Goal: Task Accomplishment & Management: Complete application form

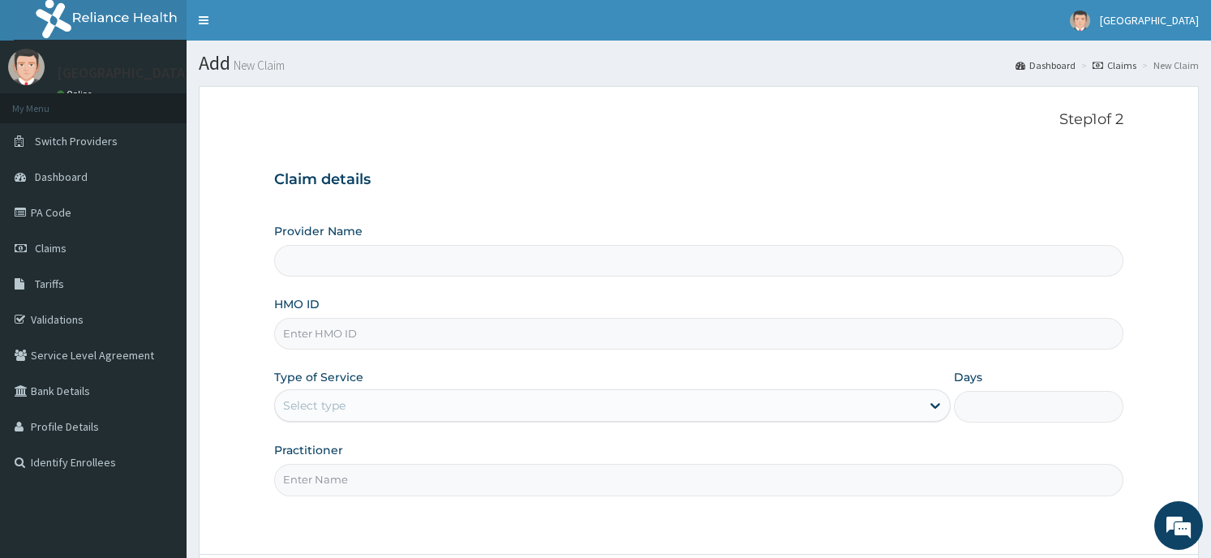
type input "Horeb [GEOGRAPHIC_DATA]"
click at [329, 334] on input "HMO ID" at bounding box center [698, 334] width 848 height 32
type input "okb 11356/a"
click at [294, 388] on div "Type of Service Select type" at bounding box center [612, 396] width 676 height 54
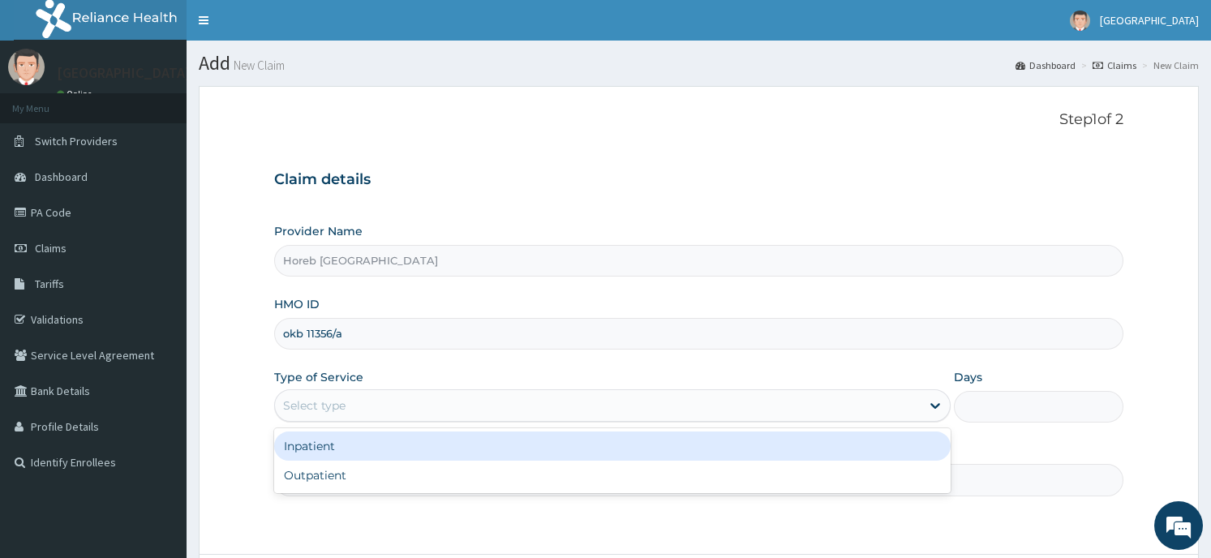
click at [298, 414] on div "Select type" at bounding box center [314, 405] width 62 height 16
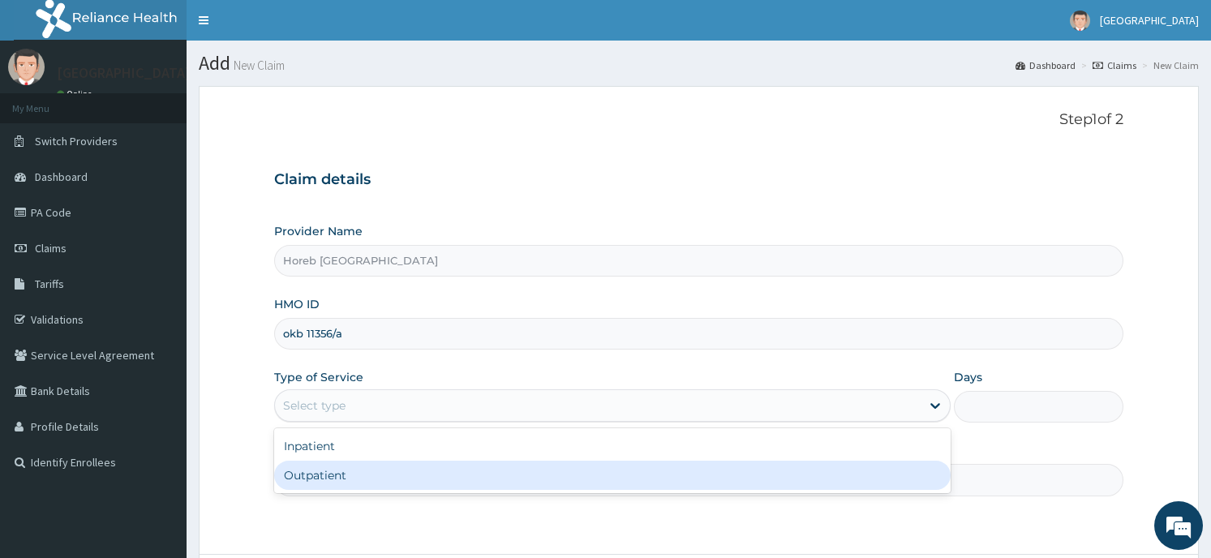
click at [368, 474] on div "Outpatient" at bounding box center [612, 475] width 676 height 29
type input "1"
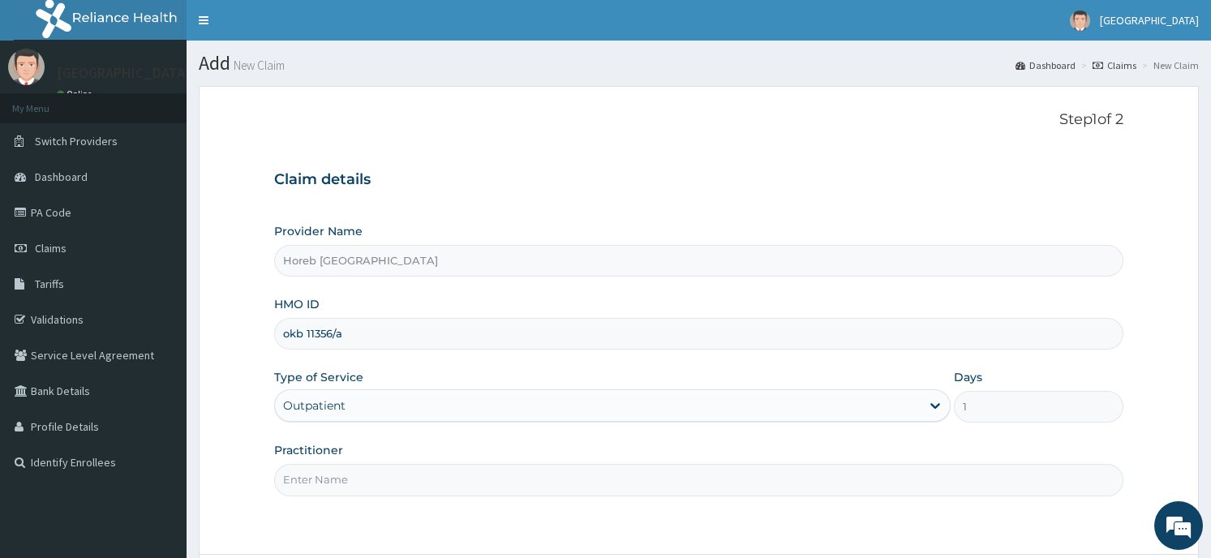
click at [359, 480] on input "Practitioner" at bounding box center [698, 480] width 848 height 32
type input "general"
click at [1003, 534] on form "Step 1 of 2 Claim details Provider Name Horeb Consult Hospital HMO ID okb 11356…" at bounding box center [699, 366] width 1000 height 560
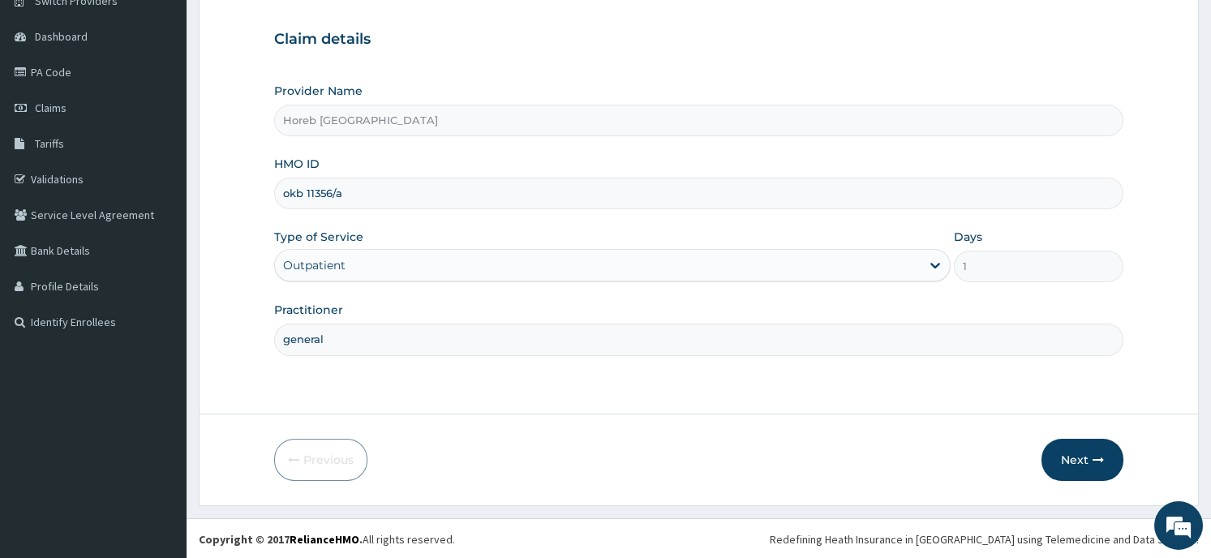
scroll to position [142, 0]
click at [1072, 449] on button "Next" at bounding box center [1082, 458] width 82 height 42
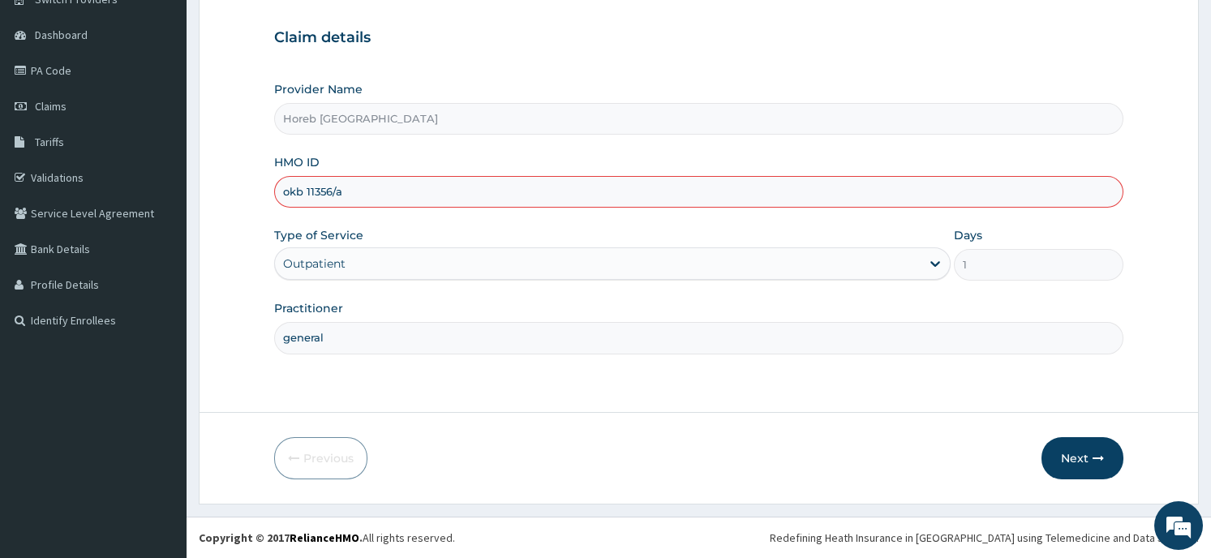
click at [304, 187] on input "okb 11356/a" at bounding box center [698, 192] width 848 height 32
click at [308, 189] on input "okb/ 11356/a" at bounding box center [698, 192] width 848 height 32
type input "okb/11356/a"
click at [1066, 453] on button "Next" at bounding box center [1082, 458] width 82 height 42
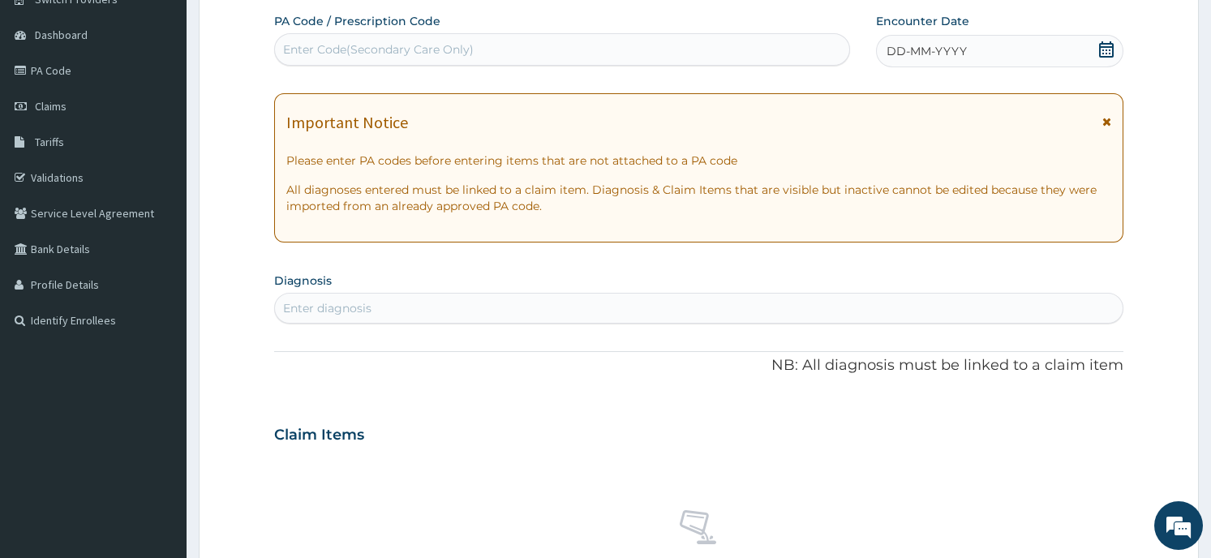
click at [611, 37] on div "Enter Code(Secondary Care Only)" at bounding box center [562, 49] width 574 height 26
type input "PA/E82512"
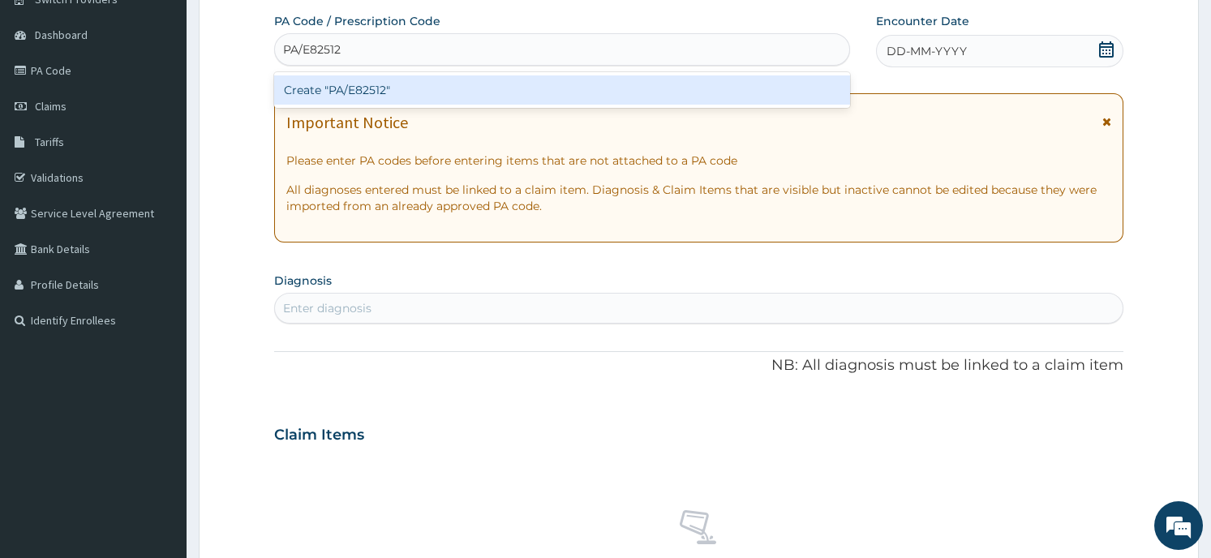
click at [384, 92] on div "Create "PA/E82512"" at bounding box center [562, 89] width 576 height 29
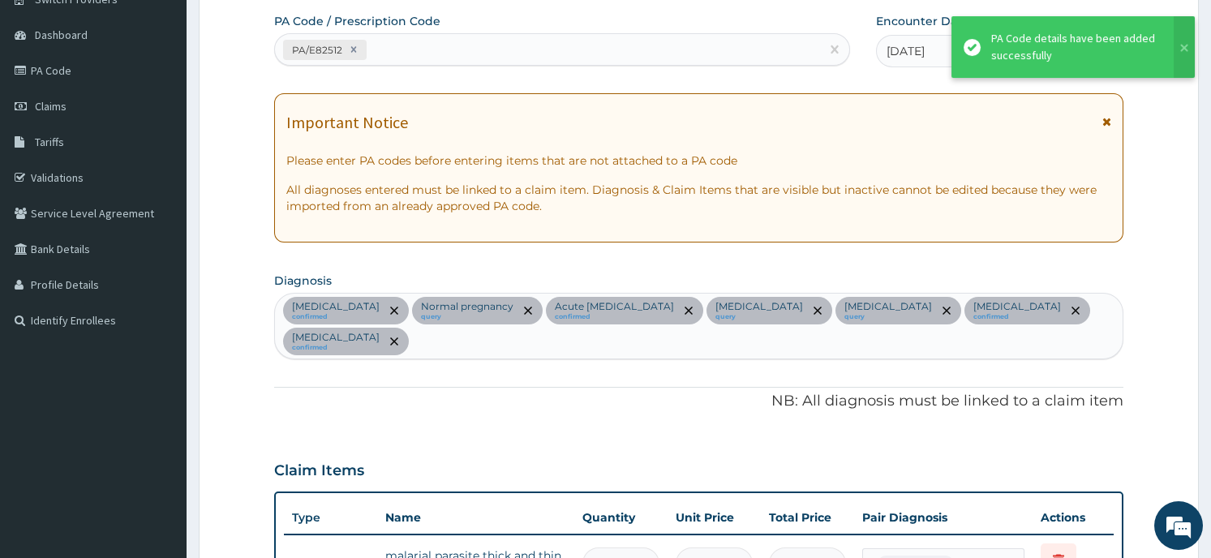
scroll to position [397, 0]
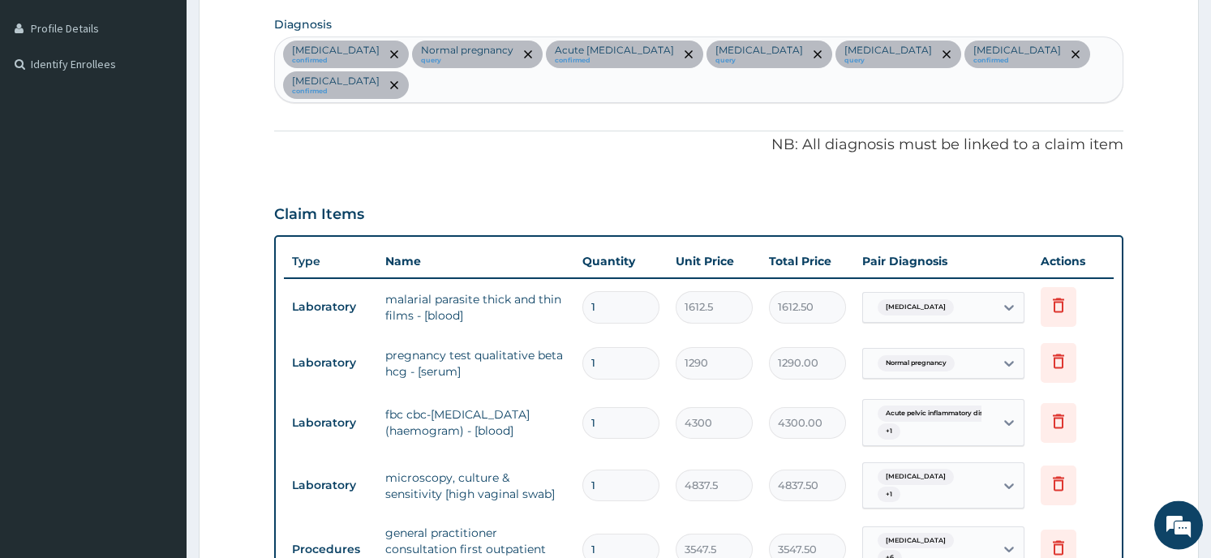
click at [517, 169] on div "PA Code / Prescription Code PA/E82512 Encounter Date 21-08-2025 Important Notic…" at bounding box center [698, 280] width 848 height 1044
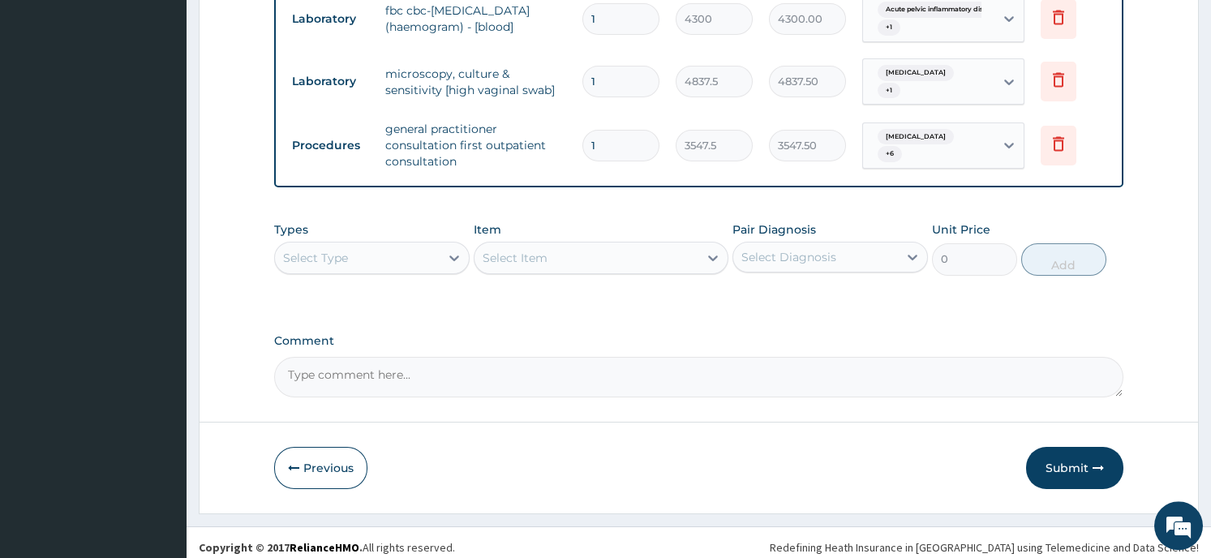
scroll to position [803, 0]
click at [349, 245] on div "Select Type" at bounding box center [357, 257] width 165 height 26
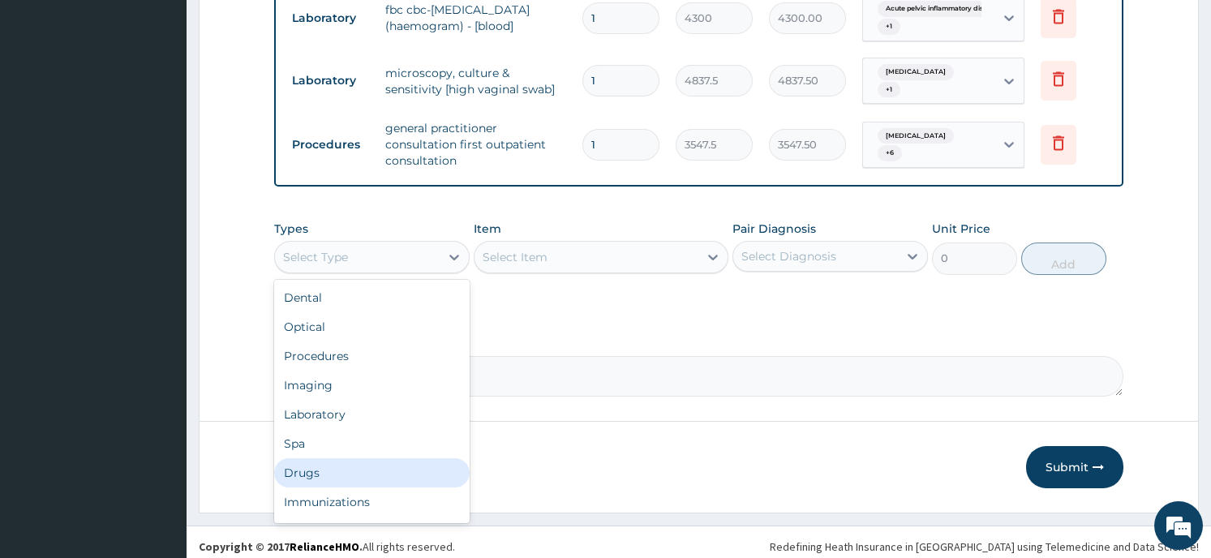
click at [356, 464] on div "Drugs" at bounding box center [371, 472] width 195 height 29
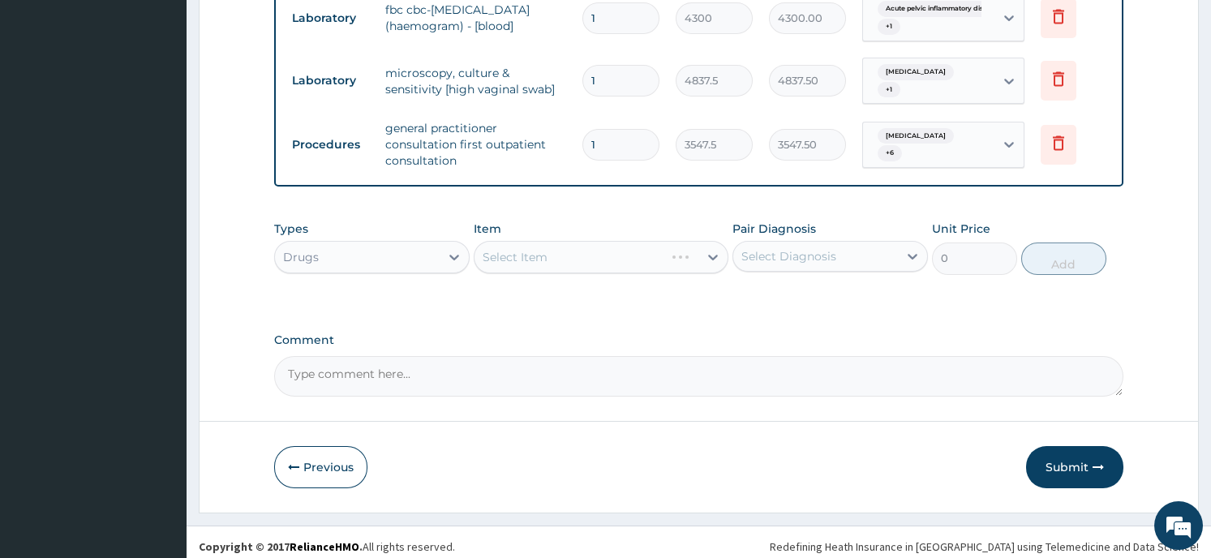
click at [676, 247] on div "Select Item" at bounding box center [601, 257] width 255 height 32
click at [697, 247] on div "Select Item" at bounding box center [601, 257] width 255 height 32
click at [706, 254] on div "Select Item" at bounding box center [601, 257] width 255 height 32
click at [698, 251] on div at bounding box center [712, 256] width 29 height 29
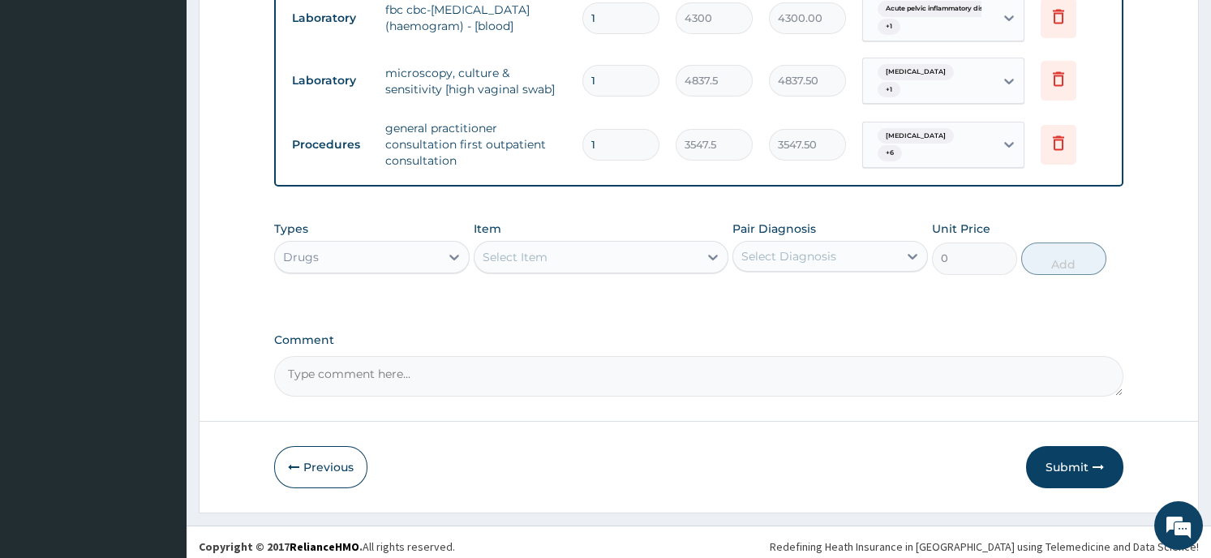
click at [701, 246] on div at bounding box center [712, 256] width 29 height 29
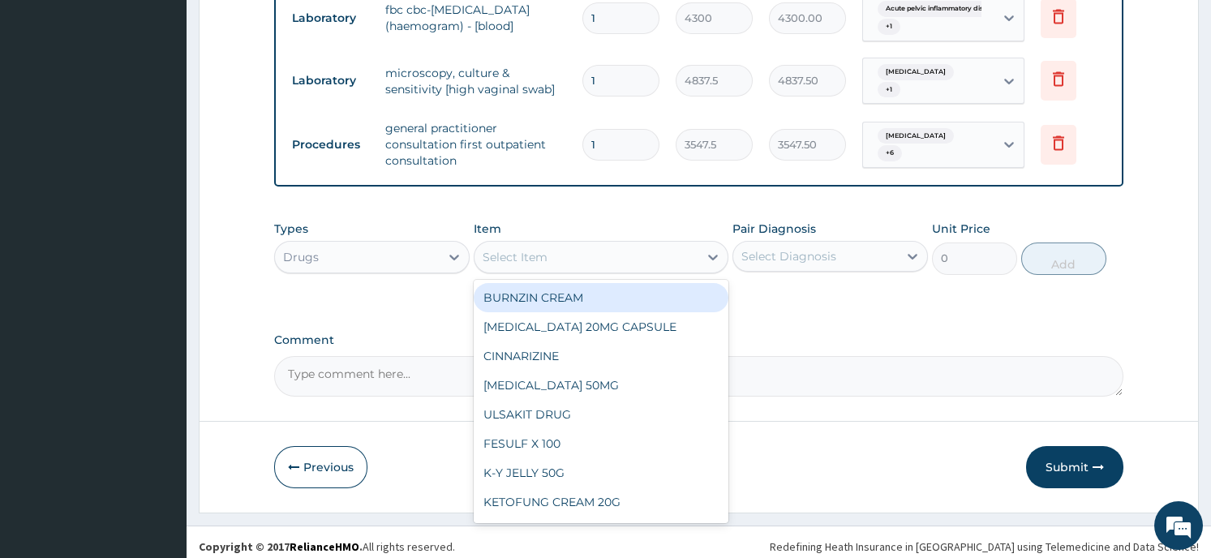
click at [701, 246] on div at bounding box center [712, 256] width 29 height 29
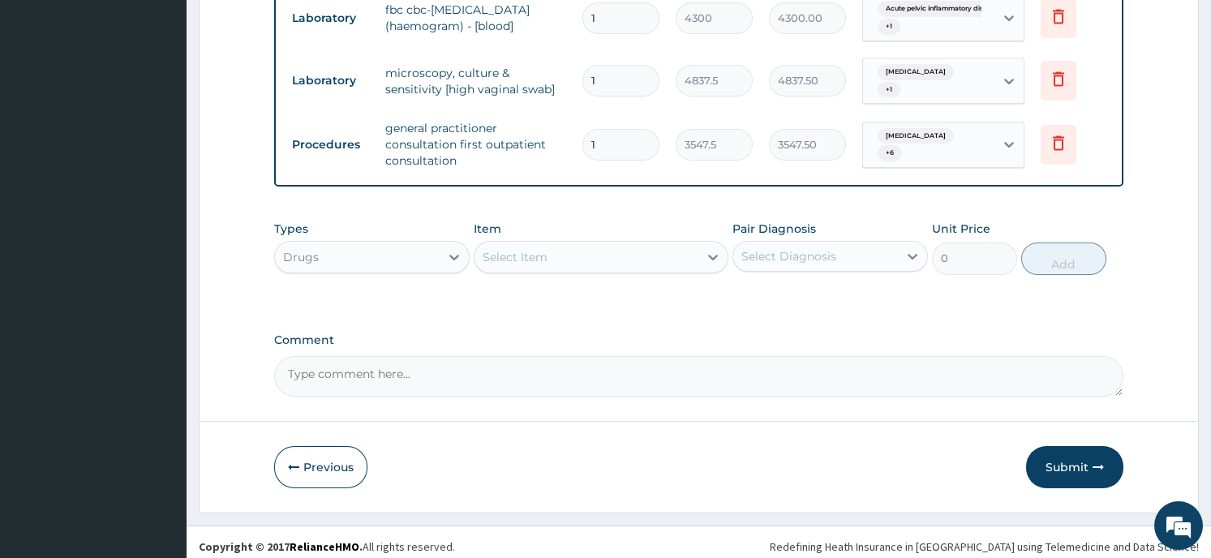
click at [701, 246] on div at bounding box center [712, 256] width 29 height 29
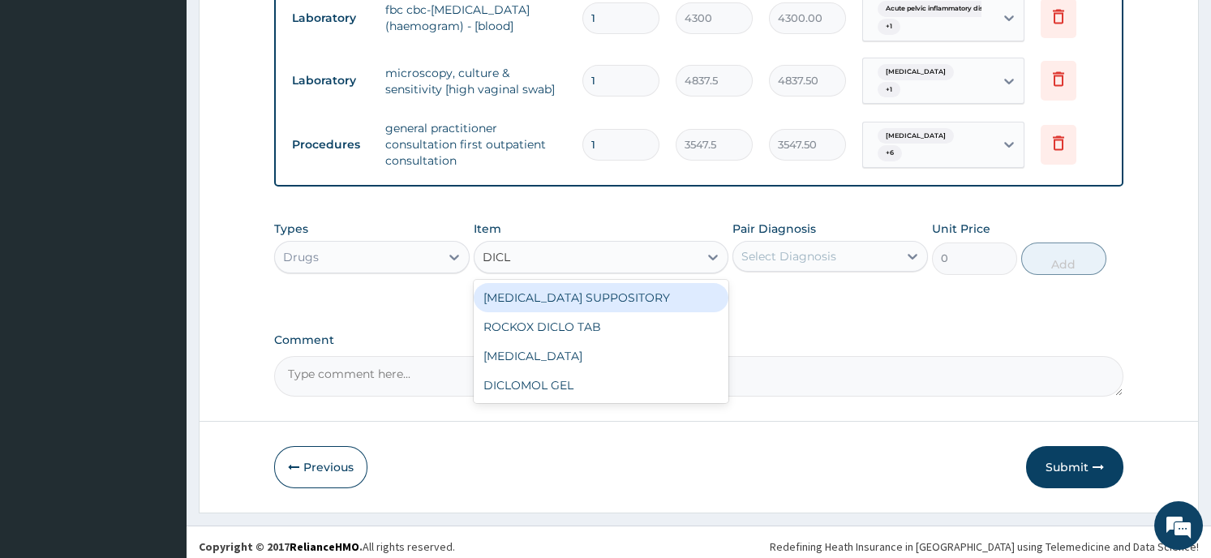
type input "DICLO"
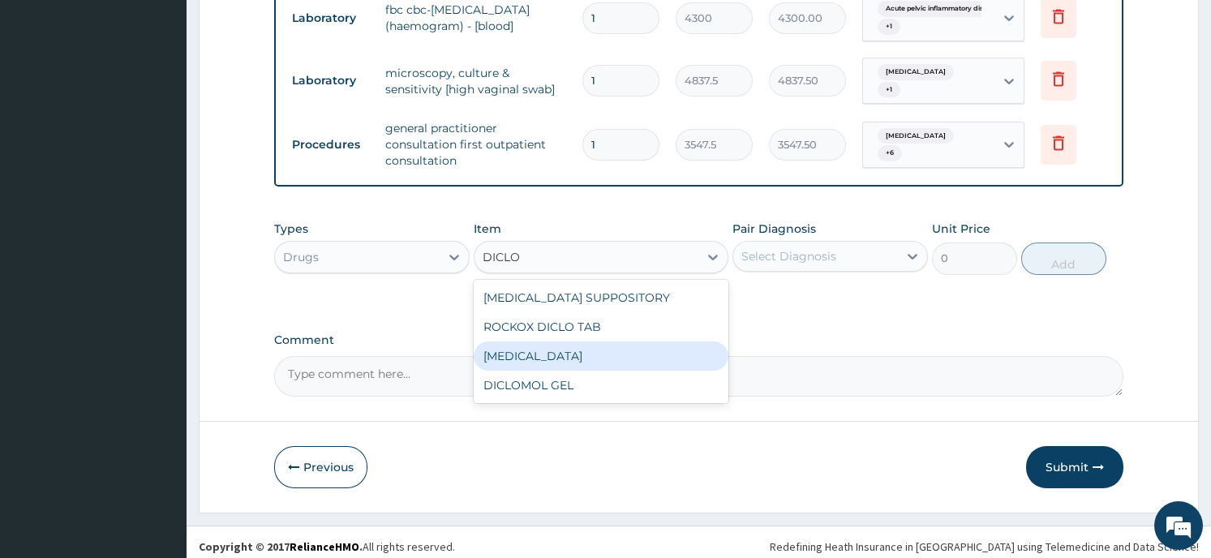
click at [611, 348] on div "DICLOFENAC" at bounding box center [601, 355] width 255 height 29
type input "322.5"
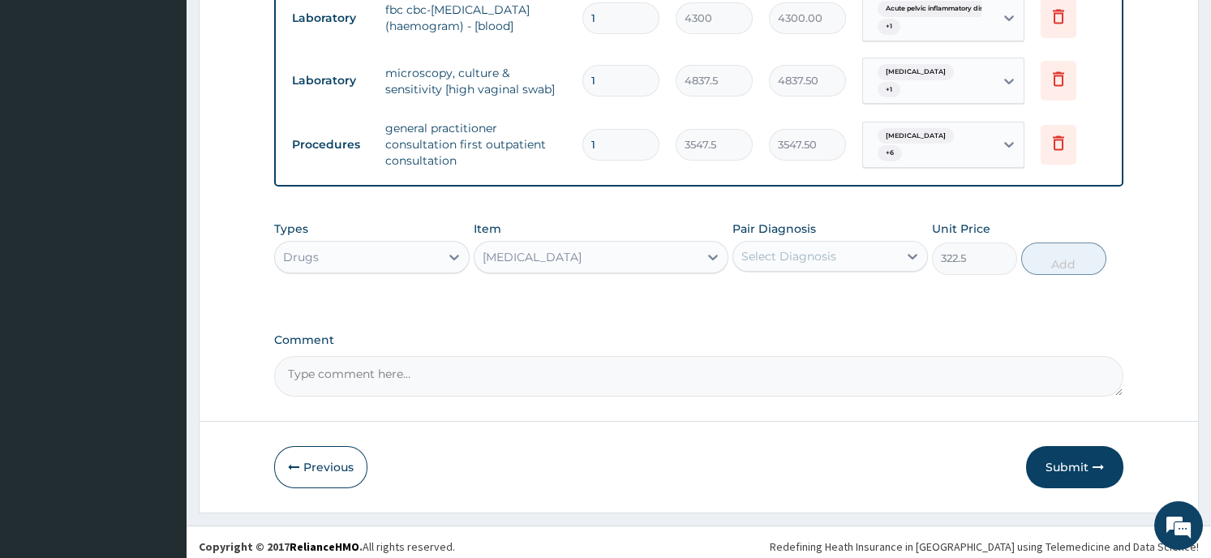
click at [888, 249] on div "Select Diagnosis" at bounding box center [815, 256] width 165 height 26
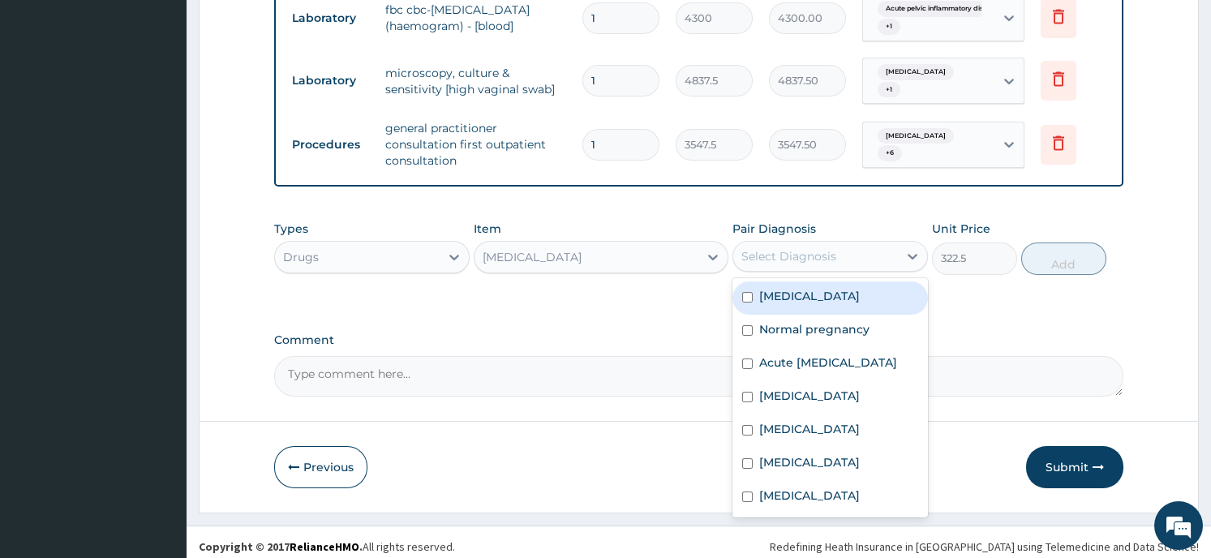
click at [747, 292] on input "checkbox" at bounding box center [747, 297] width 11 height 11
checkbox input "true"
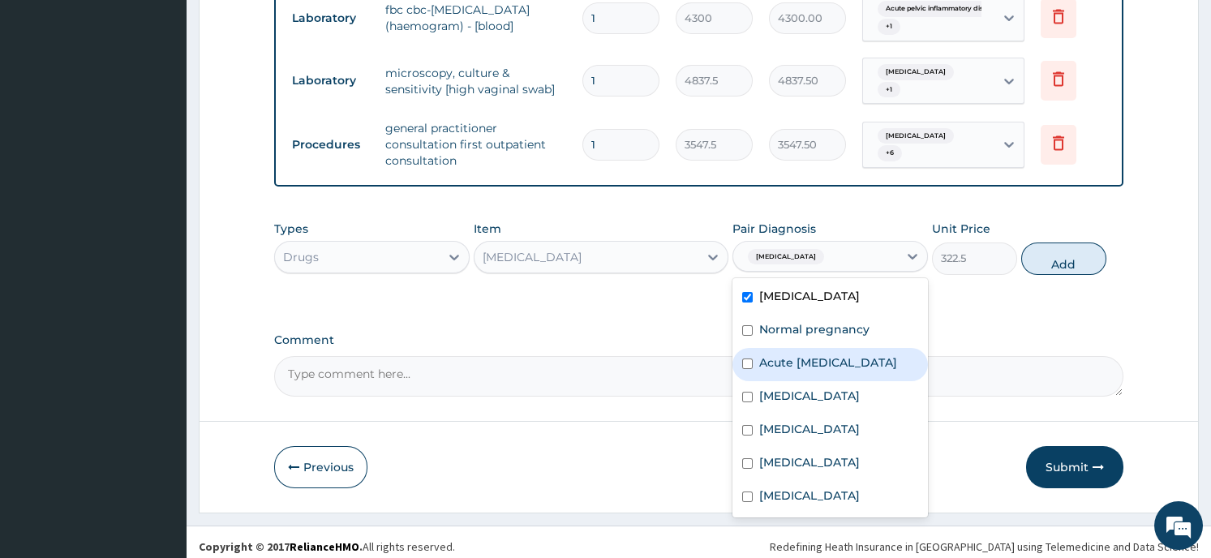
click at [745, 360] on input "checkbox" at bounding box center [747, 363] width 11 height 11
checkbox input "true"
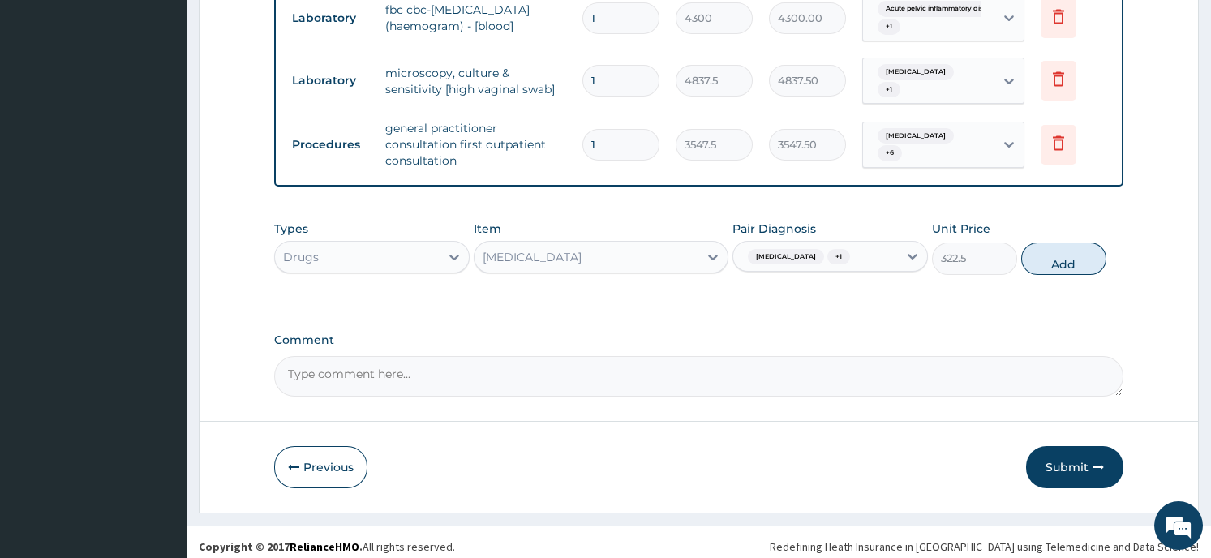
click at [1070, 251] on button "Add" at bounding box center [1063, 258] width 85 height 32
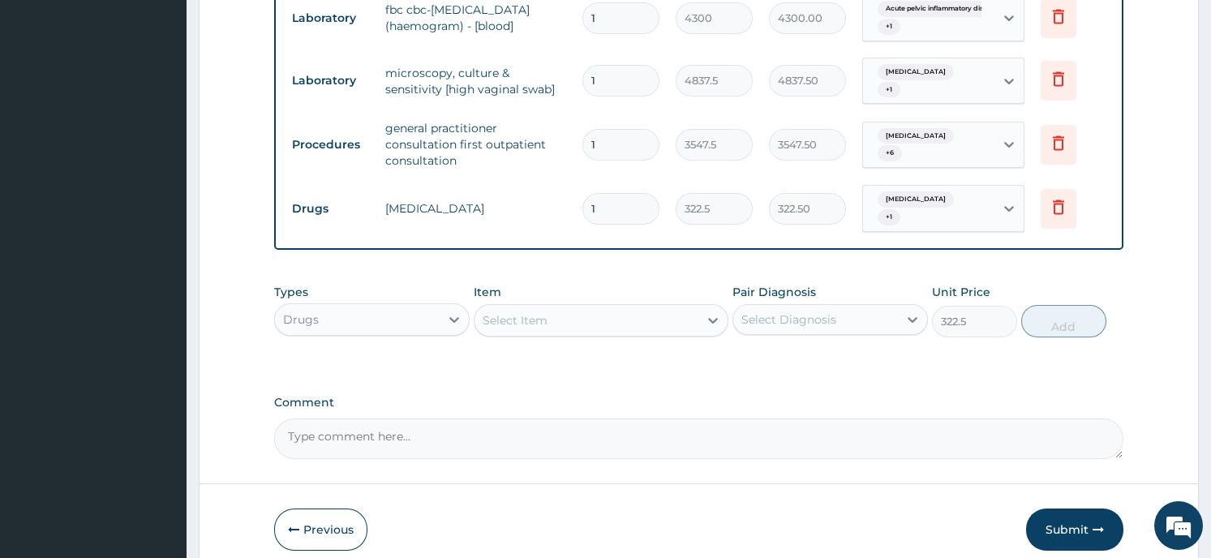
type input "0"
click at [632, 308] on div "Select Item" at bounding box center [586, 320] width 224 height 26
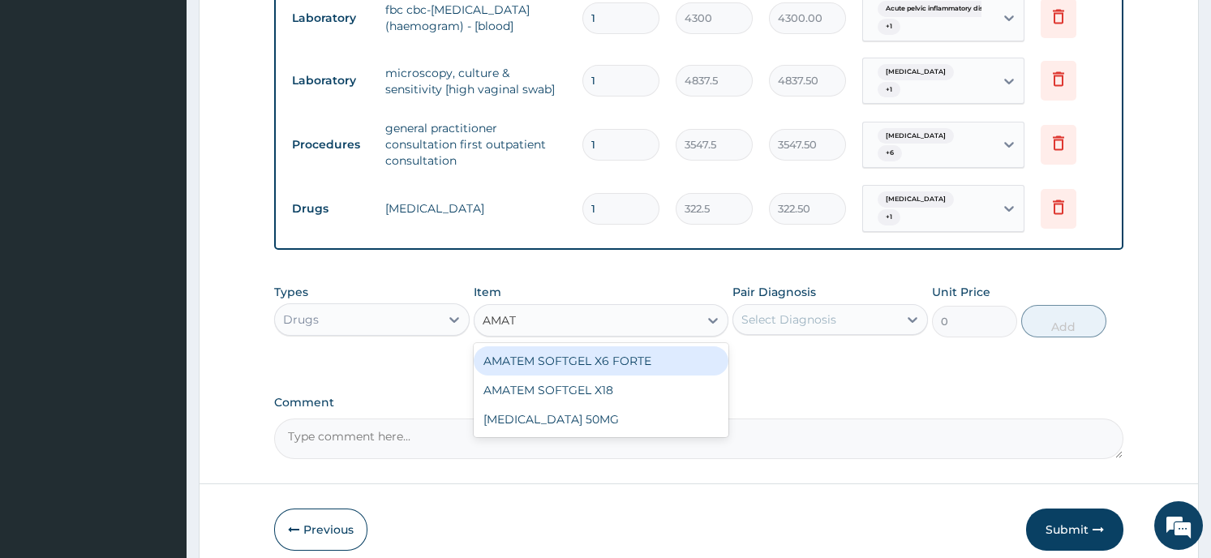
type input "AMATE"
click at [619, 346] on div "AMATEM SOFTGEL X6 FORTE" at bounding box center [601, 360] width 255 height 29
type input "430"
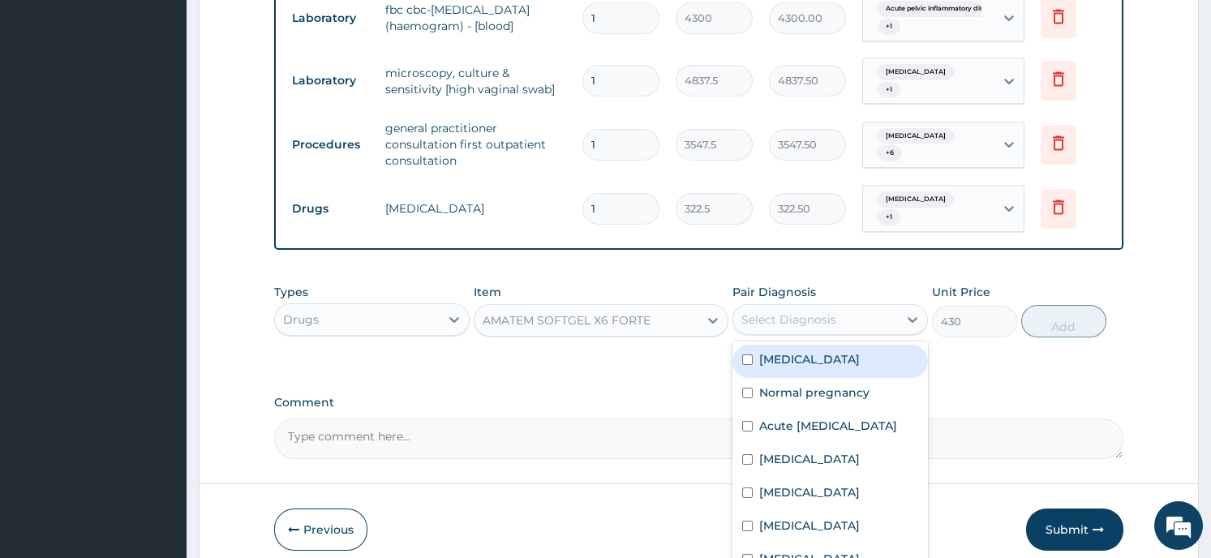
click at [791, 316] on div "Select Diagnosis" at bounding box center [788, 319] width 95 height 16
click at [786, 355] on label "Falciparum malaria" at bounding box center [809, 359] width 101 height 16
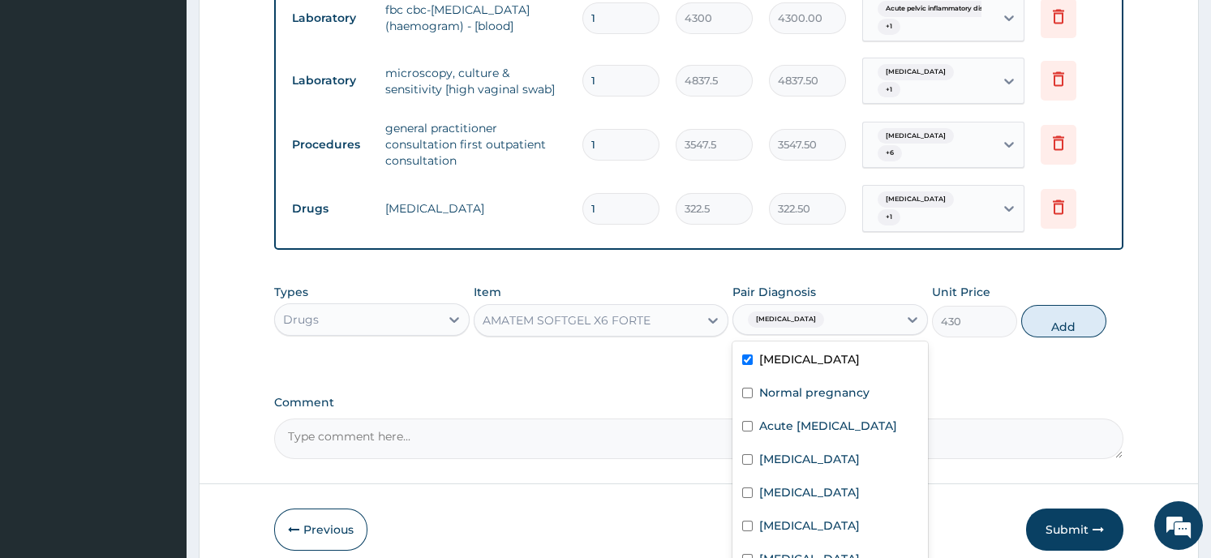
checkbox input "true"
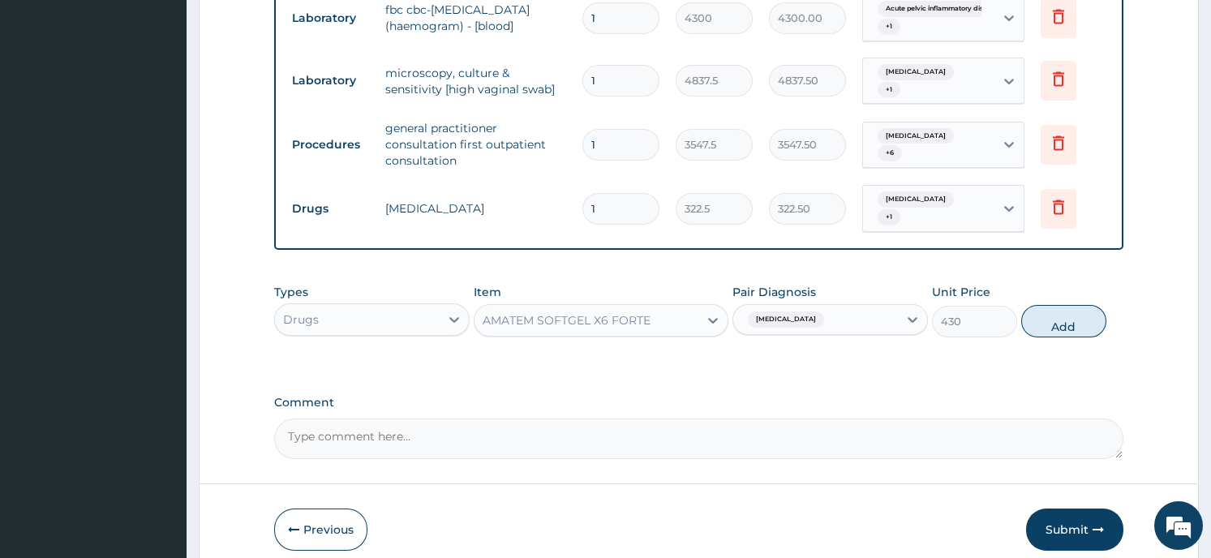
click at [1072, 310] on button "Add" at bounding box center [1063, 321] width 85 height 32
type input "0"
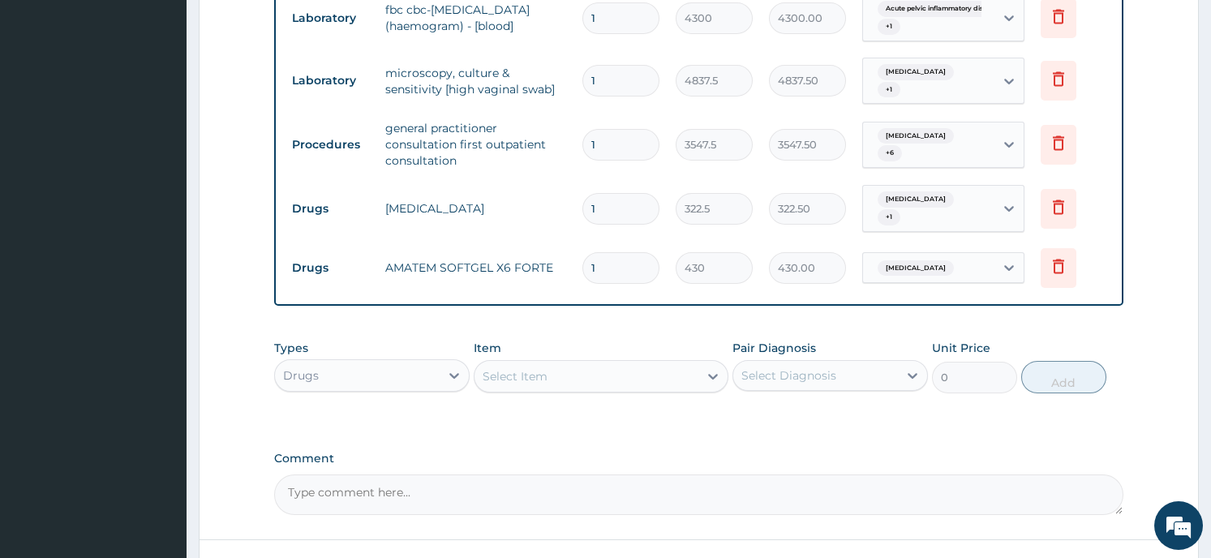
type input "0.00"
type input "6"
type input "2580.00"
type input "6"
click at [583, 370] on div "Select Item" at bounding box center [586, 376] width 224 height 26
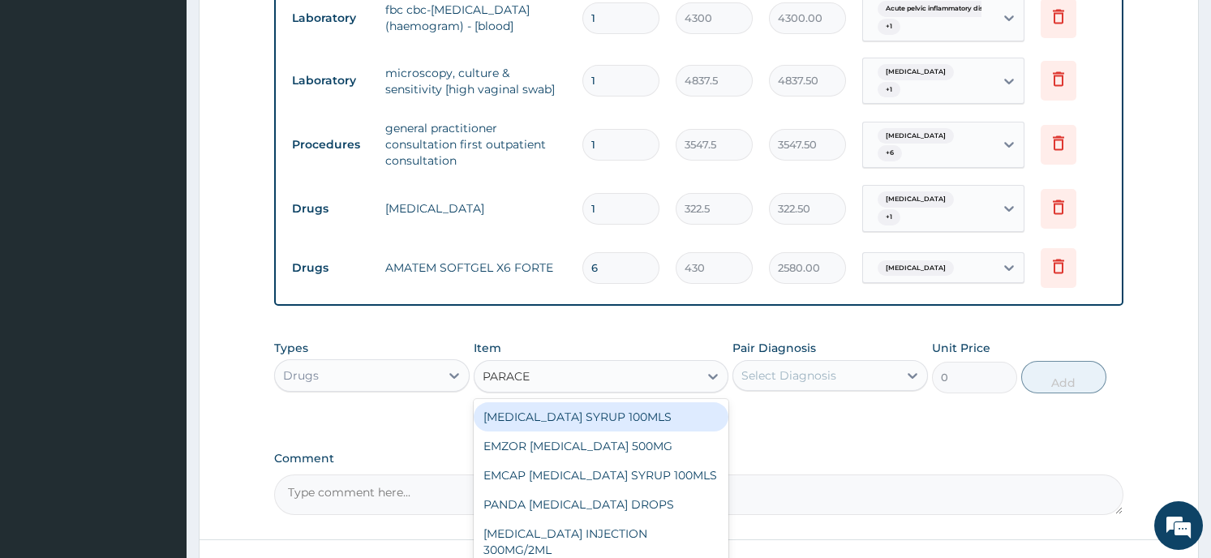
type input "PARACET"
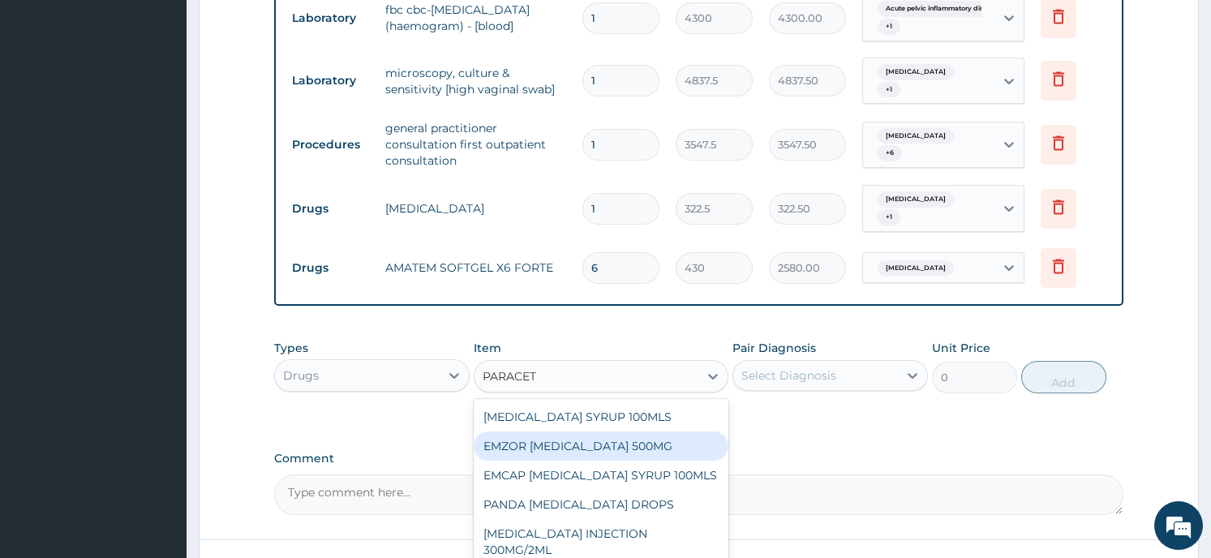
click at [560, 440] on div "EMZOR PARACETAMOL 500MG" at bounding box center [601, 445] width 255 height 29
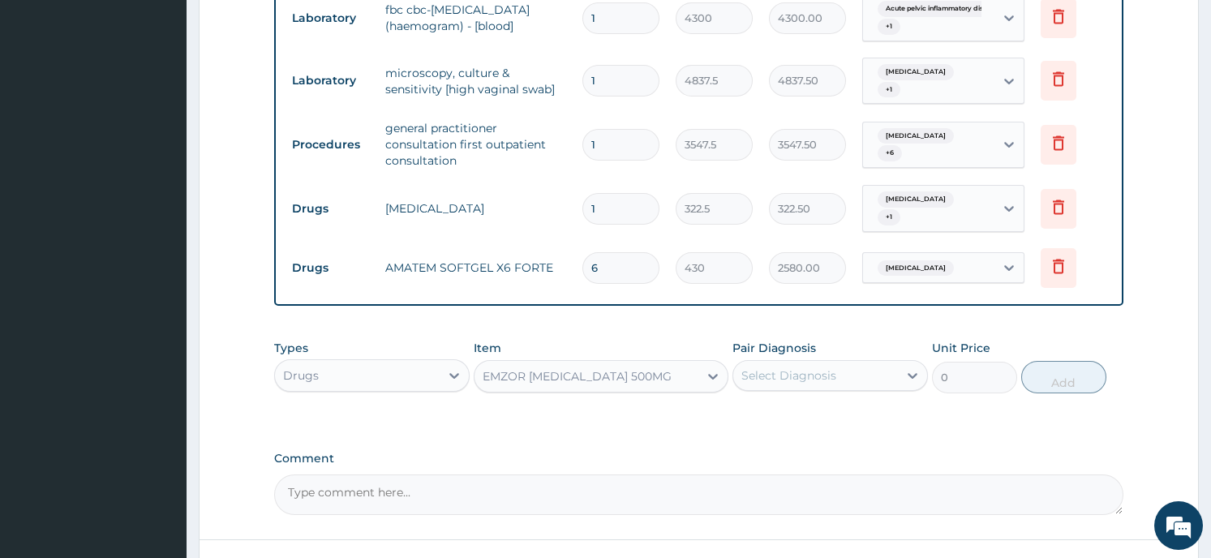
type input "21.5"
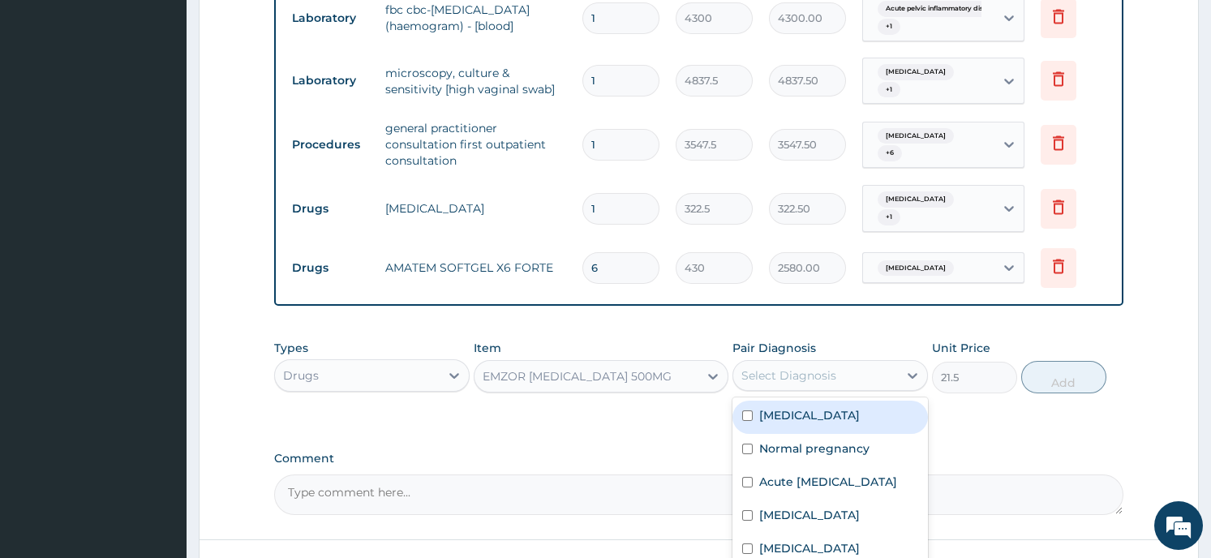
click at [877, 363] on div "Select Diagnosis" at bounding box center [815, 376] width 165 height 26
click at [817, 411] on label "Falciparum malaria" at bounding box center [809, 415] width 101 height 16
checkbox input "true"
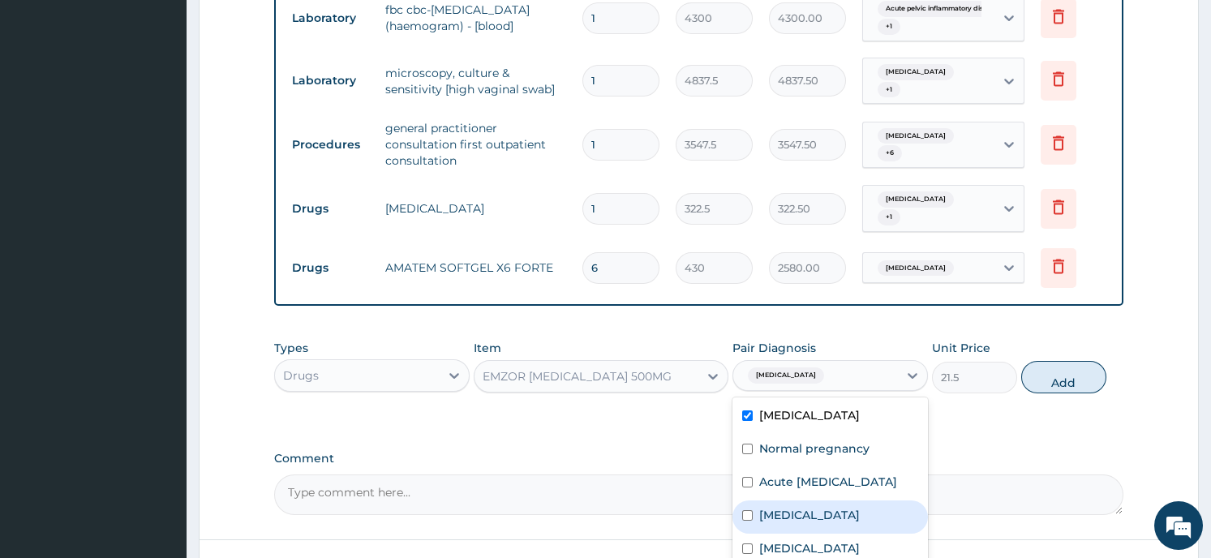
click at [752, 529] on div "Sepsis" at bounding box center [829, 516] width 195 height 33
checkbox input "true"
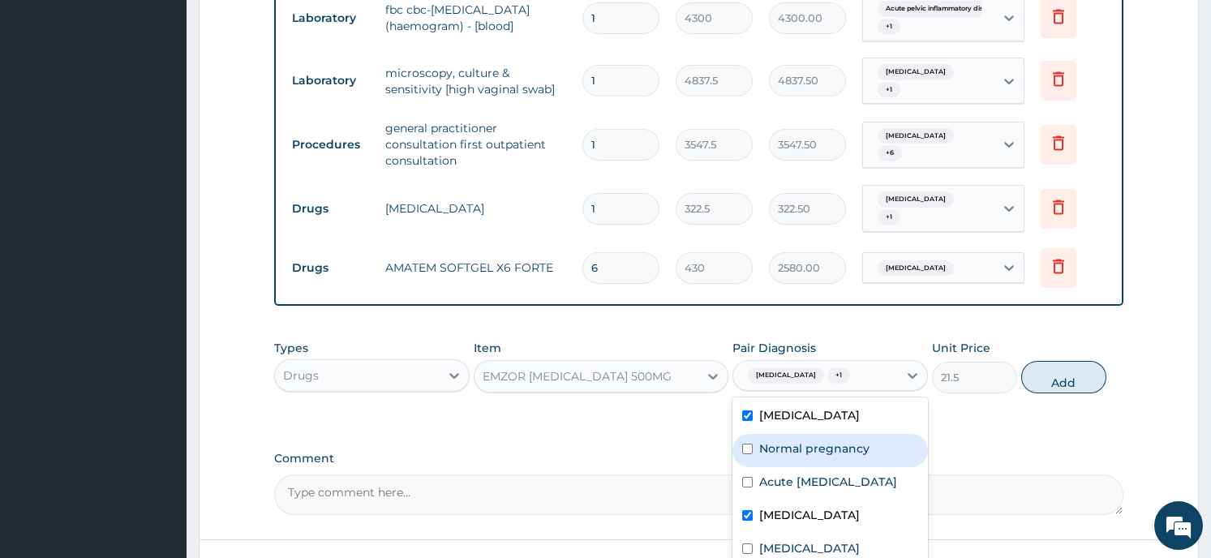
click at [1063, 362] on button "Add" at bounding box center [1063, 377] width 85 height 32
type input "0"
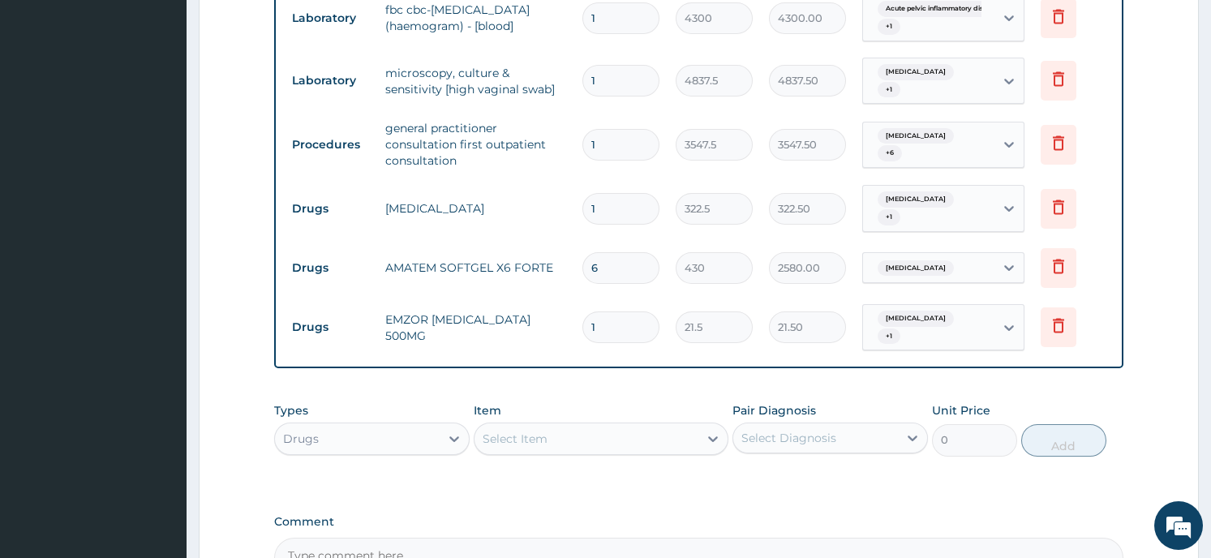
click at [610, 317] on input "1" at bounding box center [620, 327] width 77 height 32
type input "0.00"
type input "3"
type input "64.50"
type input "30"
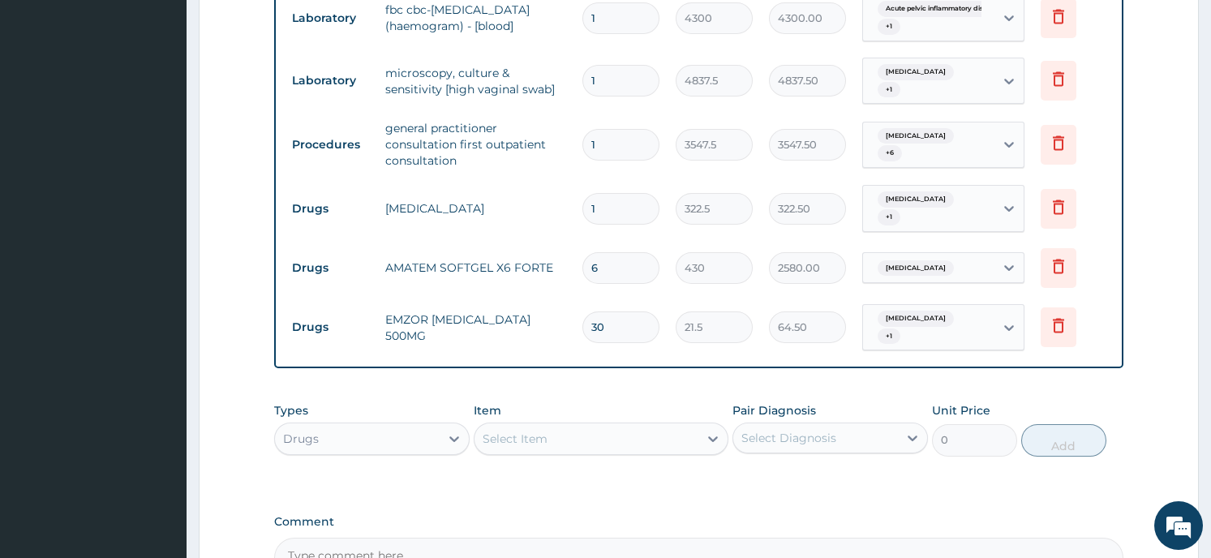
type input "645.00"
type input "30"
click at [586, 428] on div "Select Item" at bounding box center [586, 439] width 224 height 26
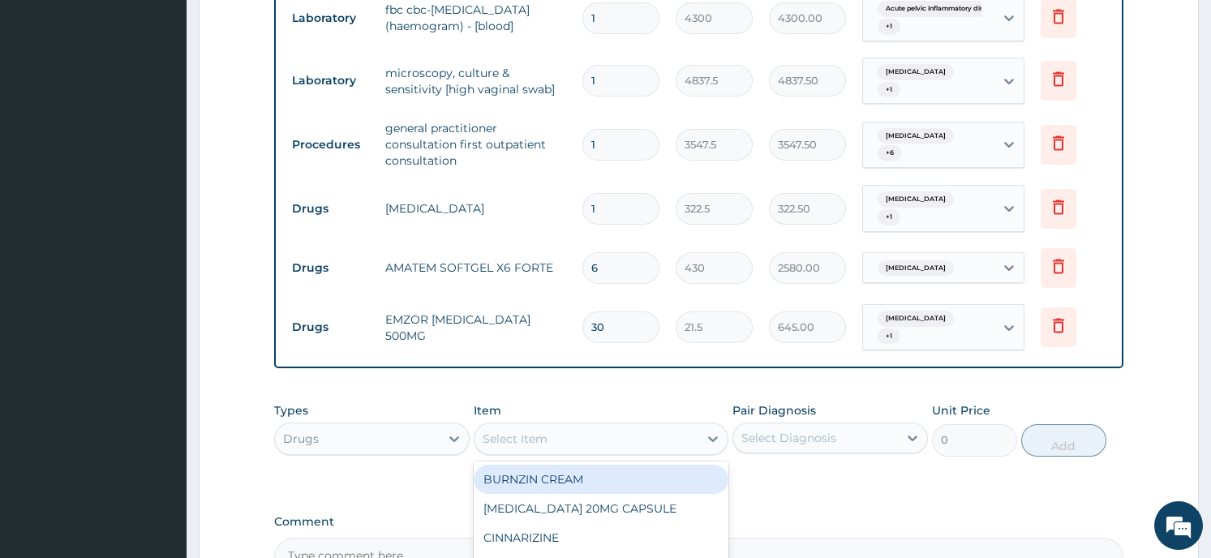
click at [576, 428] on div "Select Item" at bounding box center [586, 439] width 224 height 26
type input "FLAGY"
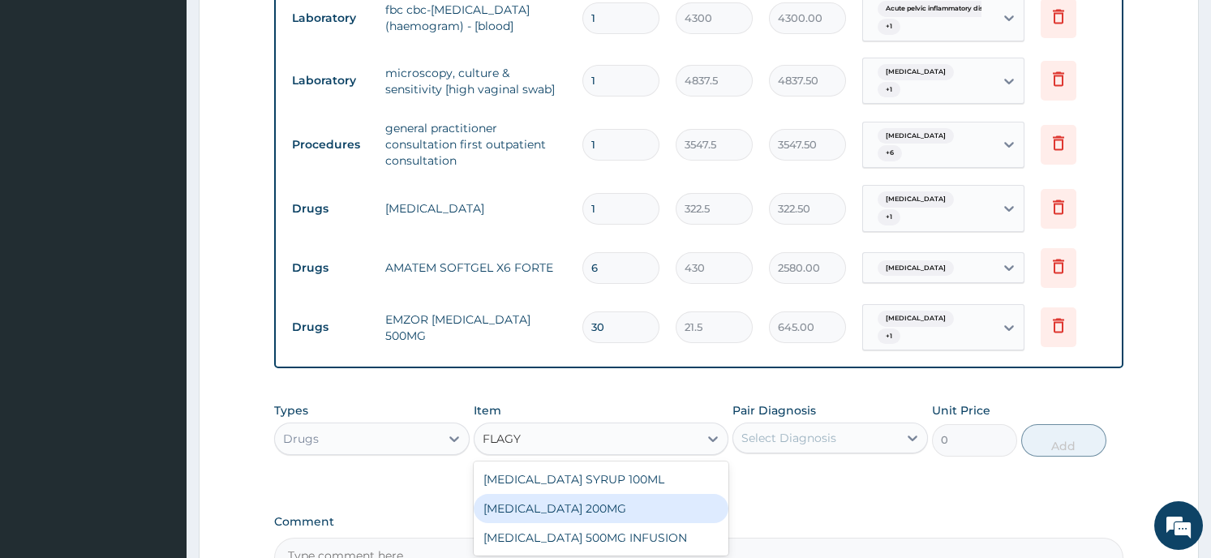
click at [567, 508] on div "FLAGYL 200MG" at bounding box center [601, 508] width 255 height 29
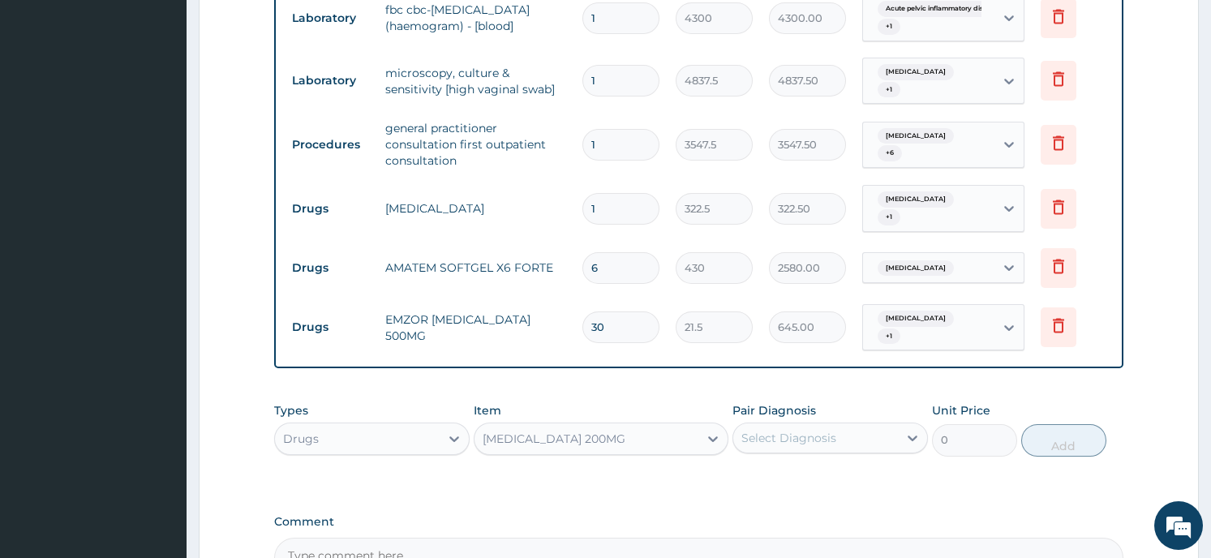
type input "43"
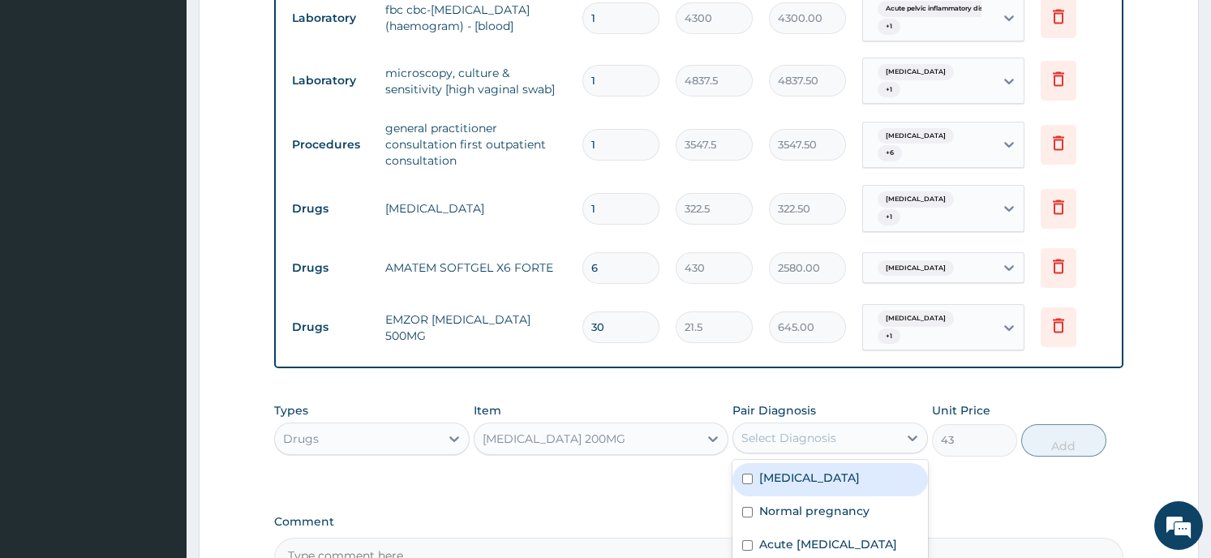
click at [863, 432] on div "Select Diagnosis" at bounding box center [815, 438] width 165 height 26
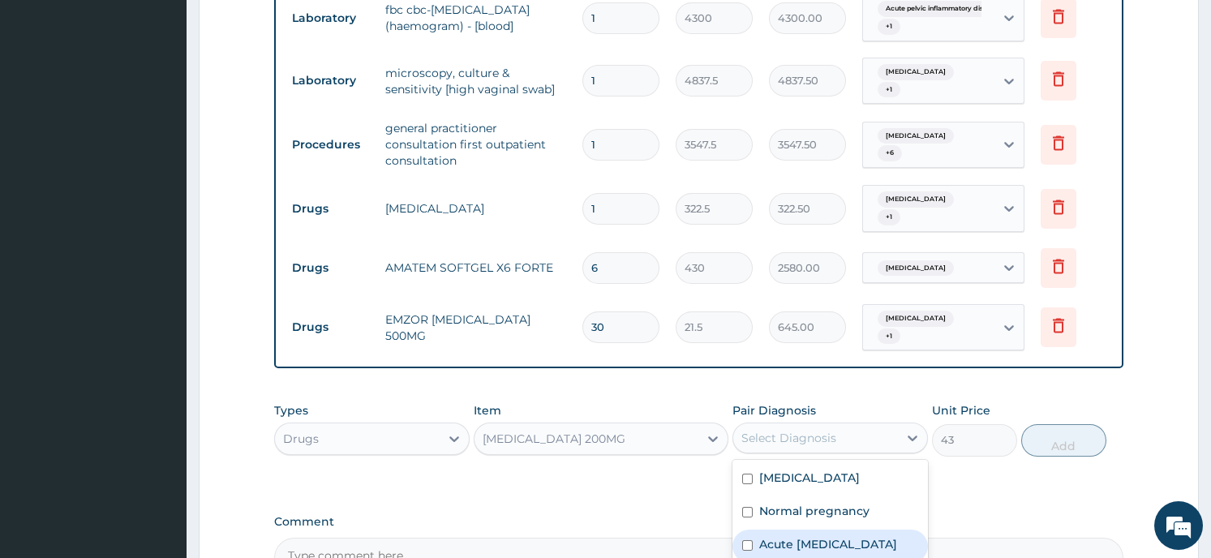
click at [809, 537] on label "Acute pelvic inflammatory disease" at bounding box center [828, 544] width 138 height 16
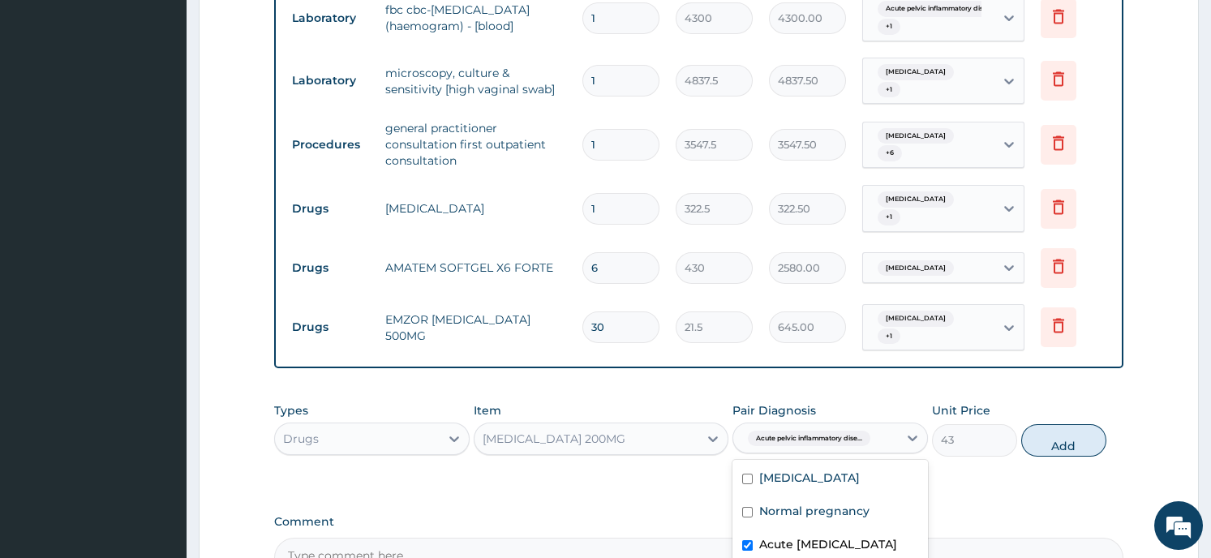
checkbox input "true"
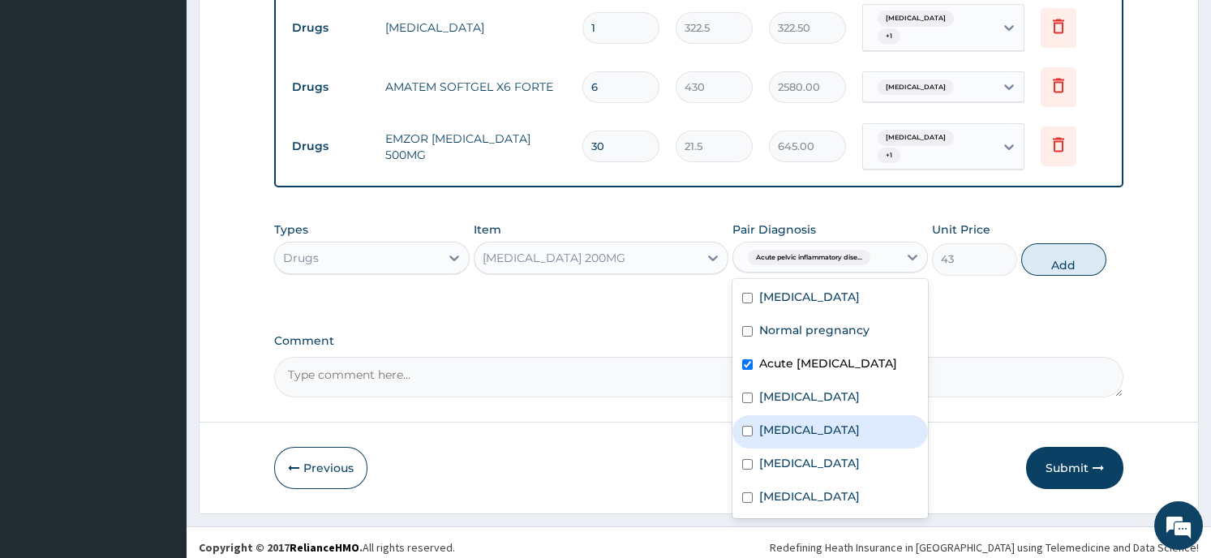
scroll to position [985, 0]
click at [779, 437] on label "Vulvovaginitis" at bounding box center [809, 429] width 101 height 16
checkbox input "true"
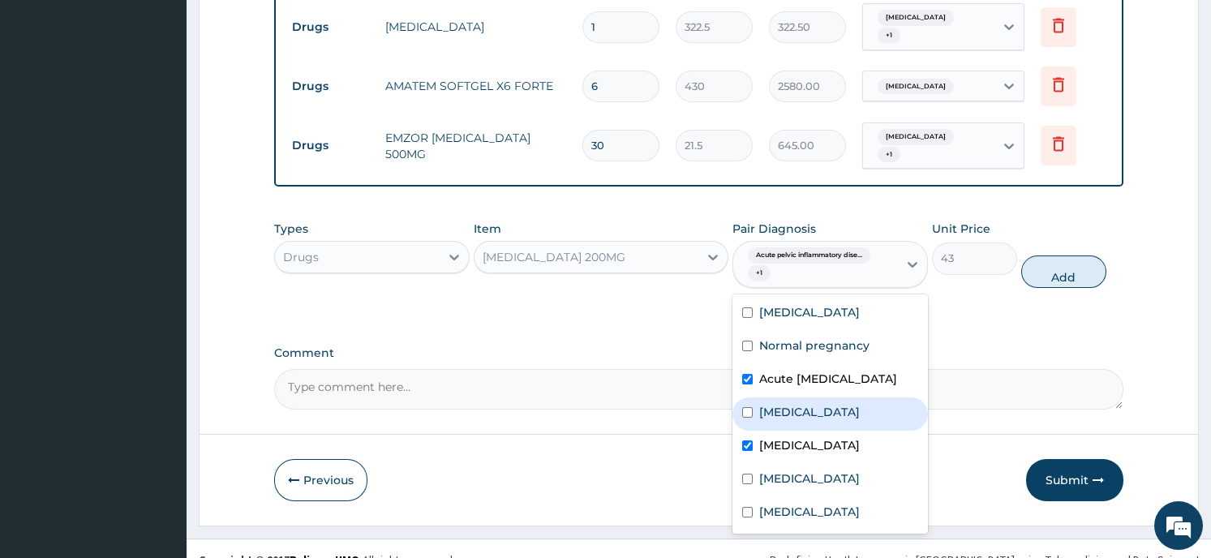
click at [773, 420] on label "Sepsis" at bounding box center [809, 412] width 101 height 16
checkbox input "true"
click at [1060, 258] on button "Add" at bounding box center [1063, 271] width 85 height 32
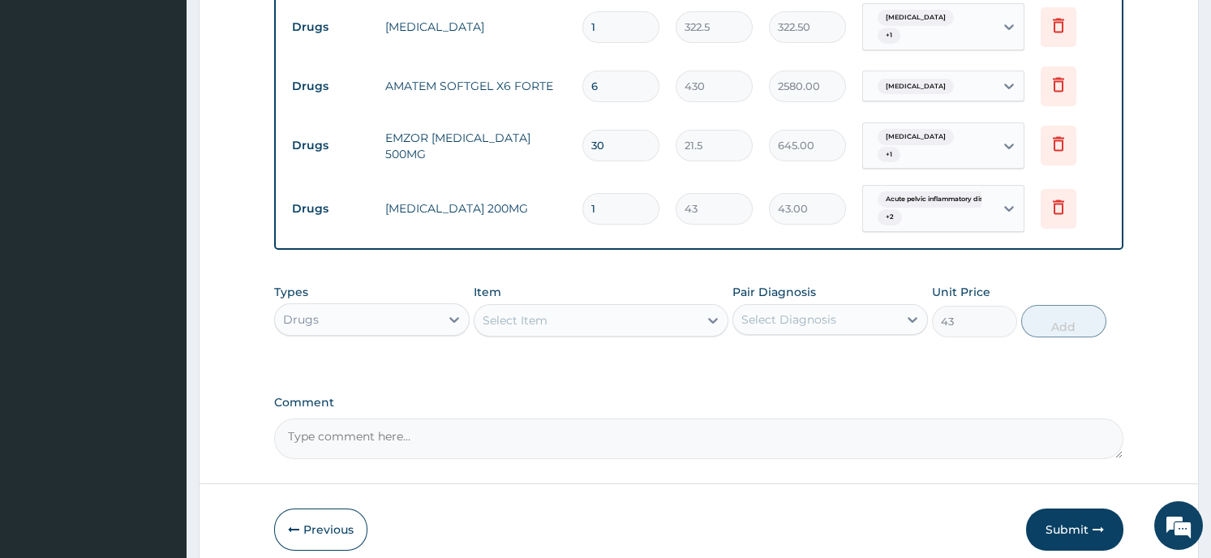
type input "0"
type input "0.00"
type input "3"
type input "129.00"
type input "30"
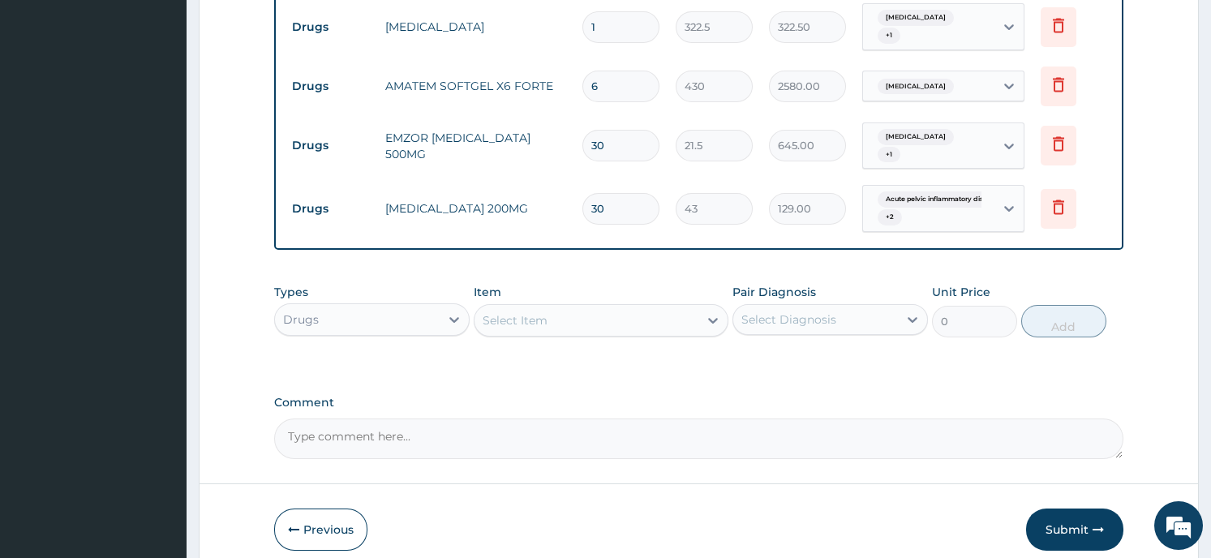
type input "1290.00"
type input "30"
click at [567, 310] on div "Select Item" at bounding box center [586, 320] width 224 height 26
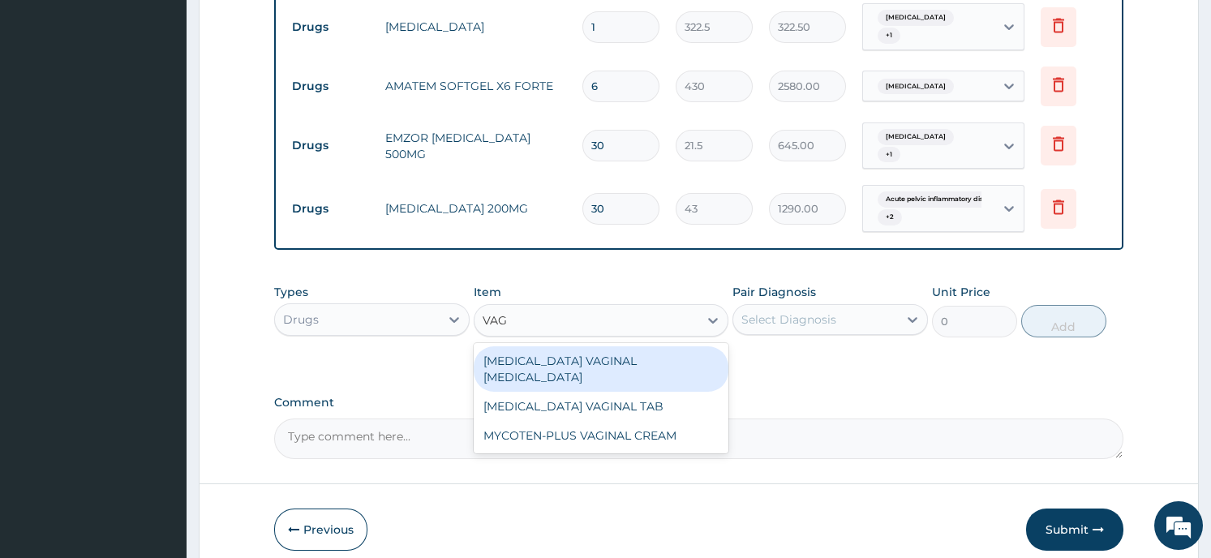
type input "VAGI"
click at [582, 349] on div "CLOTRIMAZOLE VAGINAL PESSARY" at bounding box center [601, 368] width 255 height 45
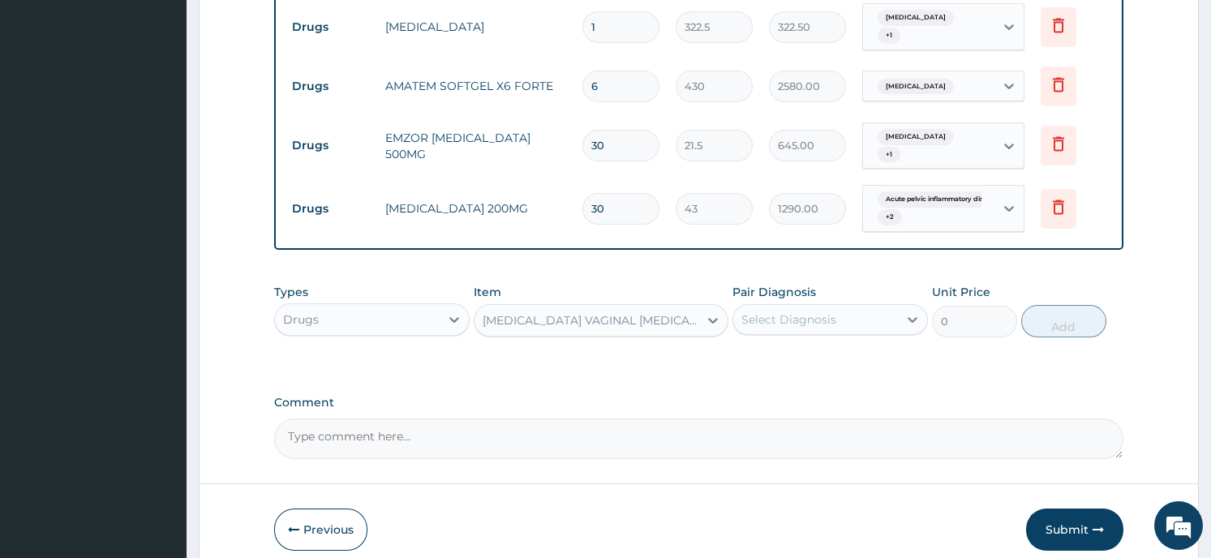
type input "537.5"
click at [812, 311] on div "Select Diagnosis" at bounding box center [788, 319] width 95 height 16
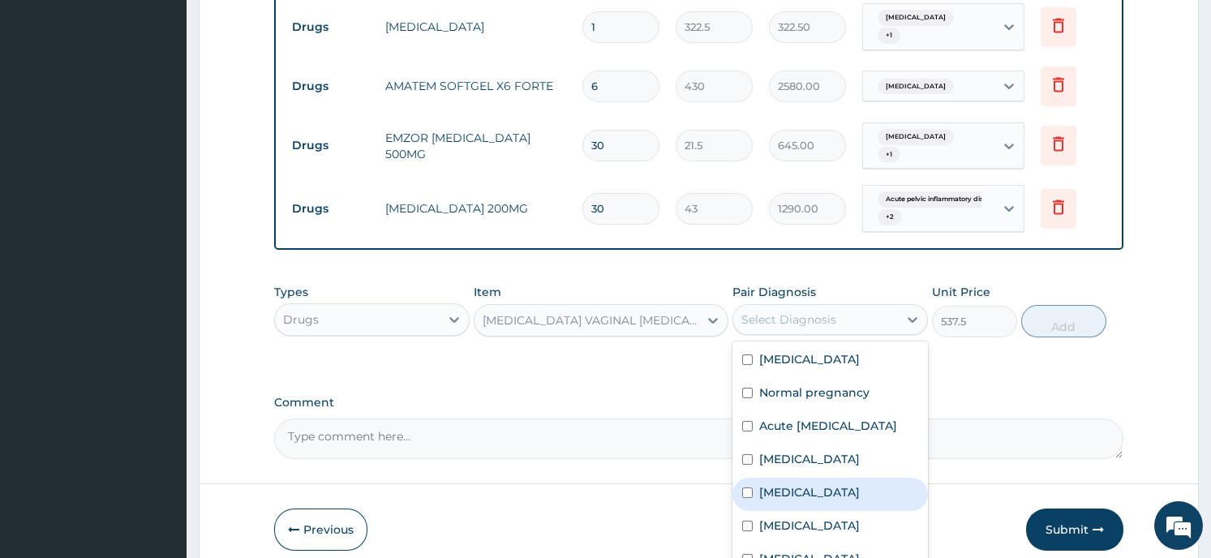
click at [788, 496] on label "Vulvovaginitis" at bounding box center [809, 492] width 101 height 16
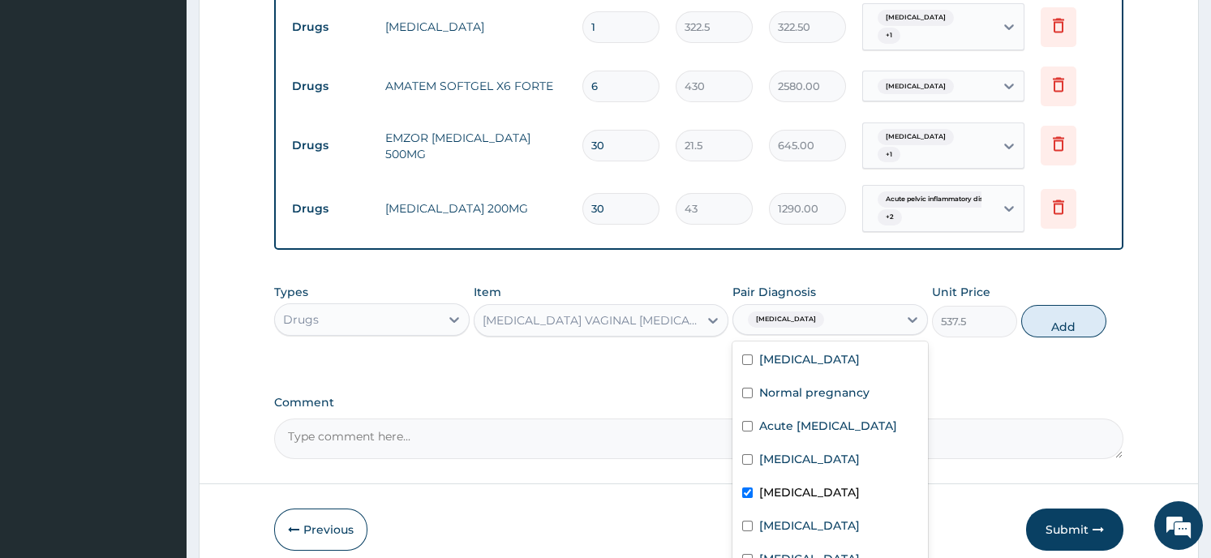
checkbox input "true"
click at [797, 427] on label "Acute pelvic inflammatory disease" at bounding box center [828, 426] width 138 height 16
checkbox input "true"
click at [1069, 309] on button "Add" at bounding box center [1063, 321] width 85 height 32
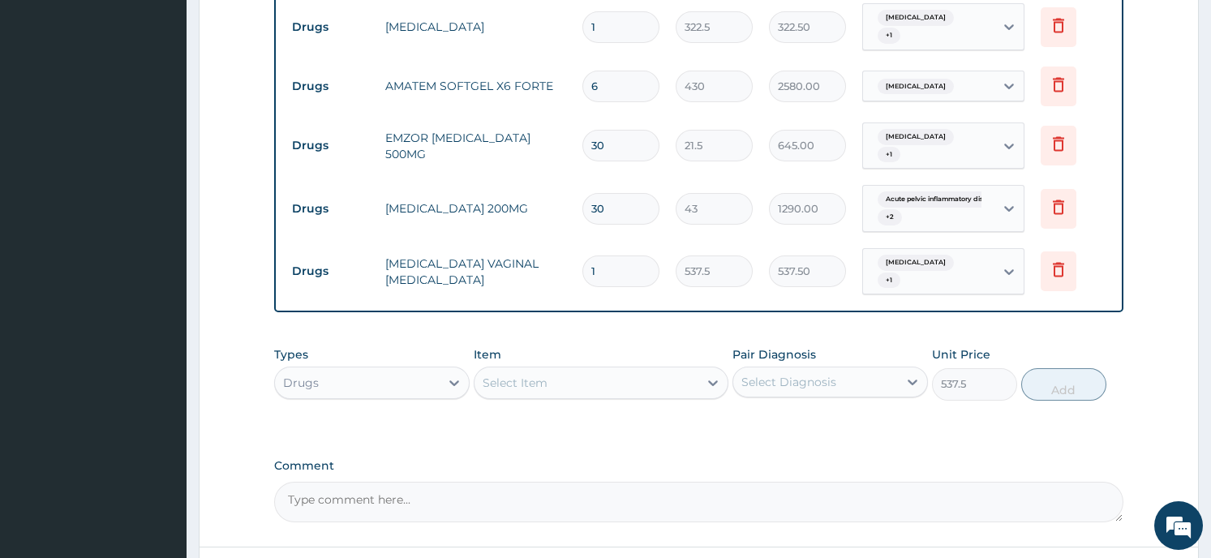
type input "0"
type input "0.00"
type input "6"
type input "3225.00"
type input "6"
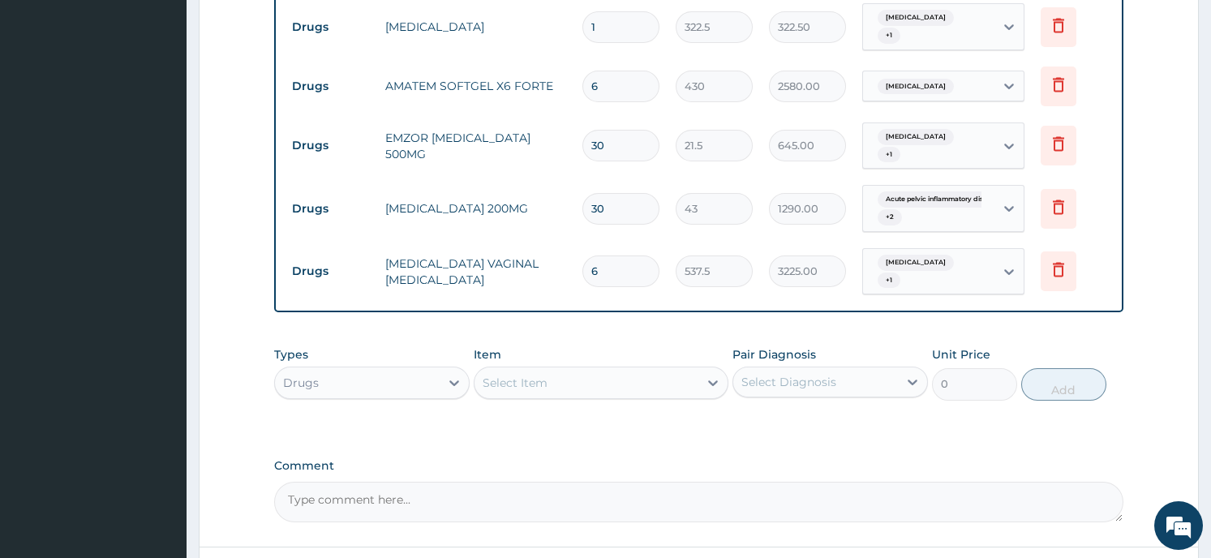
click at [621, 370] on div "Select Item" at bounding box center [586, 383] width 224 height 26
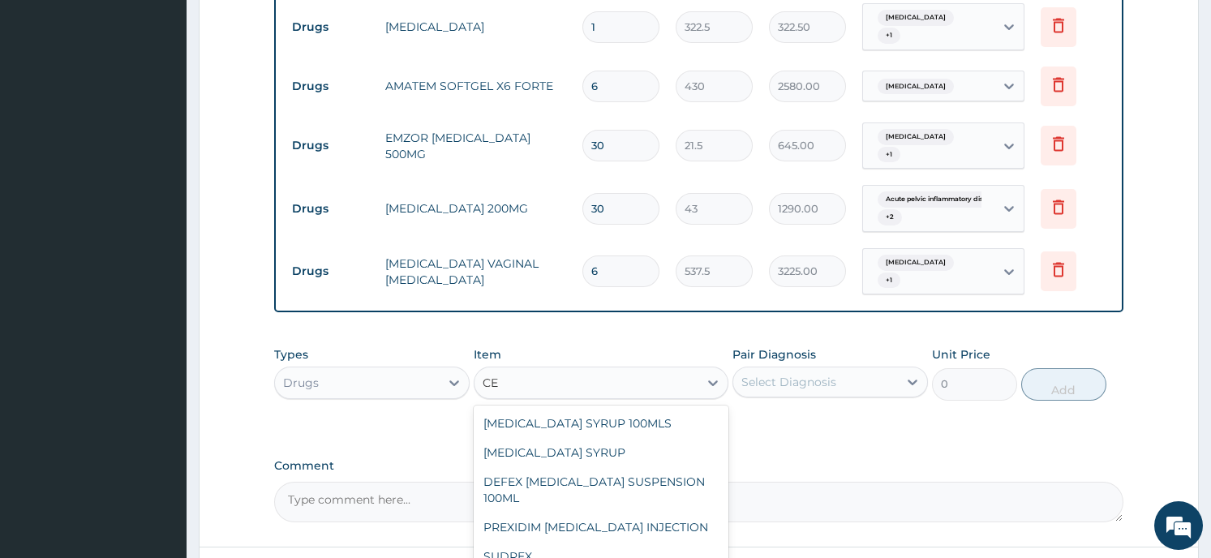
type input "C"
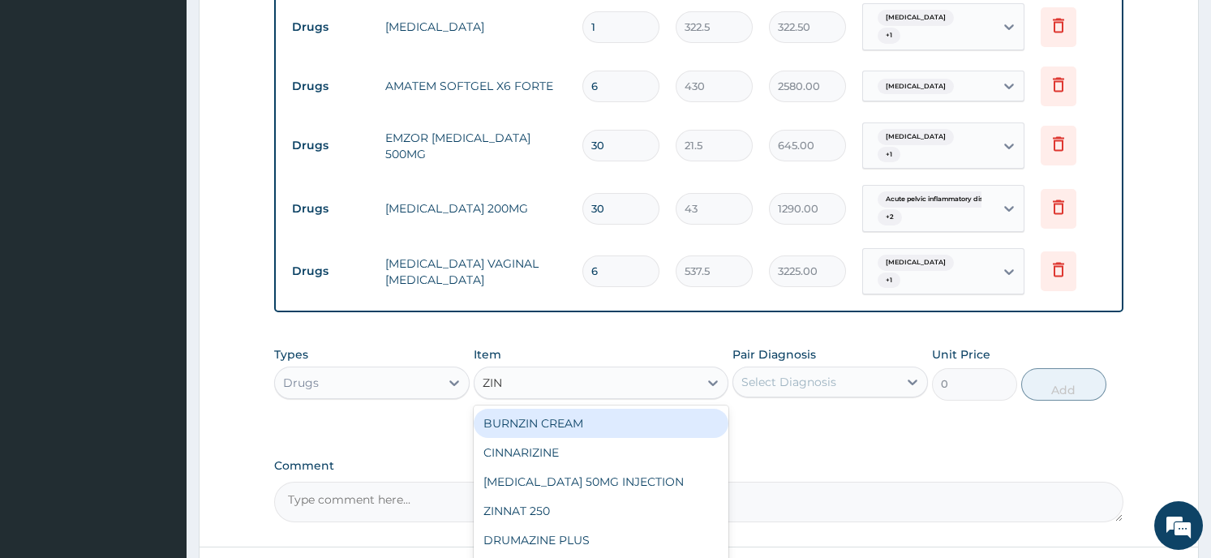
type input "ZINN"
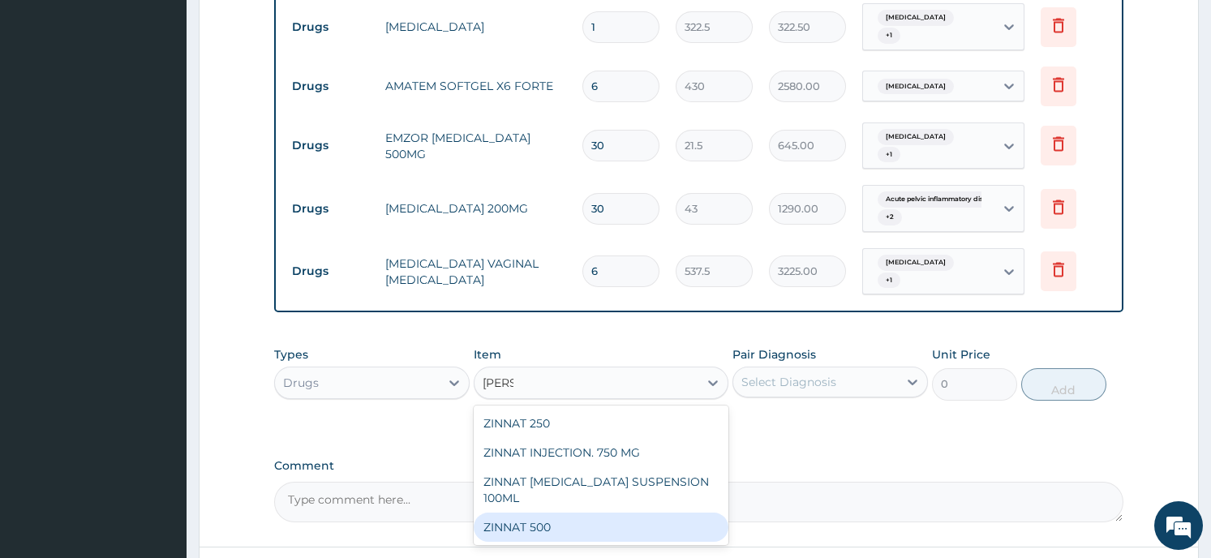
click at [573, 513] on div "ZINNAT 500" at bounding box center [601, 527] width 255 height 29
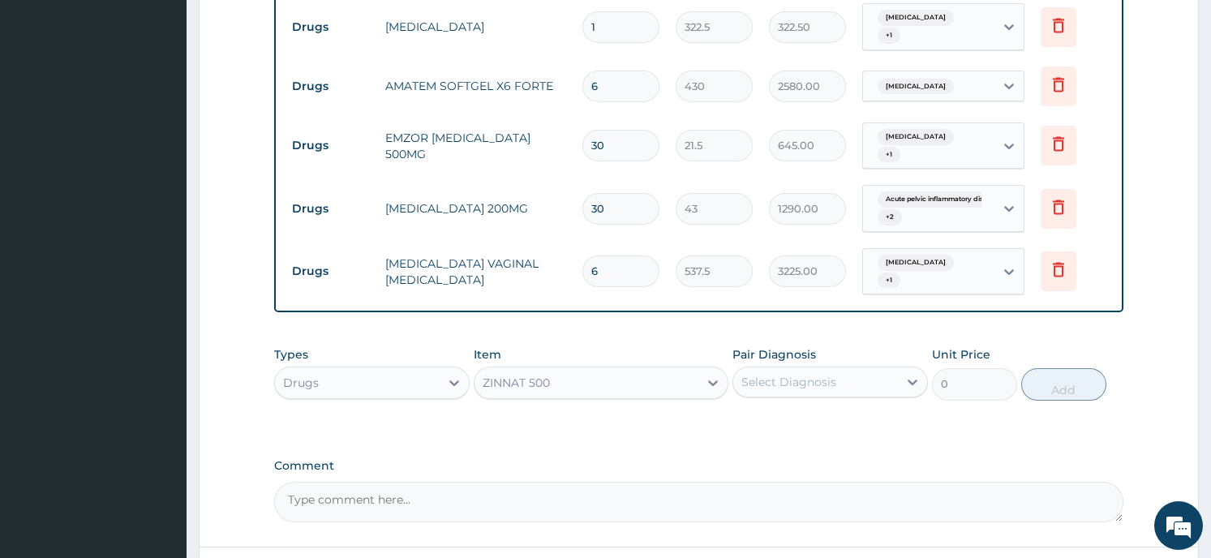
type input "1612.5"
click at [712, 375] on icon at bounding box center [713, 383] width 16 height 16
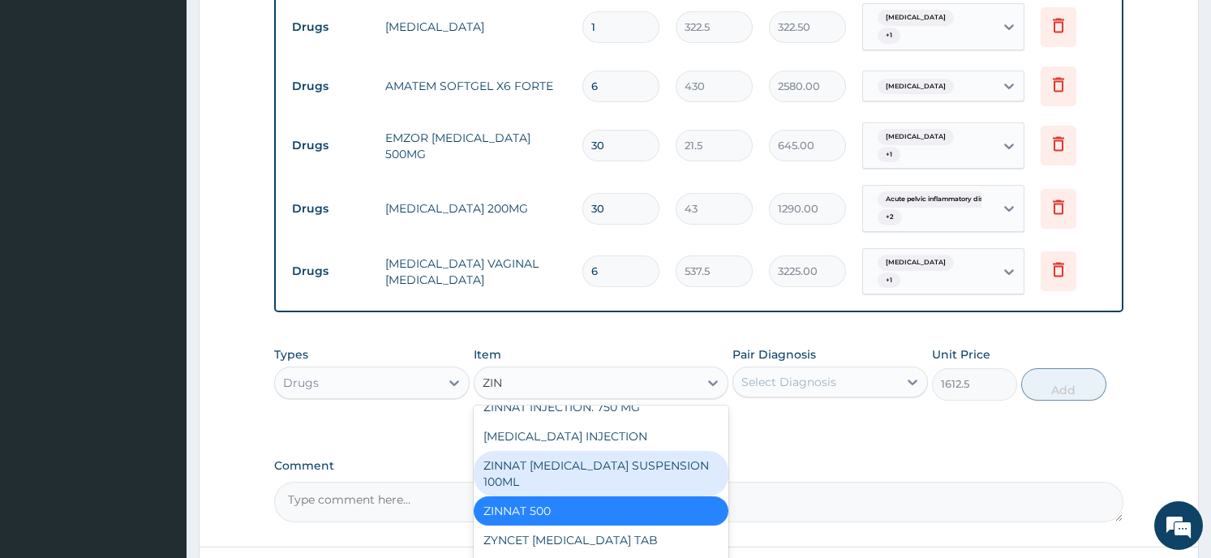
scroll to position [315, 0]
type input "ZINN"
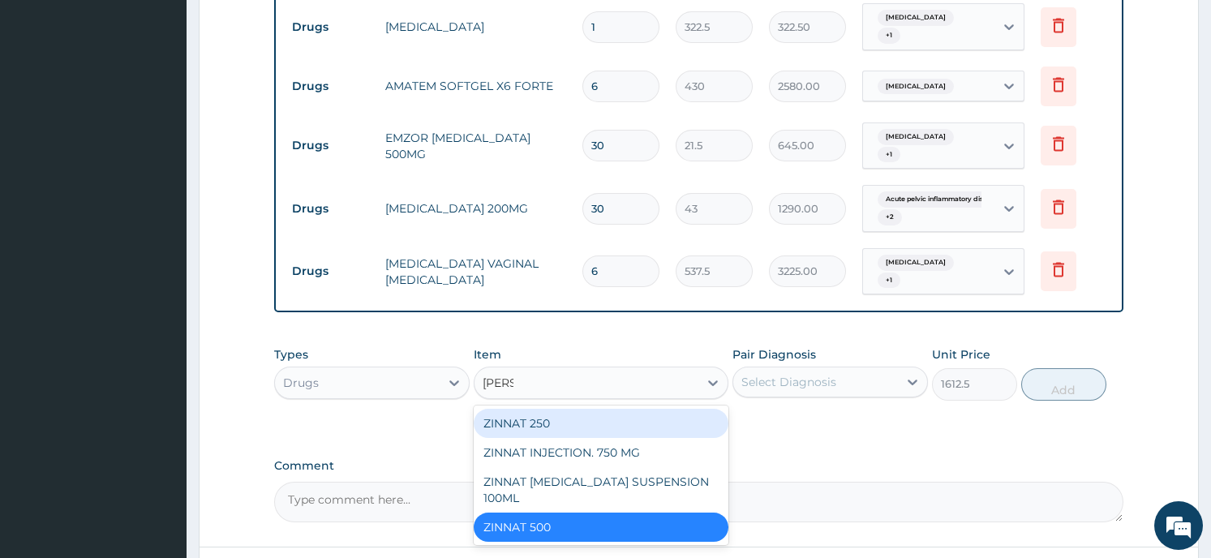
click at [528, 409] on div "ZINNAT 250" at bounding box center [601, 423] width 255 height 29
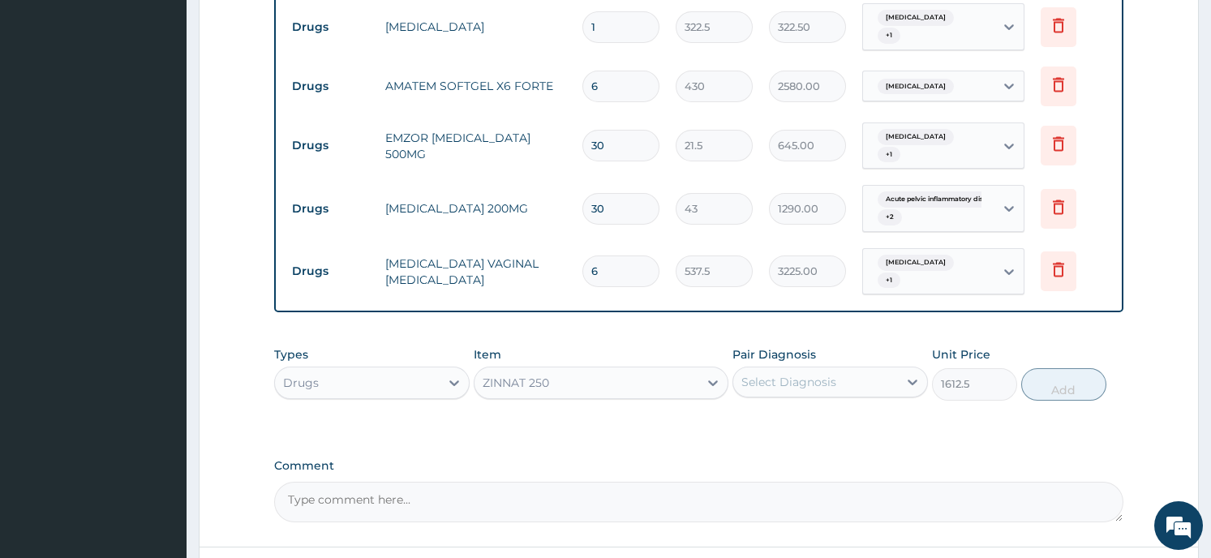
type input "1290"
click at [887, 369] on div "Select Diagnosis" at bounding box center [815, 382] width 165 height 26
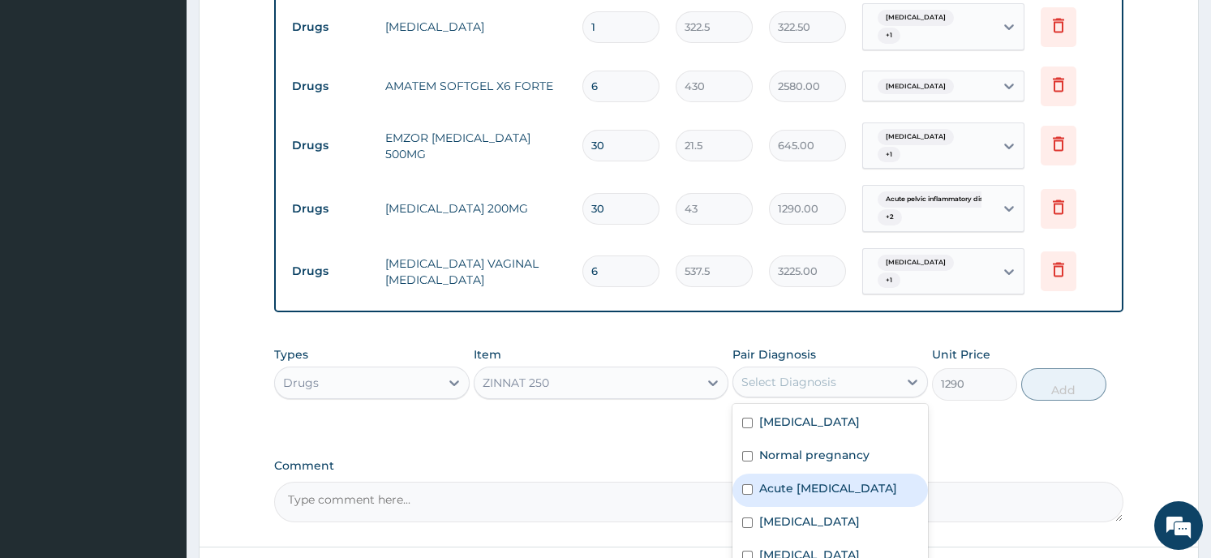
click at [745, 484] on input "checkbox" at bounding box center [747, 489] width 11 height 11
checkbox input "true"
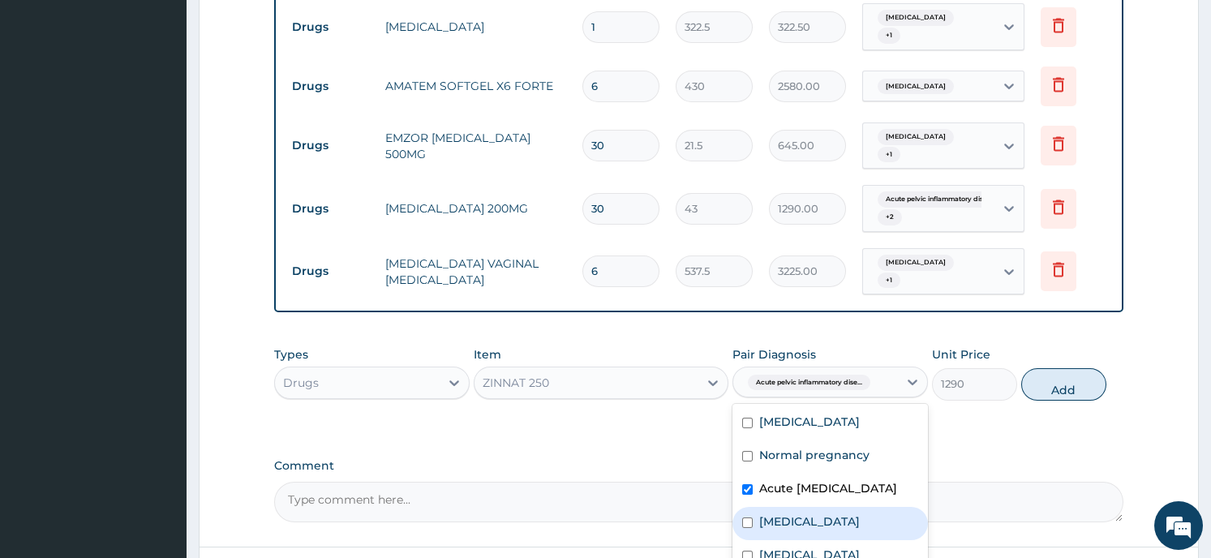
click at [746, 529] on div "Sepsis" at bounding box center [829, 523] width 195 height 33
checkbox input "true"
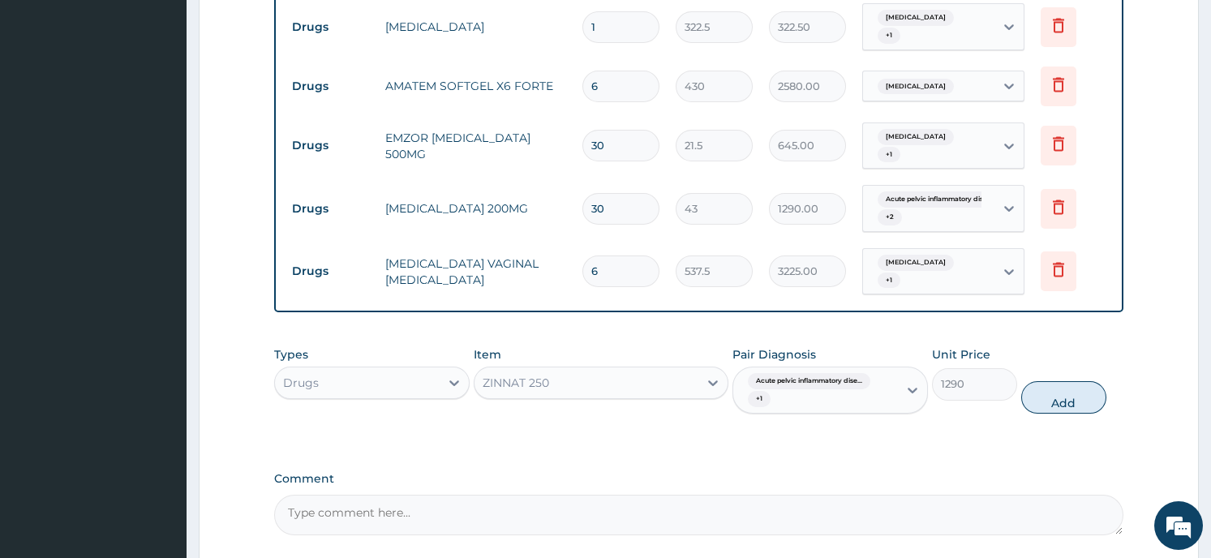
click at [915, 382] on icon at bounding box center [912, 390] width 16 height 16
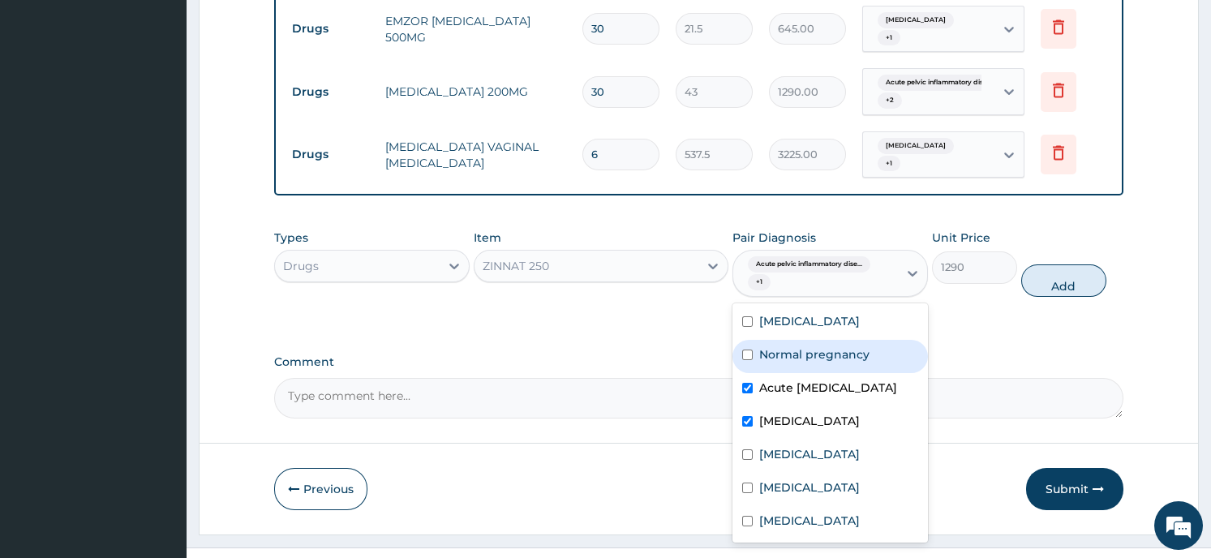
scroll to position [1117, 0]
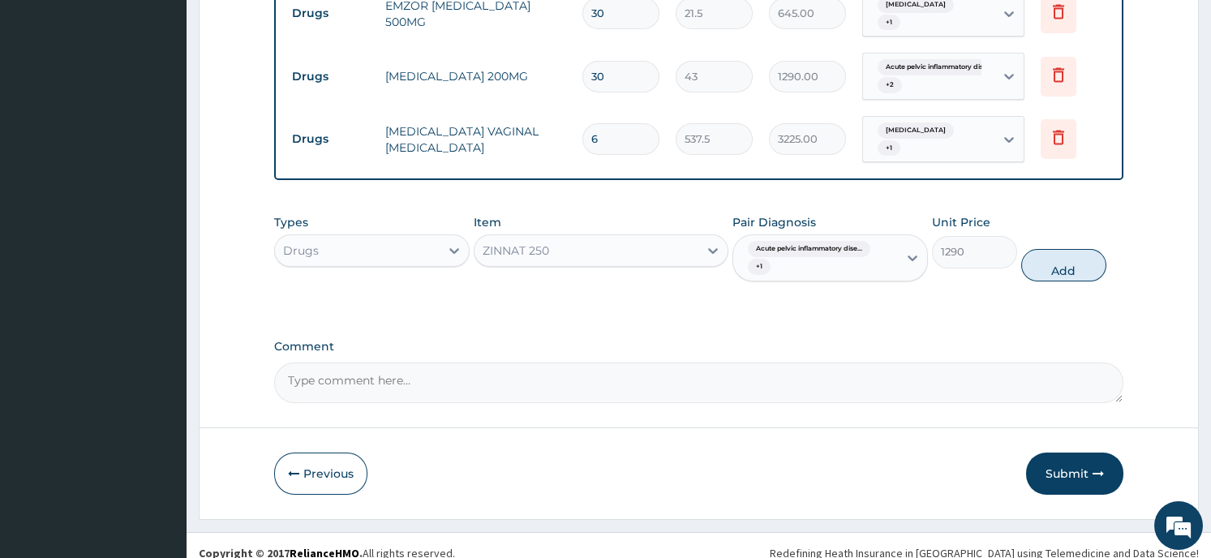
click at [1041, 251] on button "Add" at bounding box center [1063, 265] width 85 height 32
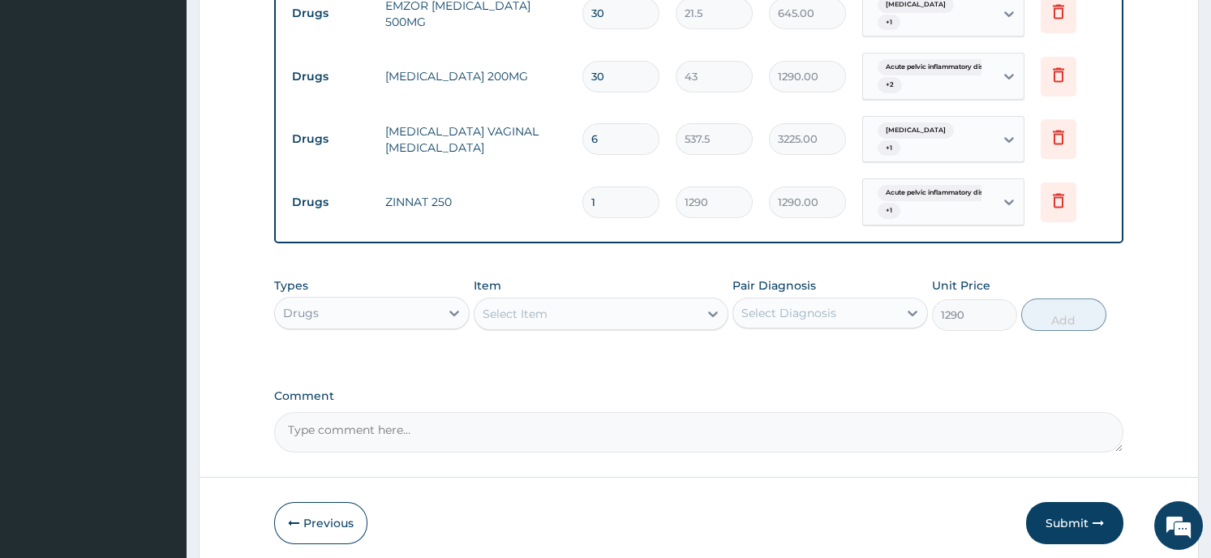
type input "0"
click at [599, 187] on input "1" at bounding box center [620, 203] width 77 height 32
type input "10"
type input "12900.00"
type input "10"
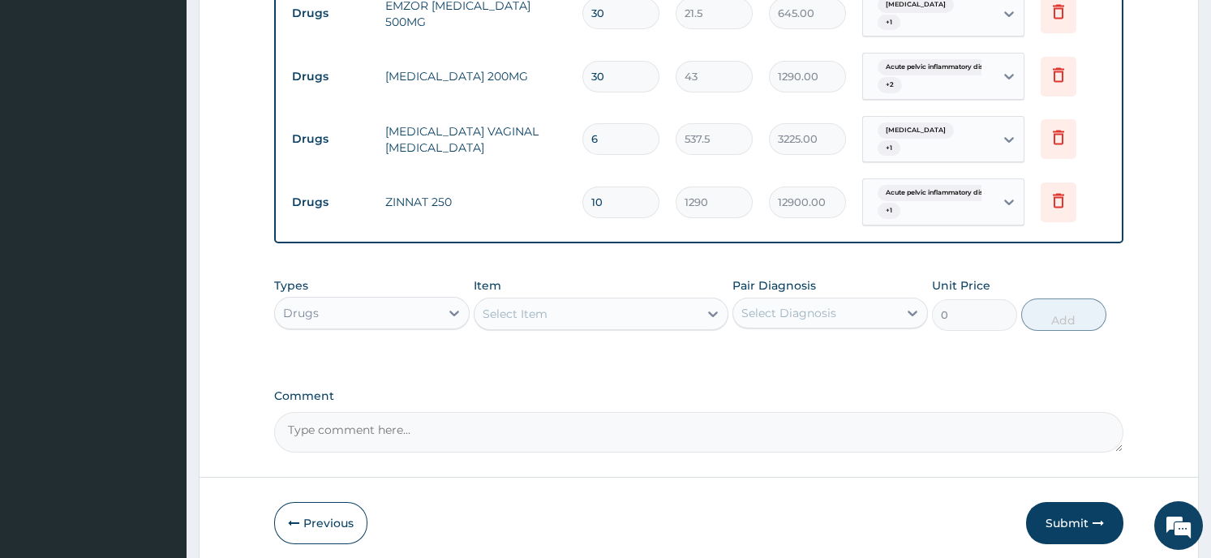
click at [559, 301] on div "Select Item" at bounding box center [586, 314] width 224 height 26
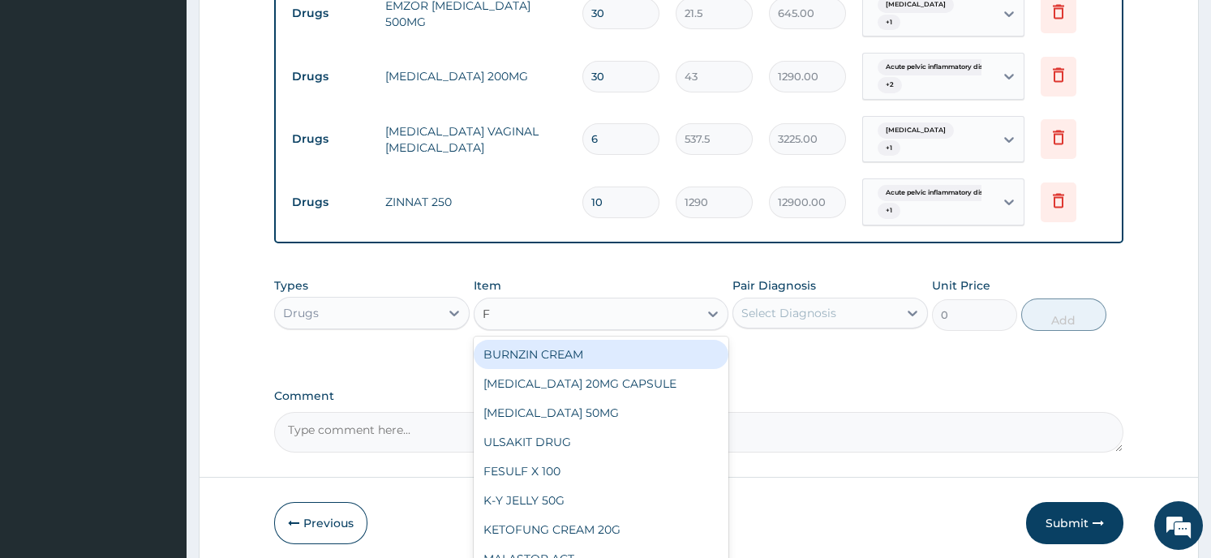
type input "FE"
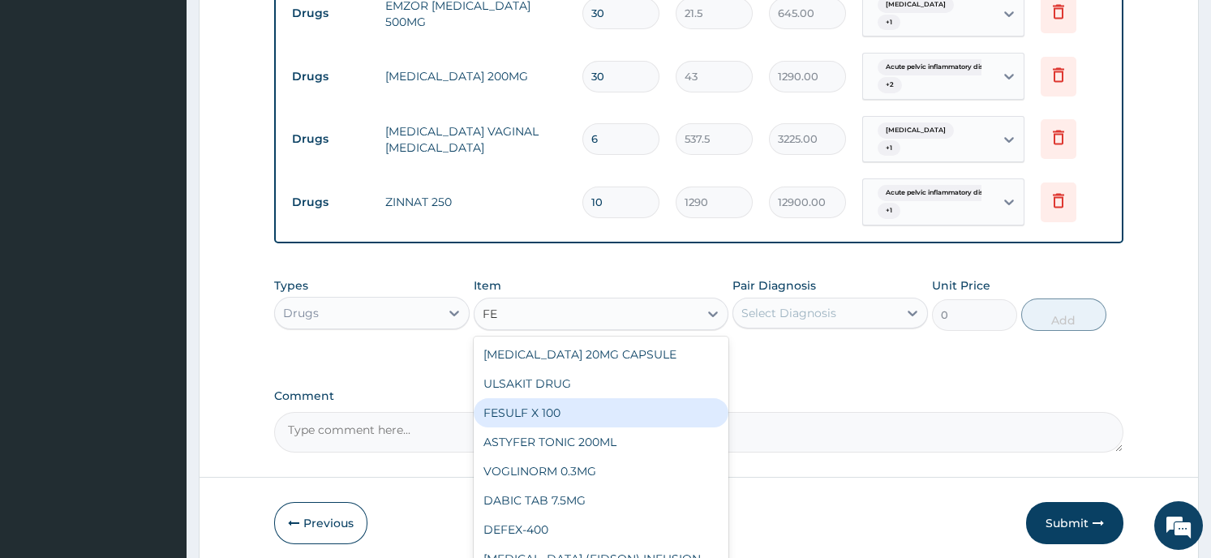
click at [541, 401] on div "FESULF X 100" at bounding box center [601, 412] width 255 height 29
type input "21.5"
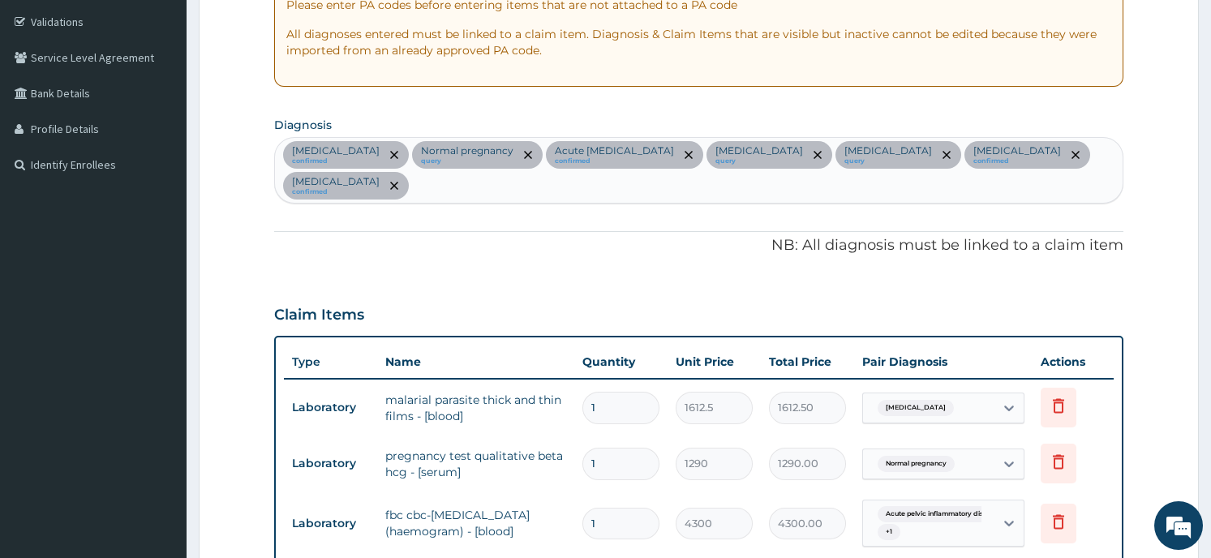
scroll to position [291, 0]
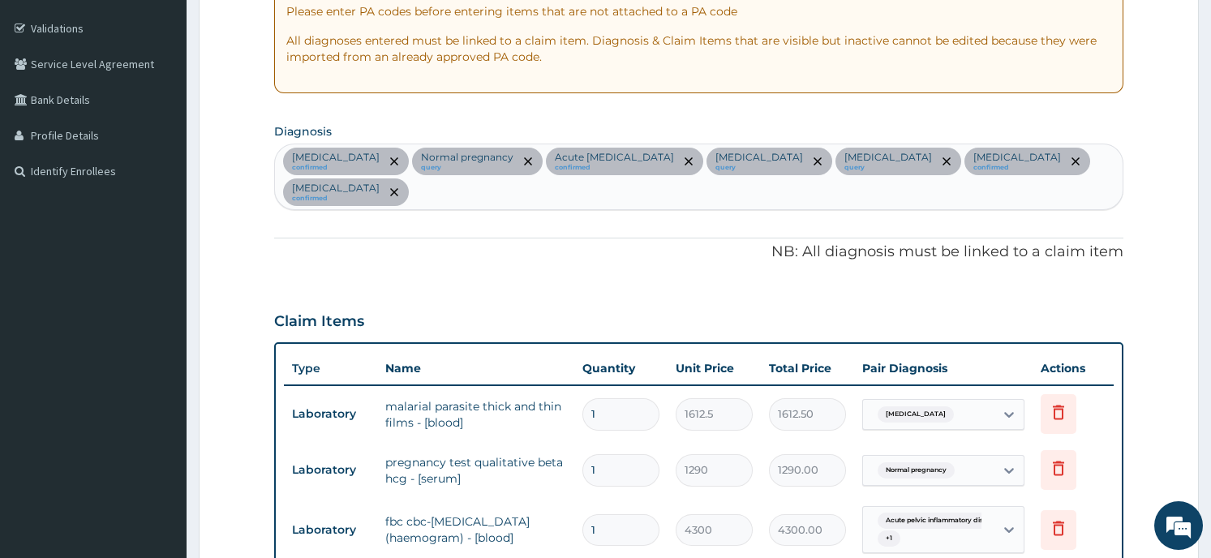
click at [395, 179] on div "Falciparum malaria confirmed Normal pregnancy query Acute pelvic inflammatory d…" at bounding box center [698, 176] width 847 height 65
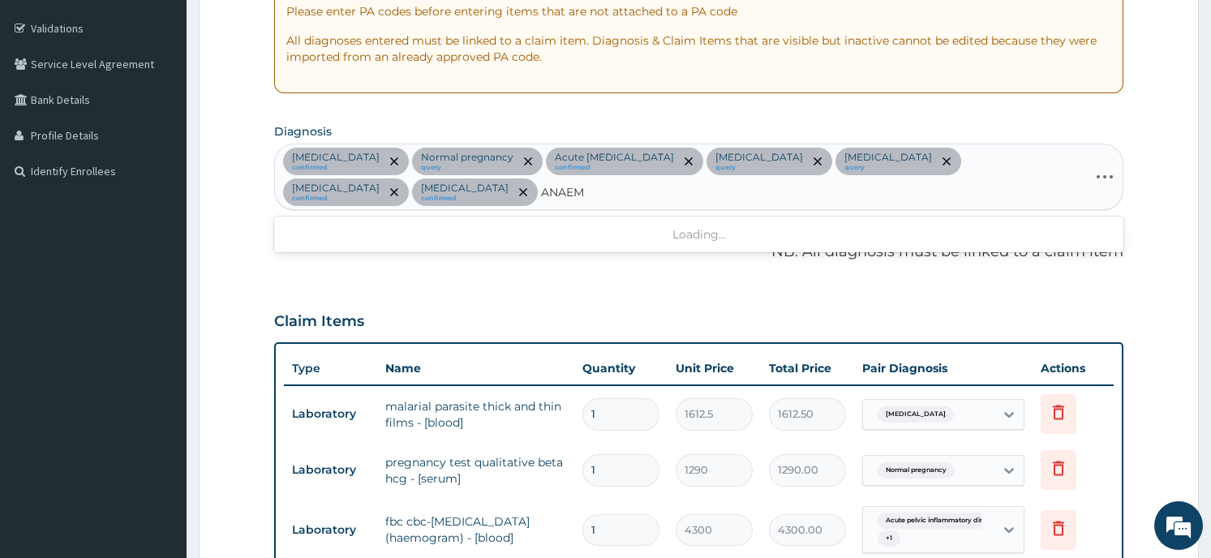
type input "ANAEMI"
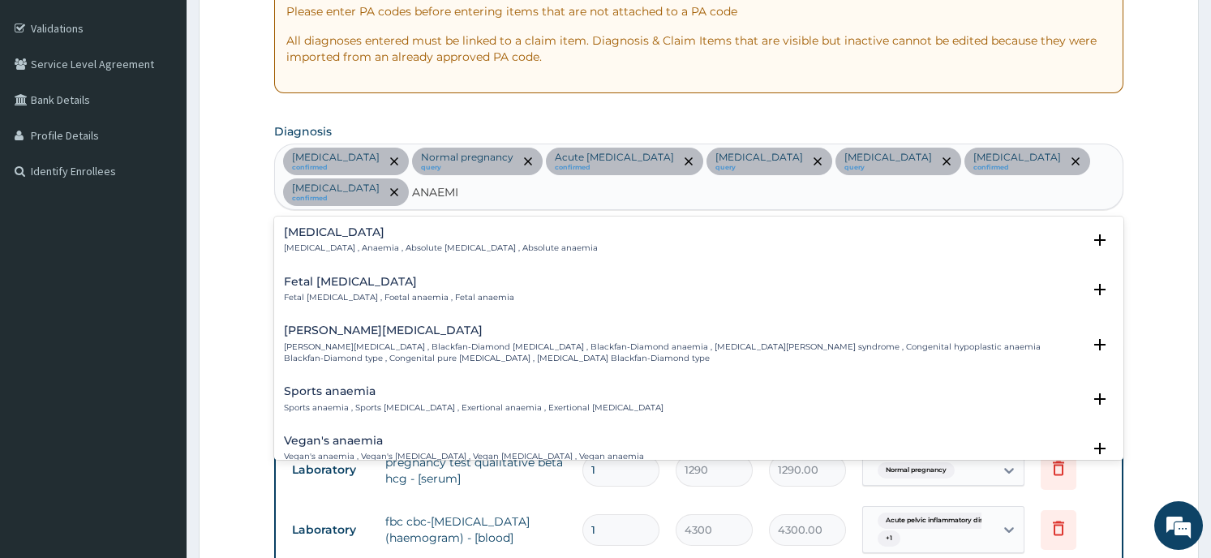
click at [341, 238] on h4 "Anemia" at bounding box center [441, 232] width 314 height 12
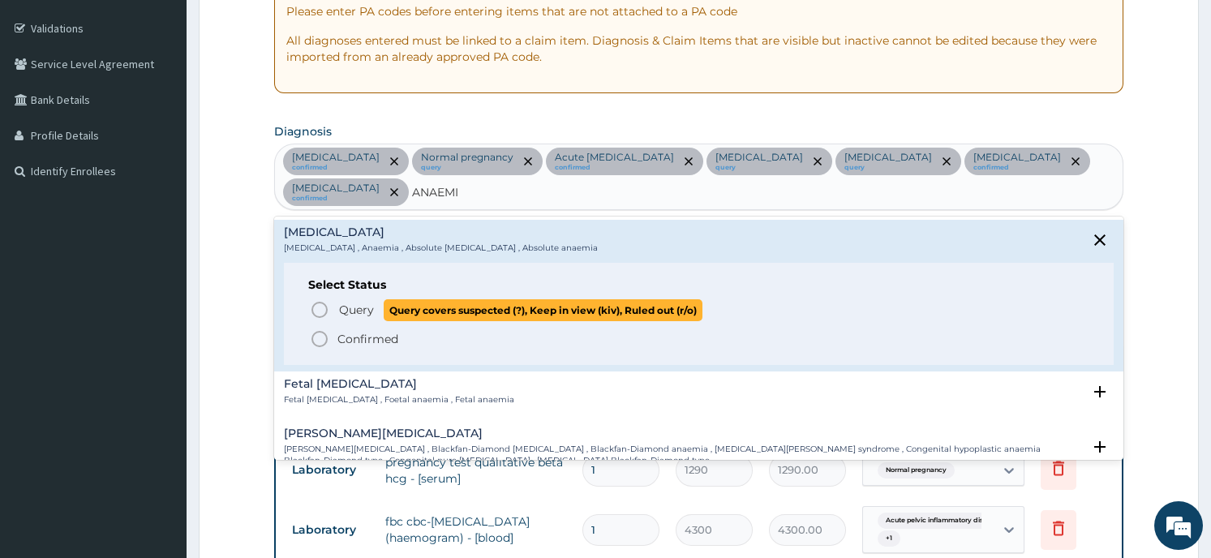
click at [391, 305] on span "Query covers suspected (?), Keep in view (kiv), Ruled out (r/o)" at bounding box center [543, 310] width 319 height 22
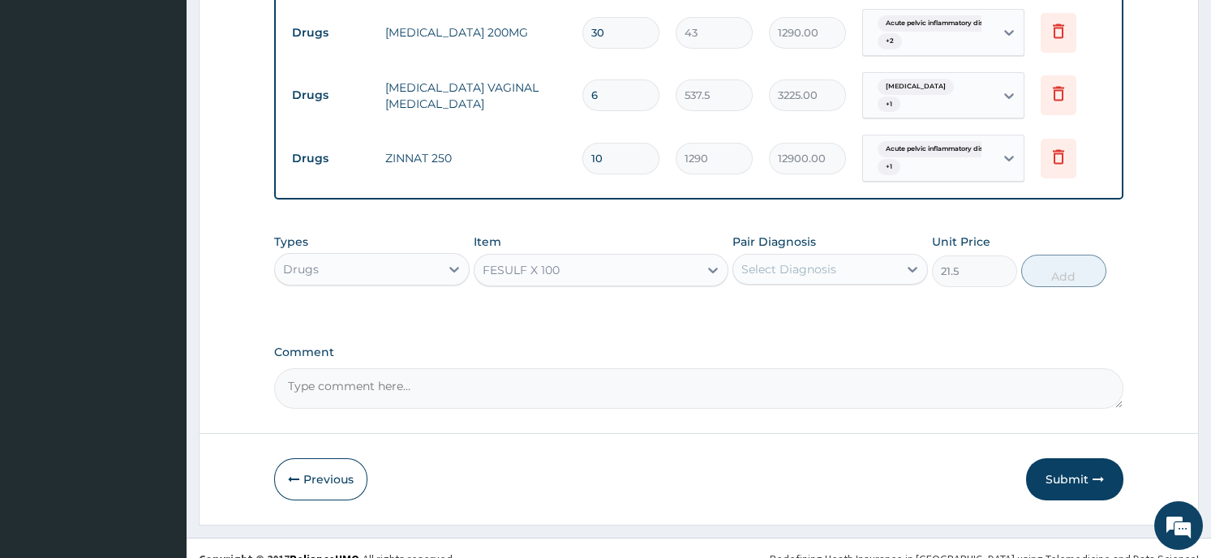
scroll to position [1167, 0]
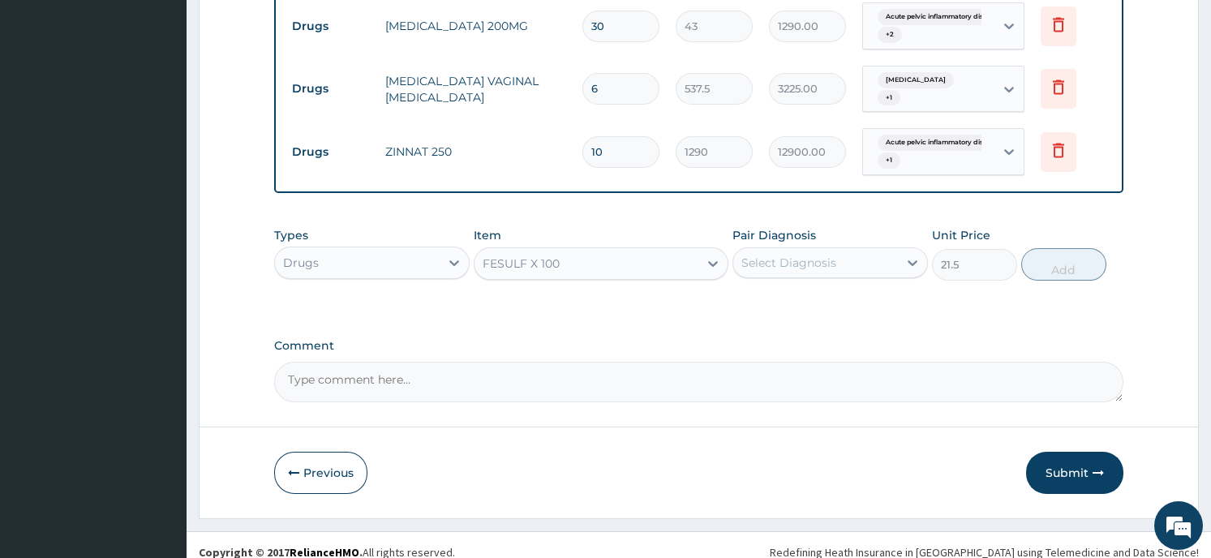
click at [908, 260] on icon at bounding box center [912, 263] width 10 height 6
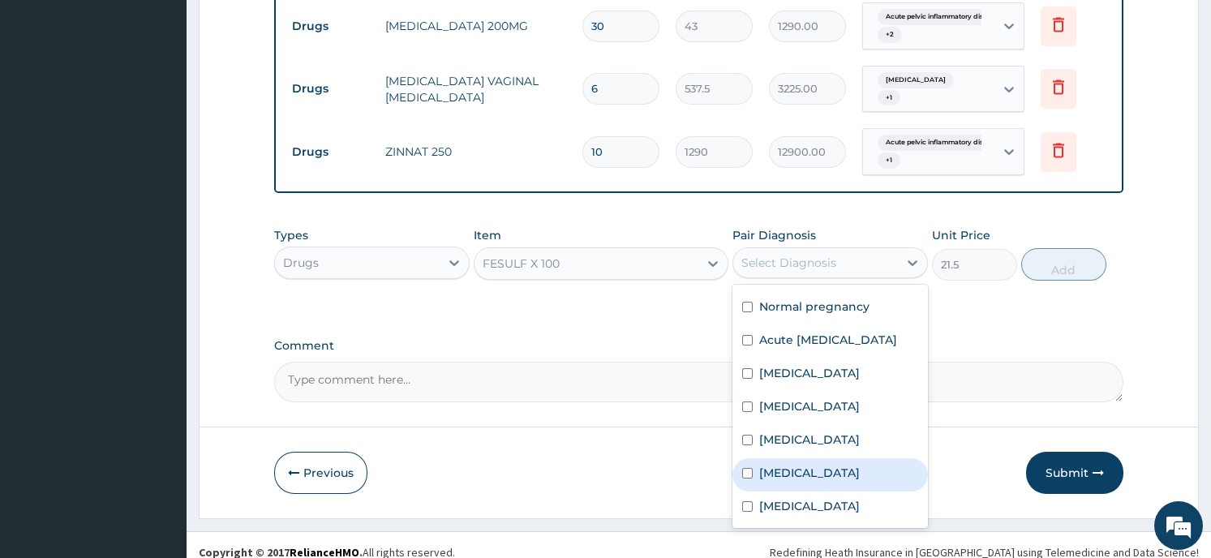
scroll to position [41, 0]
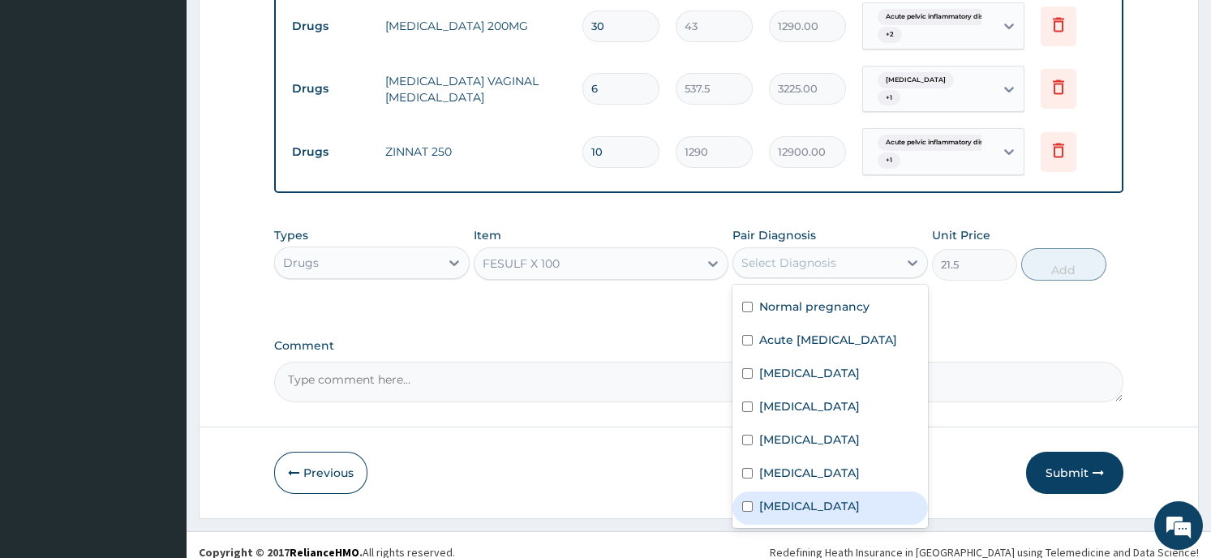
click at [833, 491] on div "Anemia" at bounding box center [829, 507] width 195 height 33
checkbox input "true"
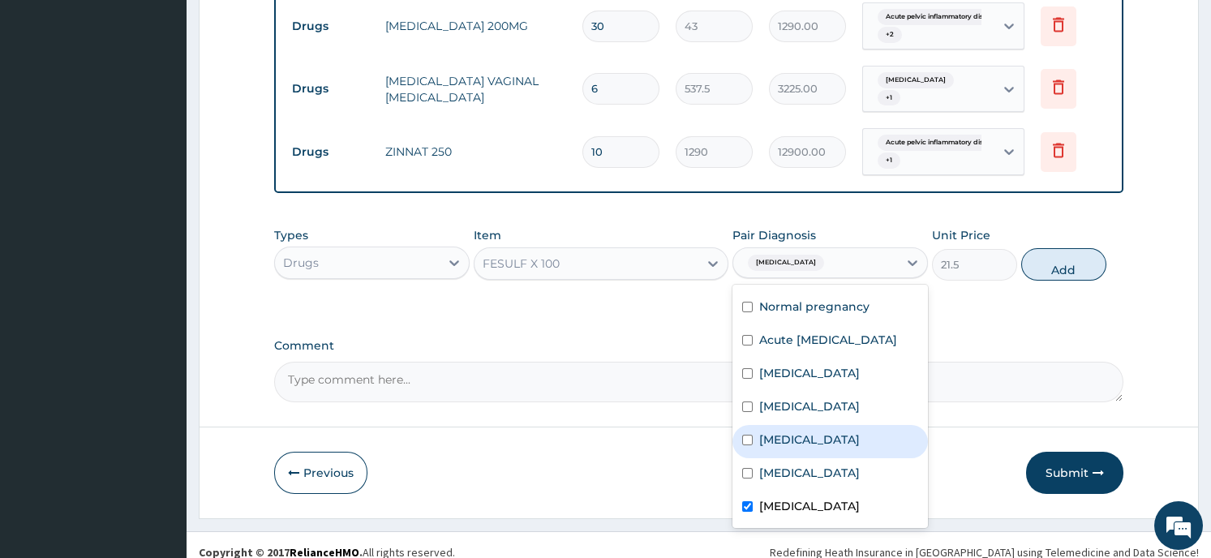
click at [1075, 249] on button "Add" at bounding box center [1063, 264] width 85 height 32
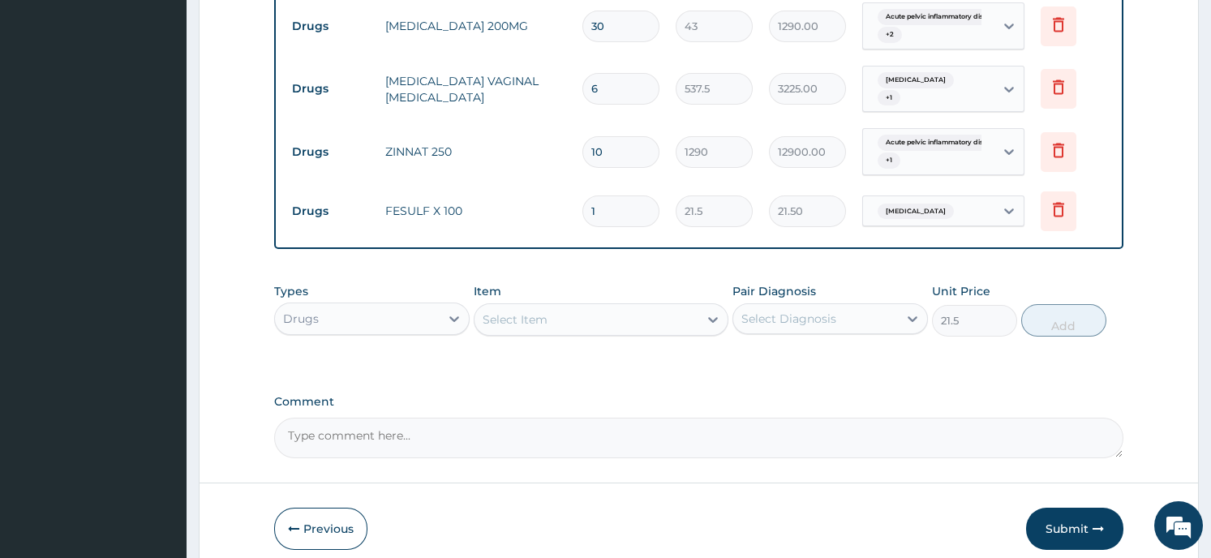
type input "0"
type input "0.00"
type input "4"
type input "86.00"
type input "42"
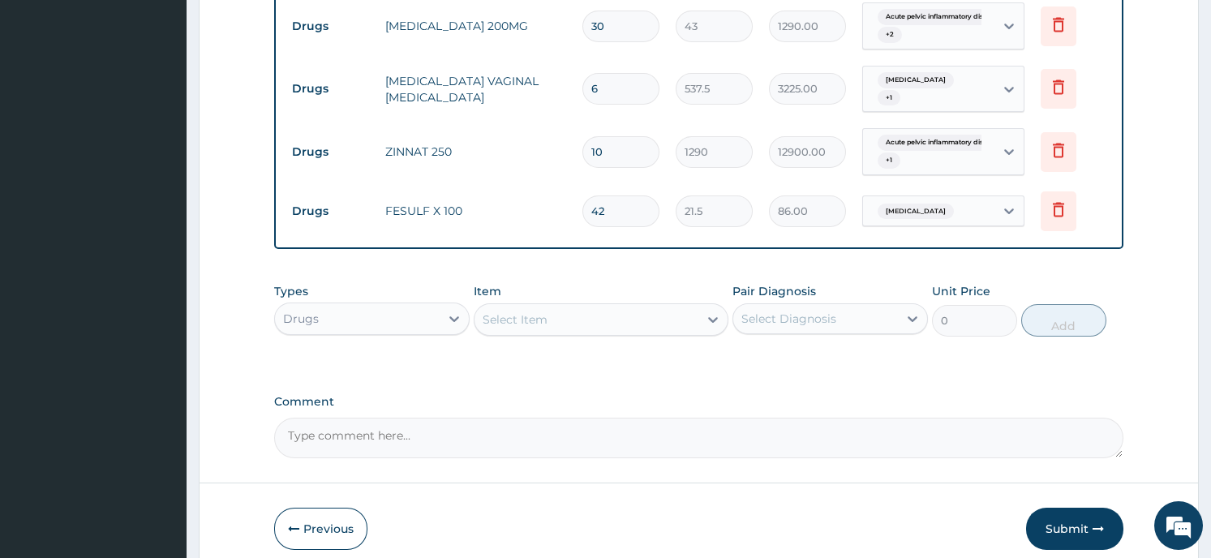
type input "903.00"
type input "42"
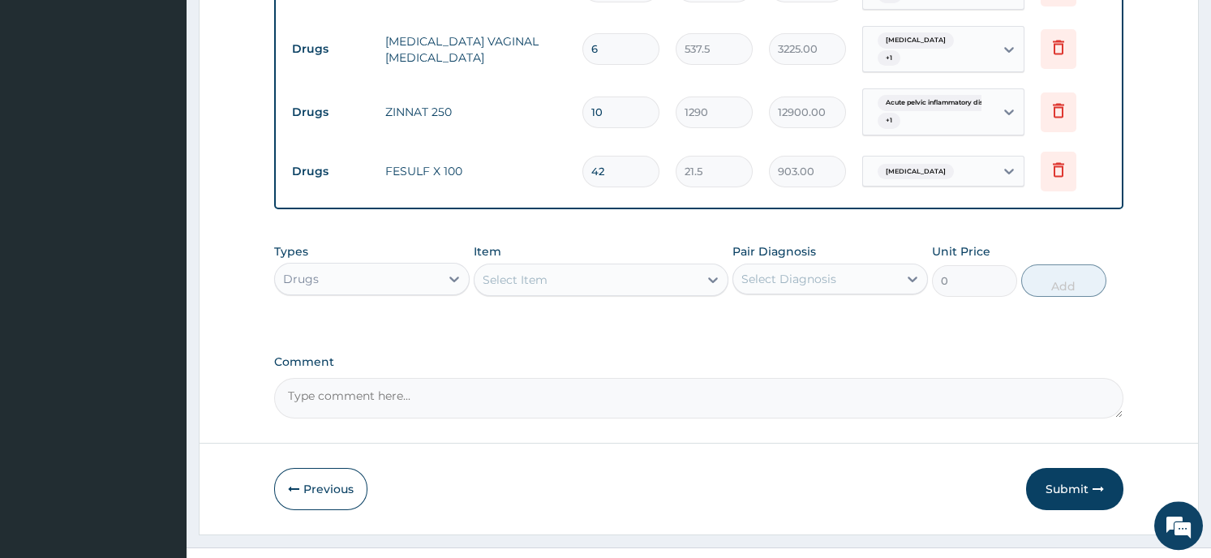
scroll to position [1210, 0]
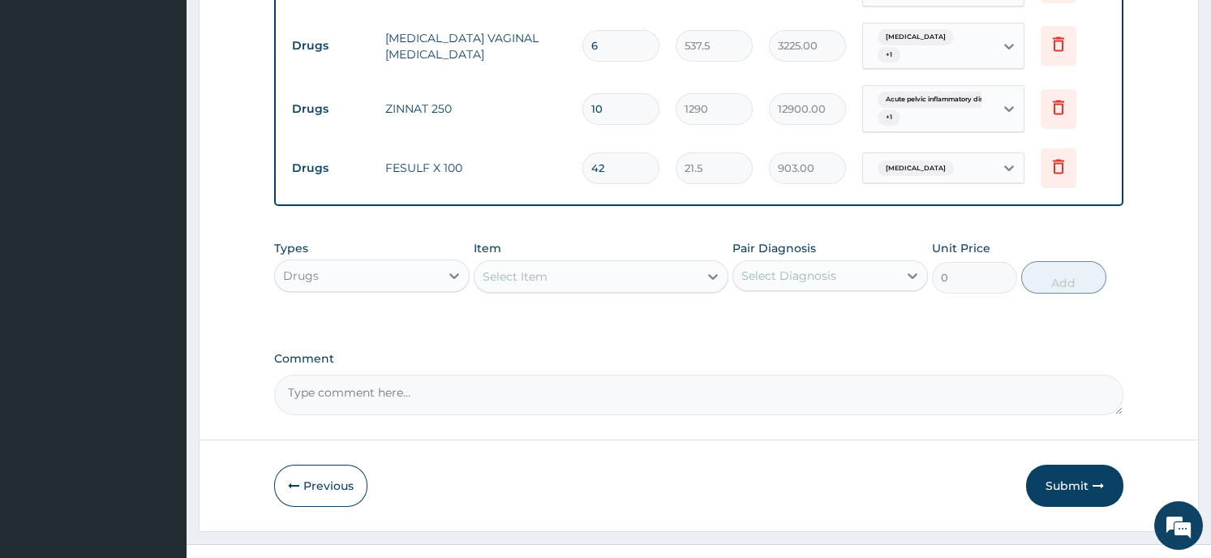
click at [1050, 474] on button "Submit" at bounding box center [1074, 486] width 97 height 42
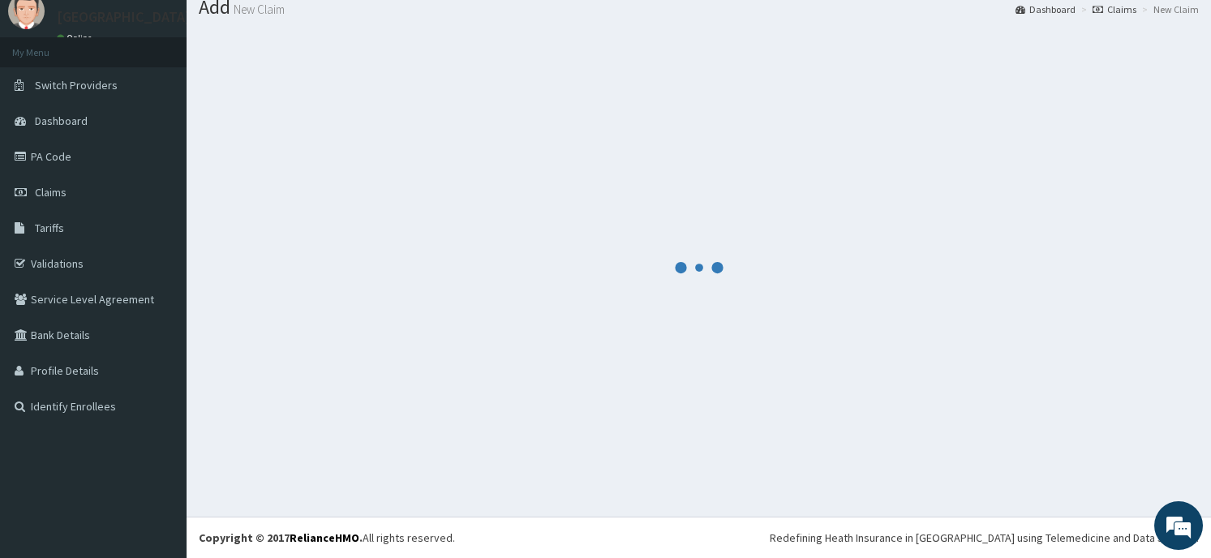
scroll to position [56, 0]
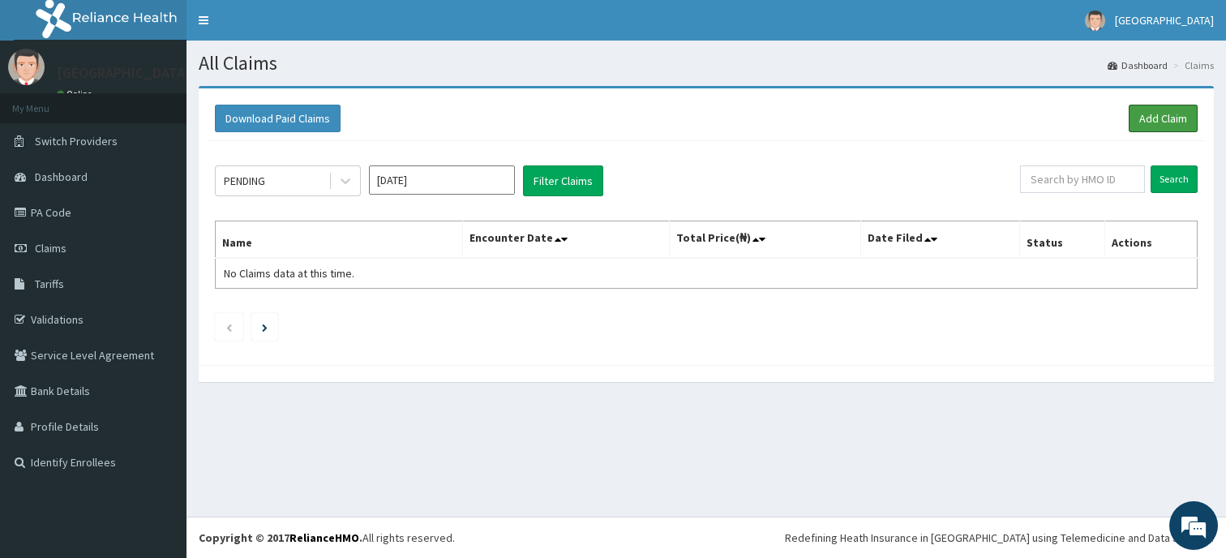
click at [1151, 117] on link "Add Claim" at bounding box center [1163, 119] width 69 height 28
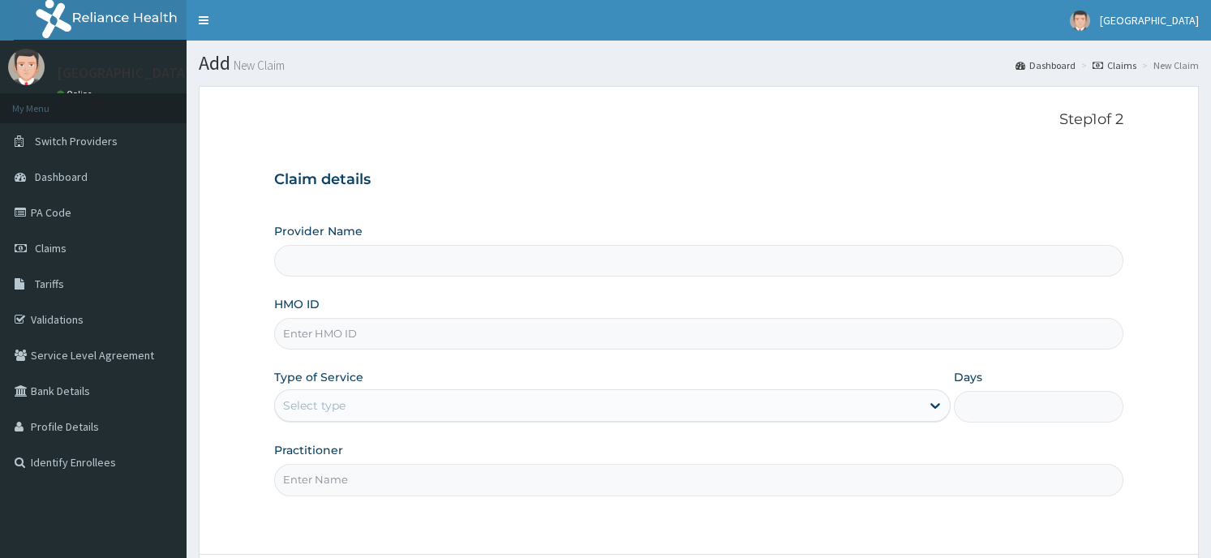
click at [314, 340] on input "HMO ID" at bounding box center [698, 334] width 848 height 32
type input "Horeb [GEOGRAPHIC_DATA]"
type input "OKB/11356/A"
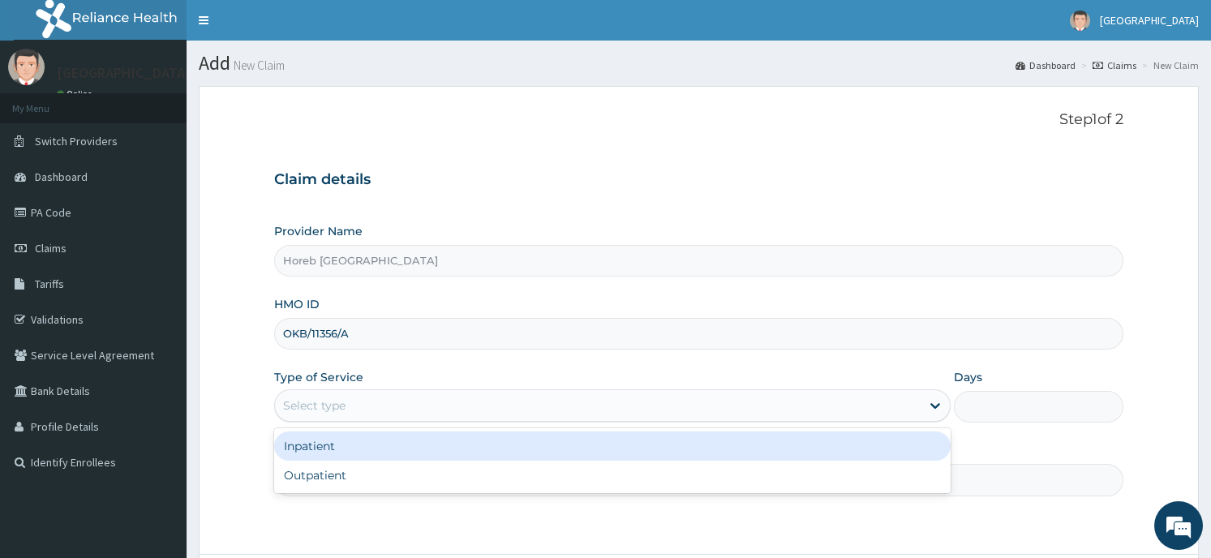
click at [381, 405] on div "Select type" at bounding box center [598, 406] width 646 height 26
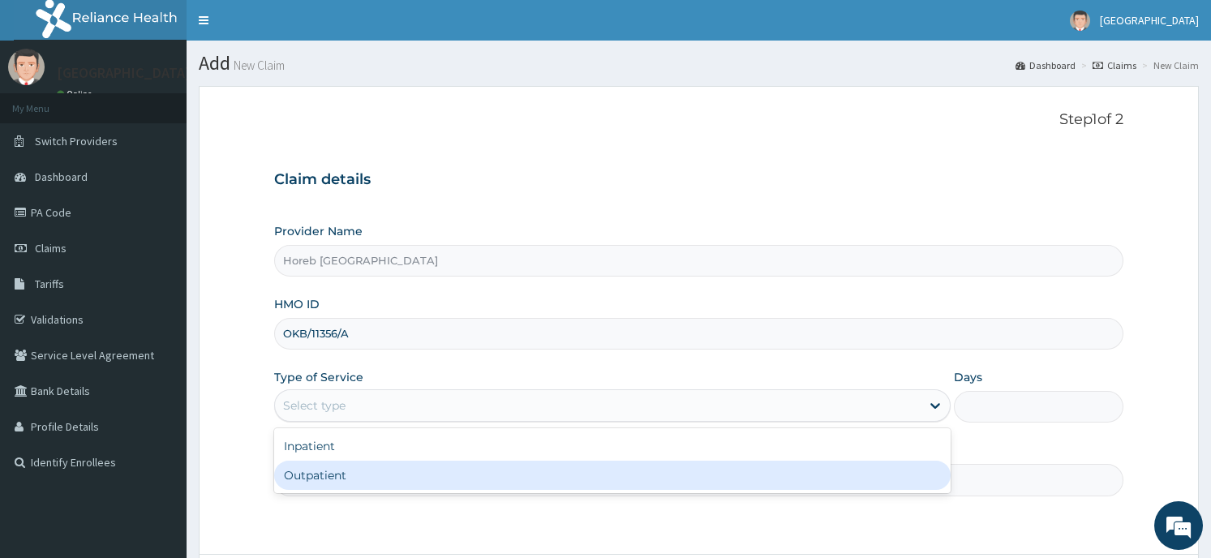
click at [373, 468] on div "Outpatient" at bounding box center [612, 475] width 676 height 29
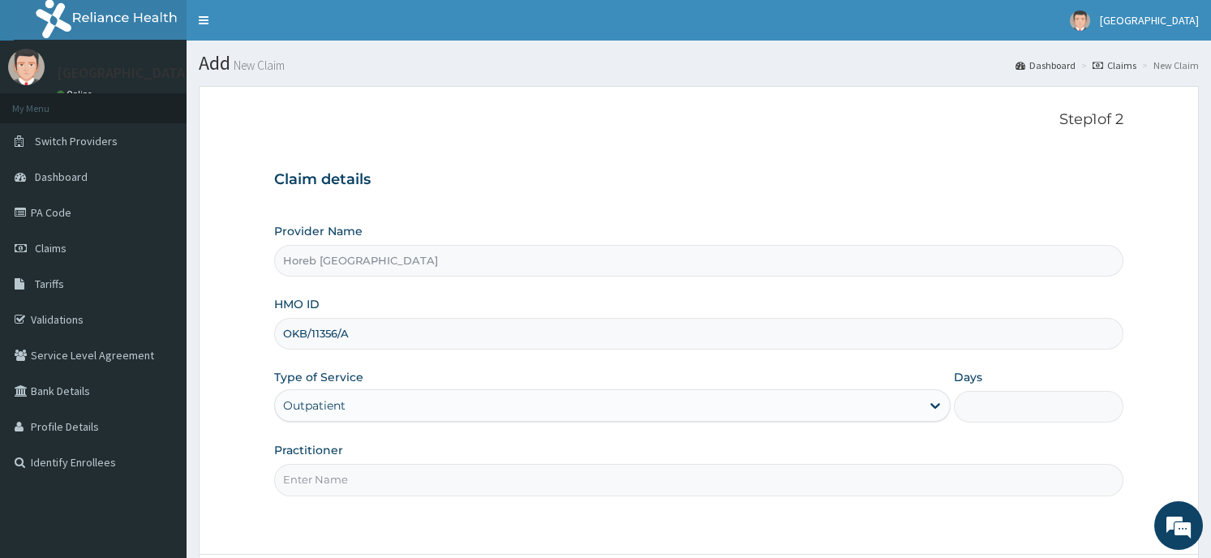
type input "1"
click at [367, 490] on input "Practitioner" at bounding box center [698, 480] width 848 height 32
type input "GENERAL"
click at [1014, 519] on div "Step 1 of 2 Claim details Provider Name Horeb Consult Hospital HMO ID OKB/11356…" at bounding box center [698, 320] width 848 height 418
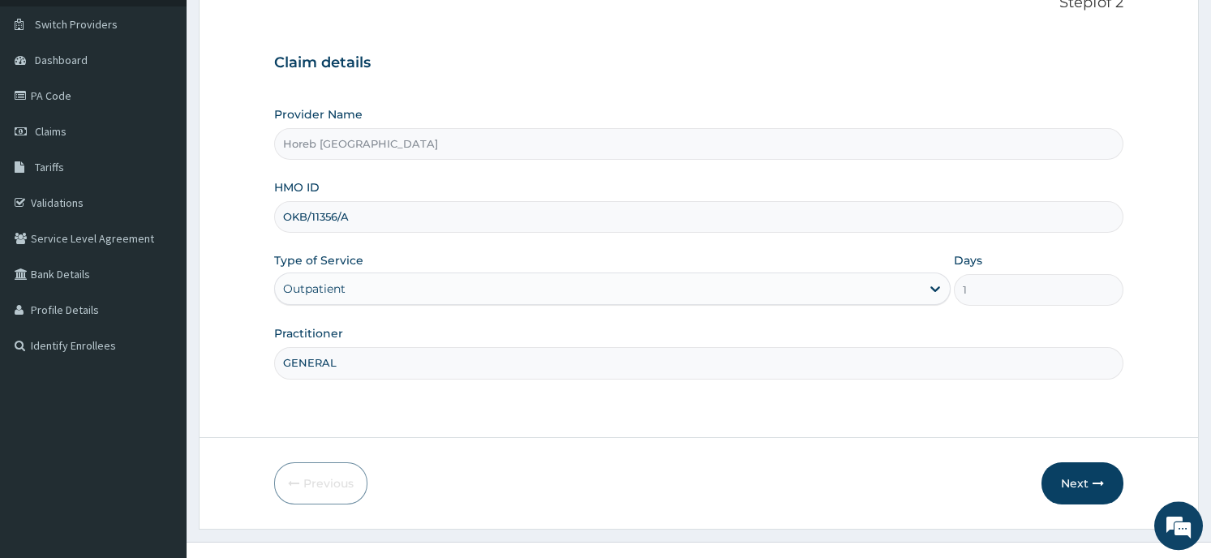
scroll to position [142, 0]
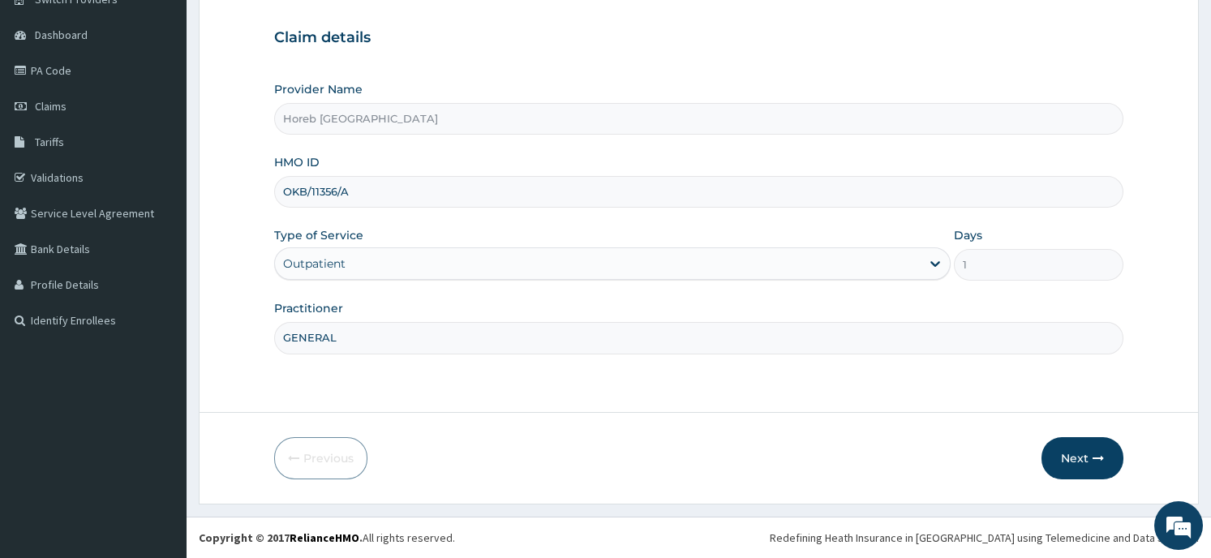
click at [1076, 457] on button "Next" at bounding box center [1082, 458] width 82 height 42
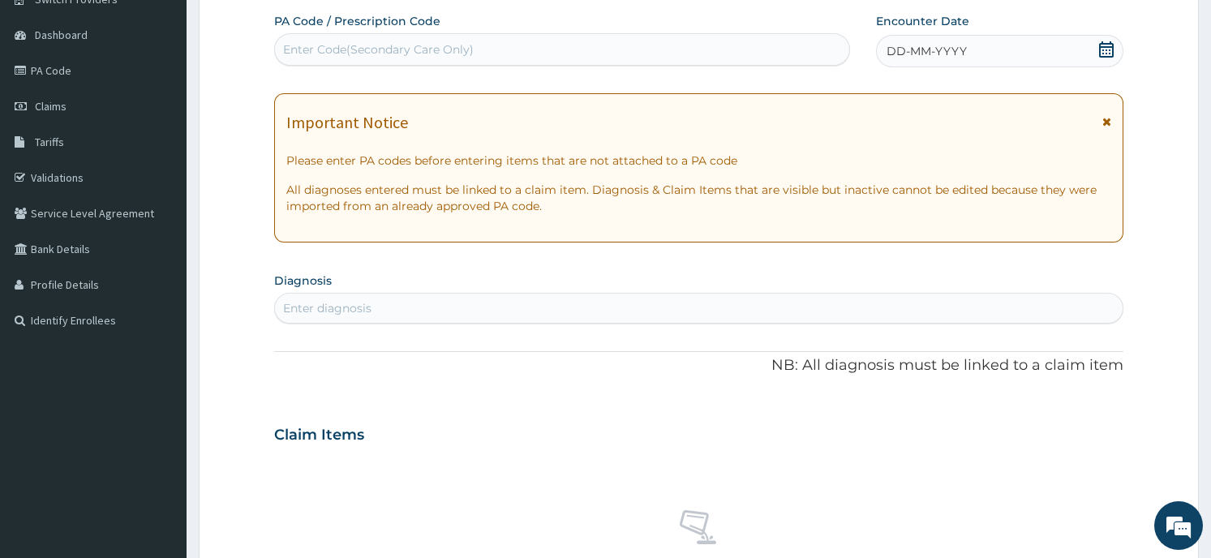
click at [1079, 47] on div "DD-MM-YYYY" at bounding box center [999, 51] width 247 height 32
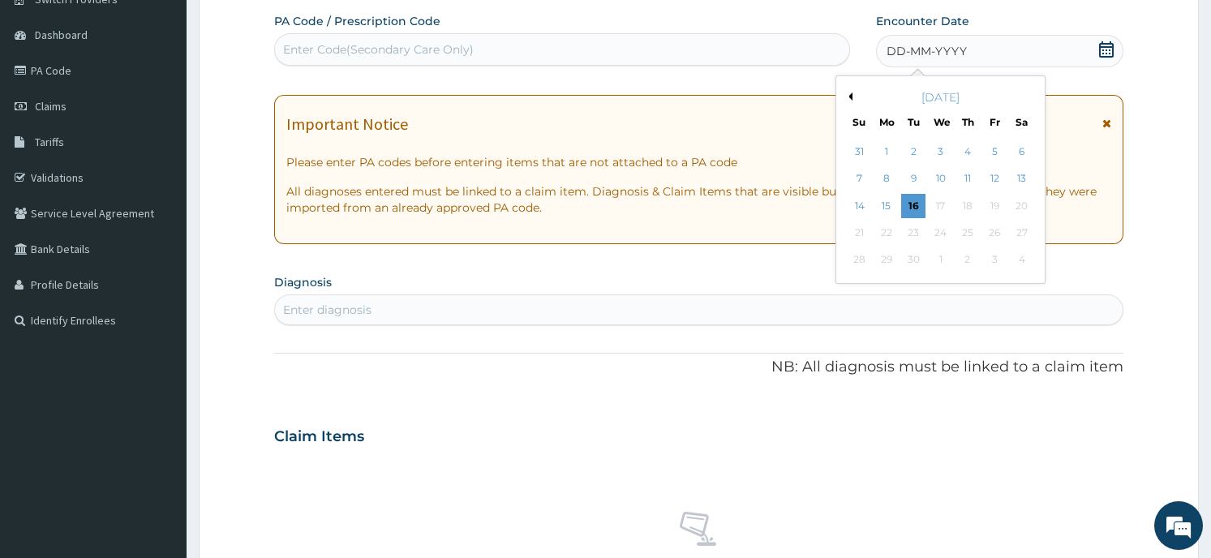
click at [847, 99] on button "Previous Month" at bounding box center [848, 96] width 8 height 8
click at [1023, 232] on div "23" at bounding box center [1022, 233] width 24 height 24
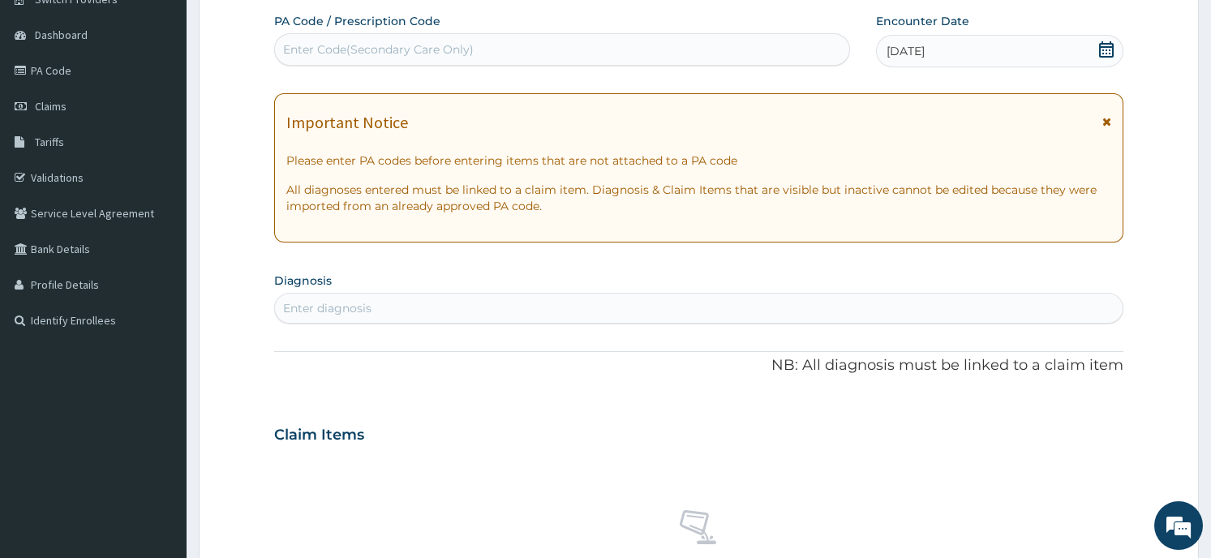
click at [591, 308] on div "Enter diagnosis" at bounding box center [698, 308] width 847 height 26
type input "MENORR"
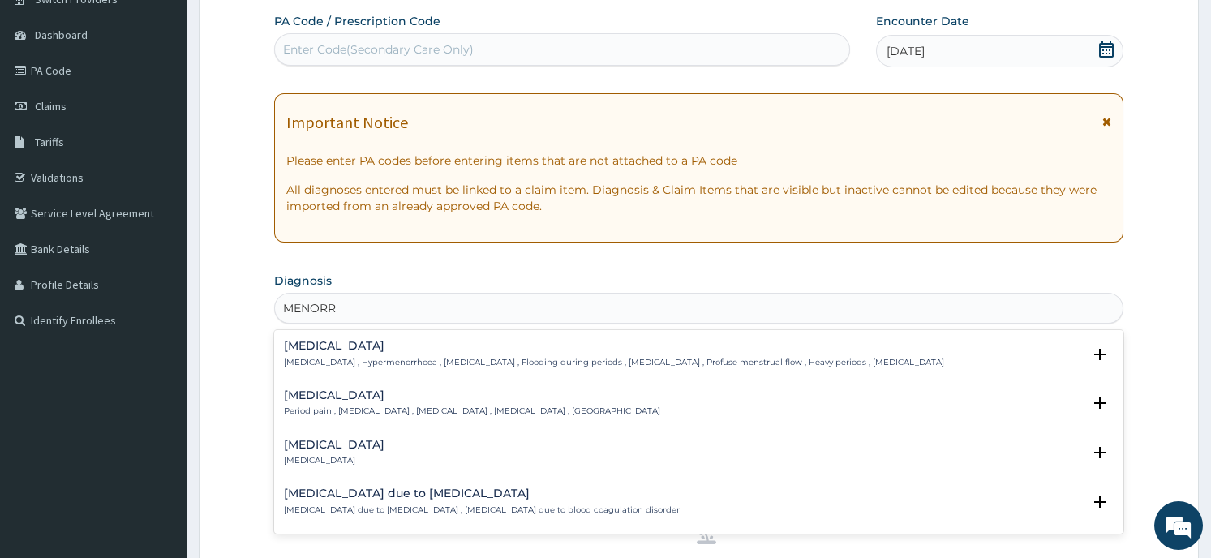
click at [520, 351] on h4 "Menorrhagia" at bounding box center [614, 346] width 660 height 12
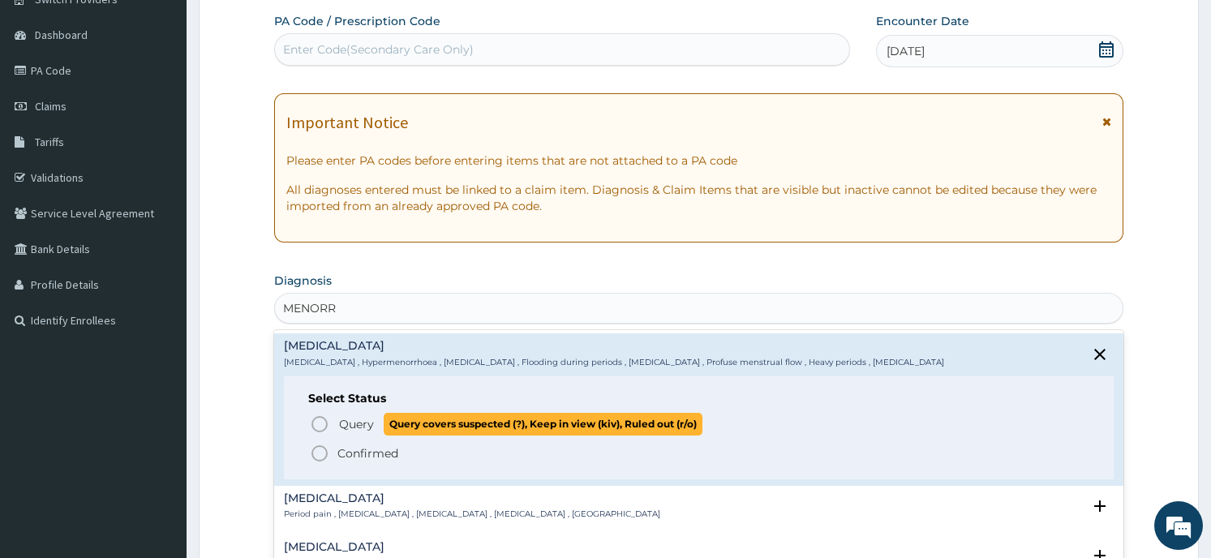
click at [433, 422] on span "Query covers suspected (?), Keep in view (kiv), Ruled out (r/o)" at bounding box center [543, 424] width 319 height 22
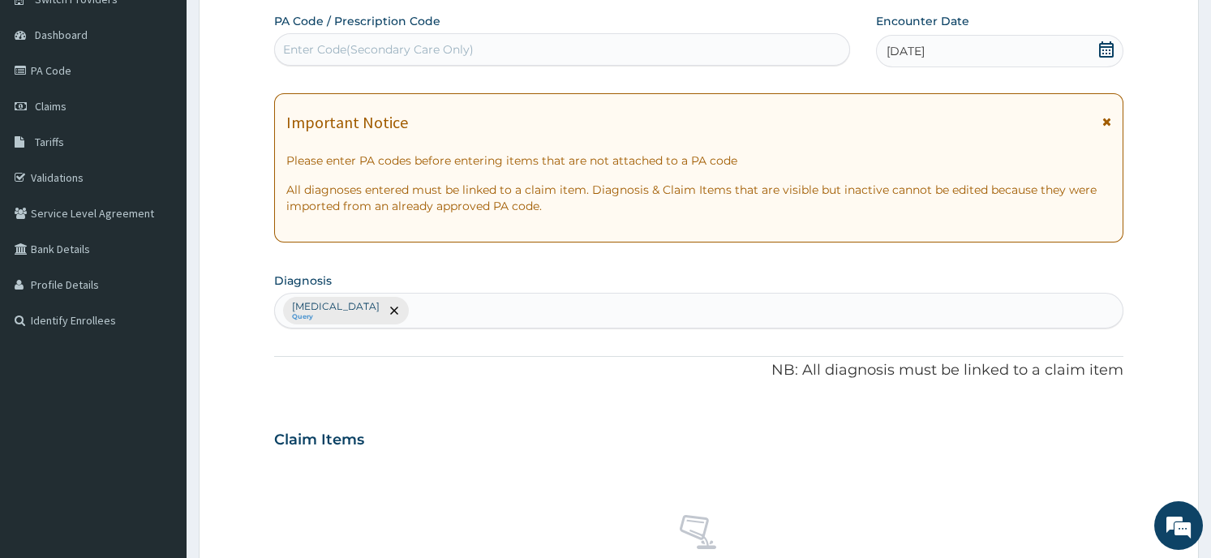
click at [508, 399] on div "PA Code / Prescription Code Enter Code(Secondary Care Only) Encounter Date 23-0…" at bounding box center [698, 435] width 848 height 844
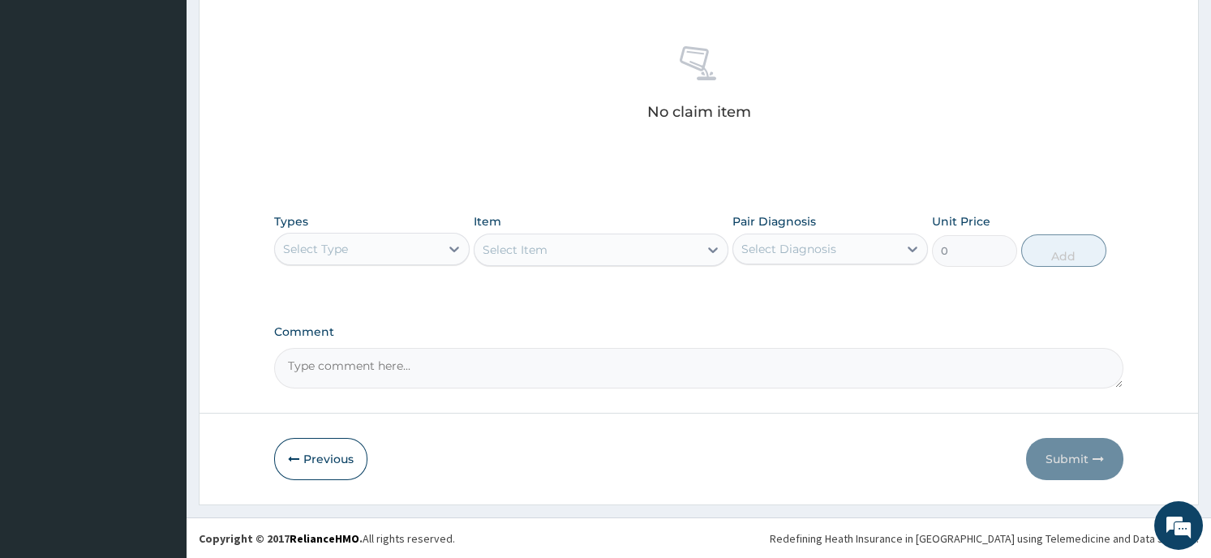
scroll to position [611, 0]
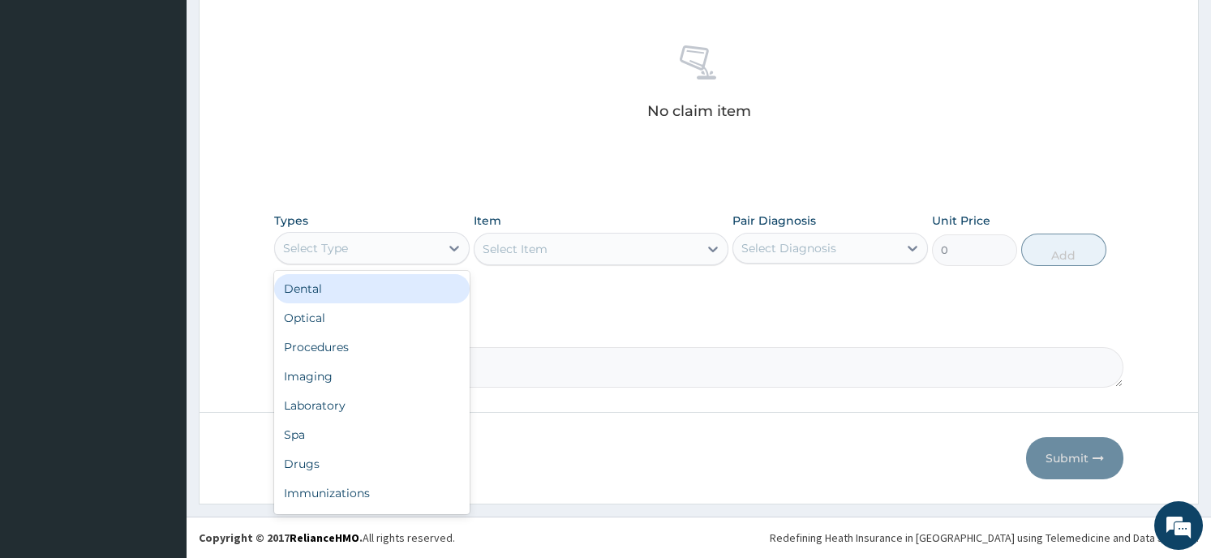
click at [399, 242] on div "Select Type" at bounding box center [357, 248] width 165 height 26
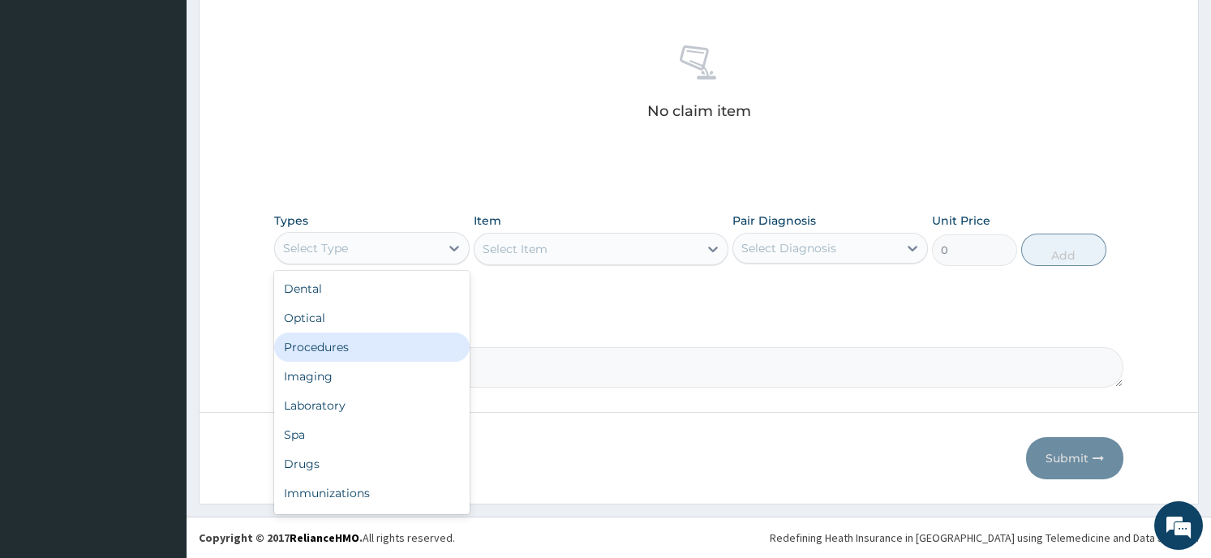
click at [350, 348] on div "Procedures" at bounding box center [371, 347] width 195 height 29
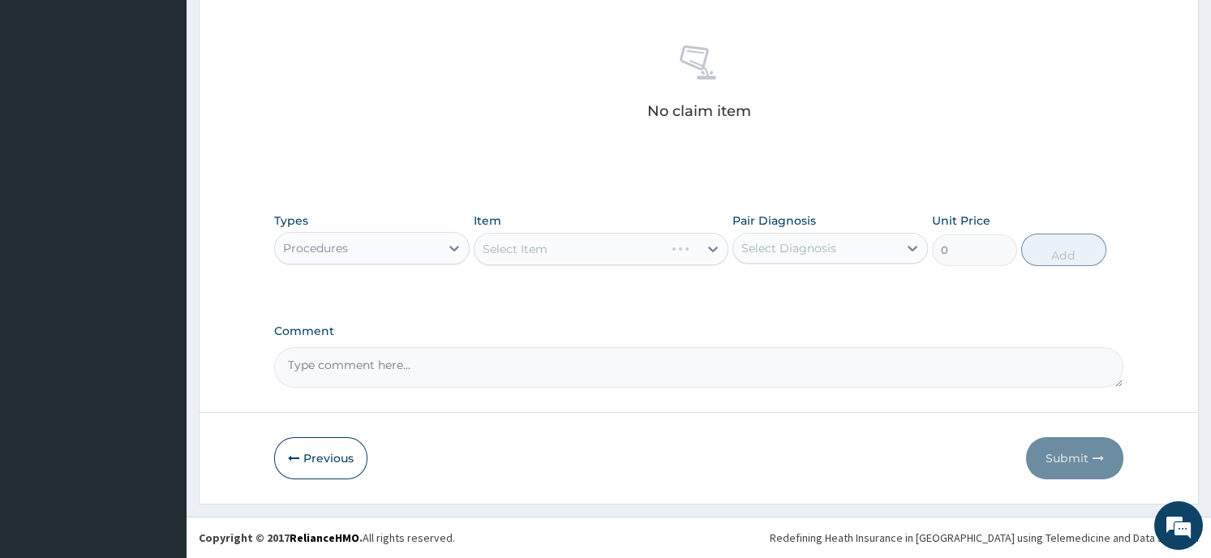
click at [599, 251] on div "Select Item" at bounding box center [601, 249] width 255 height 32
click at [705, 247] on div "Select Item" at bounding box center [601, 249] width 255 height 32
click at [697, 243] on div "Select Item" at bounding box center [601, 249] width 255 height 32
click at [704, 243] on div "Select Item" at bounding box center [601, 249] width 255 height 32
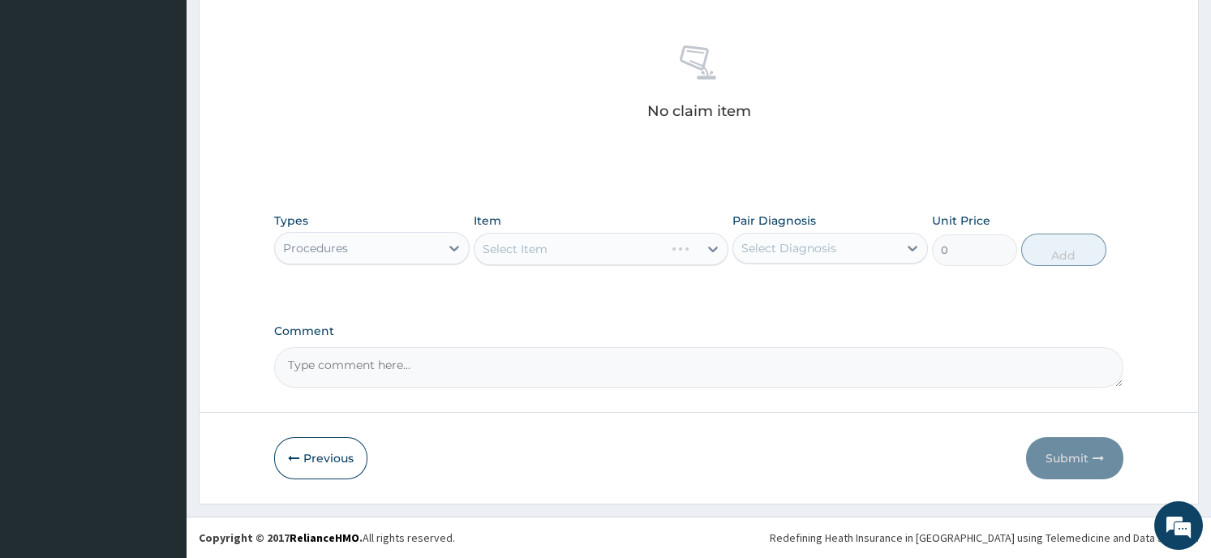
click at [704, 243] on div "Select Item" at bounding box center [601, 249] width 255 height 32
click at [704, 243] on div at bounding box center [712, 248] width 29 height 29
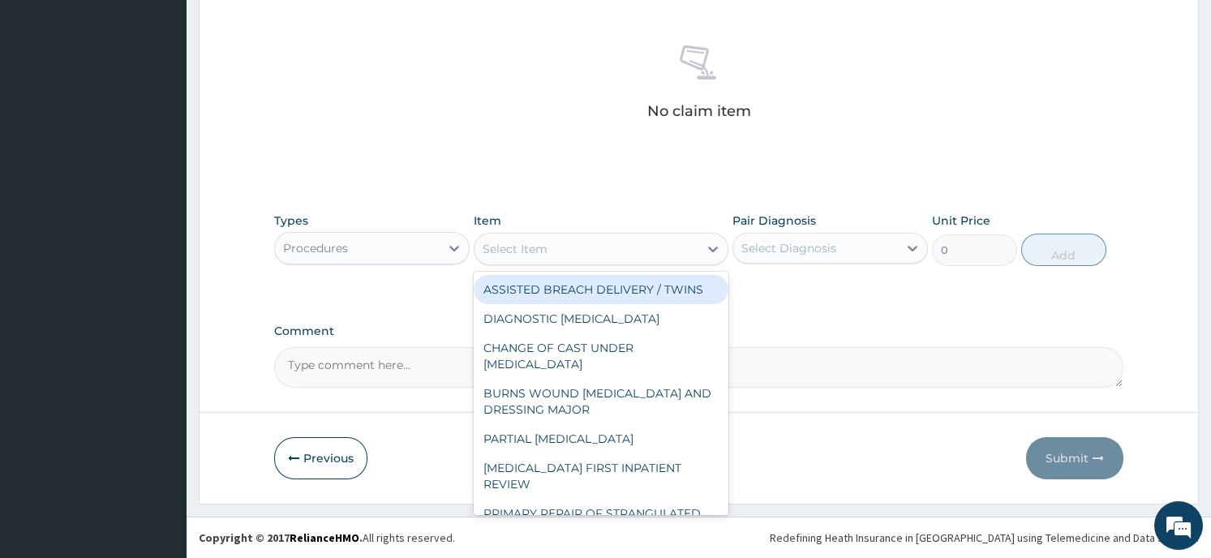
click at [704, 243] on div at bounding box center [712, 248] width 29 height 29
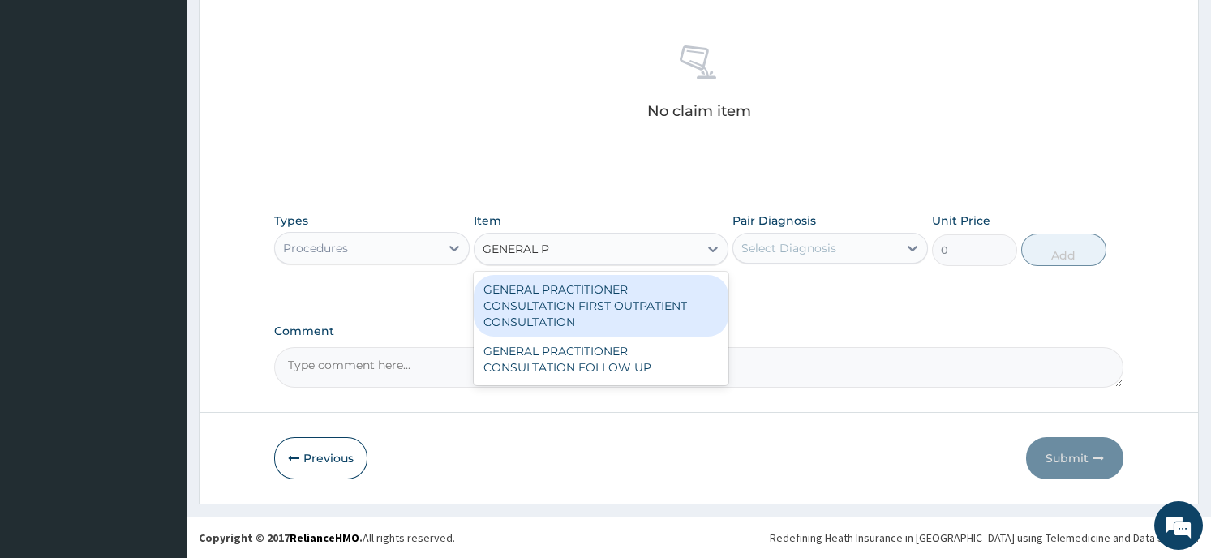
type input "GENERAL PR"
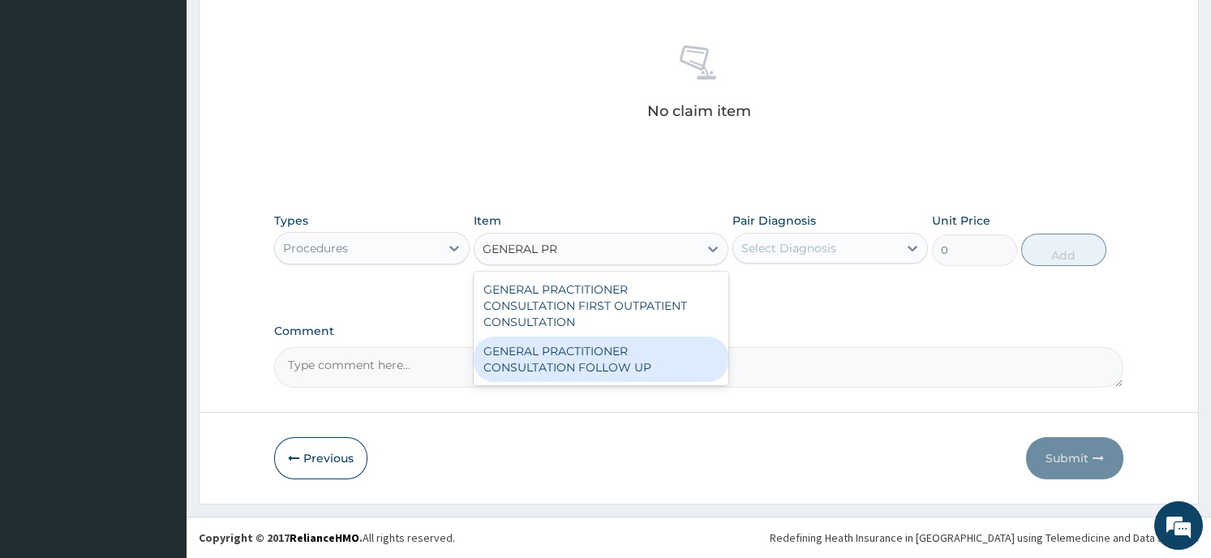
click at [621, 355] on div "GENERAL PRACTITIONER CONSULTATION FOLLOW UP" at bounding box center [601, 359] width 255 height 45
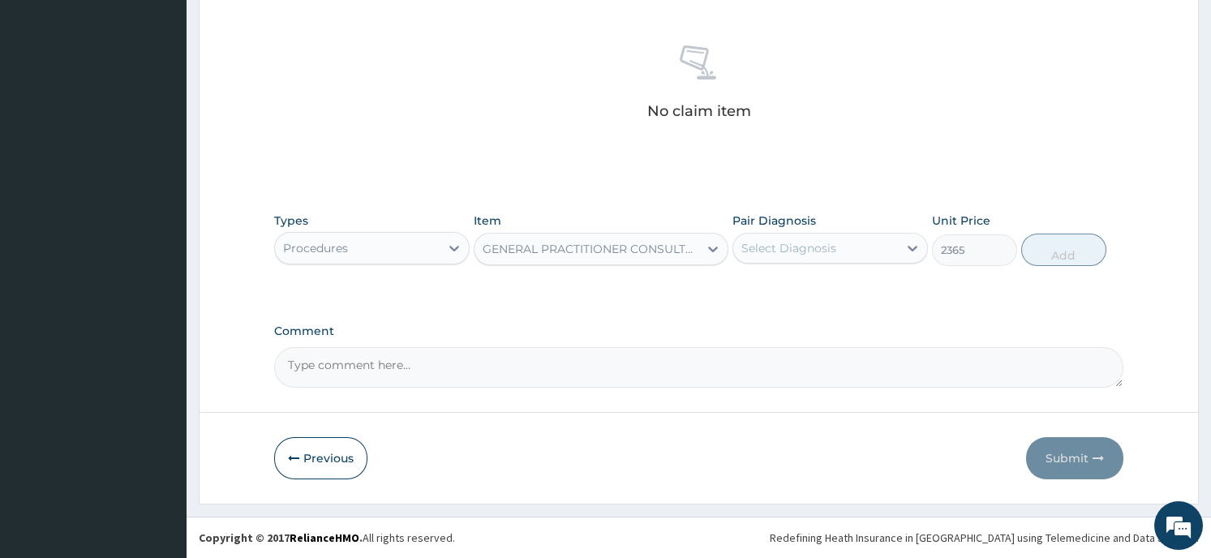
type input "2365"
click at [857, 247] on div "Select Diagnosis" at bounding box center [815, 248] width 165 height 26
click at [852, 285] on div "Menorrhagia" at bounding box center [829, 289] width 195 height 33
checkbox input "true"
click at [1054, 249] on button "Add" at bounding box center [1063, 250] width 85 height 32
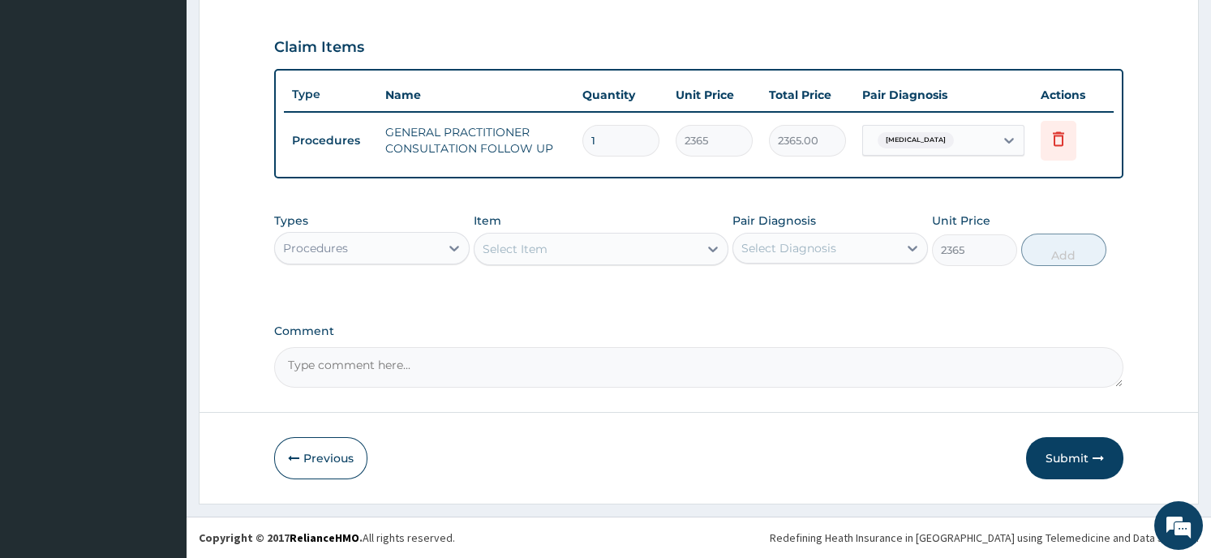
scroll to position [533, 0]
type input "0"
click at [805, 327] on label "Comment" at bounding box center [698, 333] width 848 height 14
click at [805, 349] on textarea "Comment" at bounding box center [698, 369] width 848 height 41
click at [1049, 457] on button "Submit" at bounding box center [1074, 460] width 97 height 42
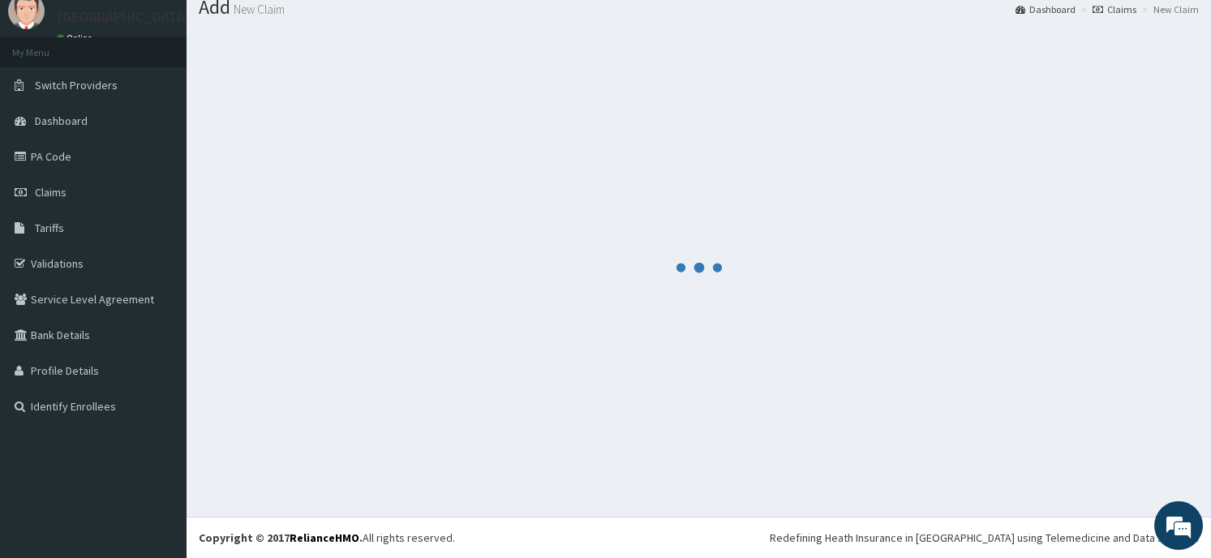
scroll to position [56, 0]
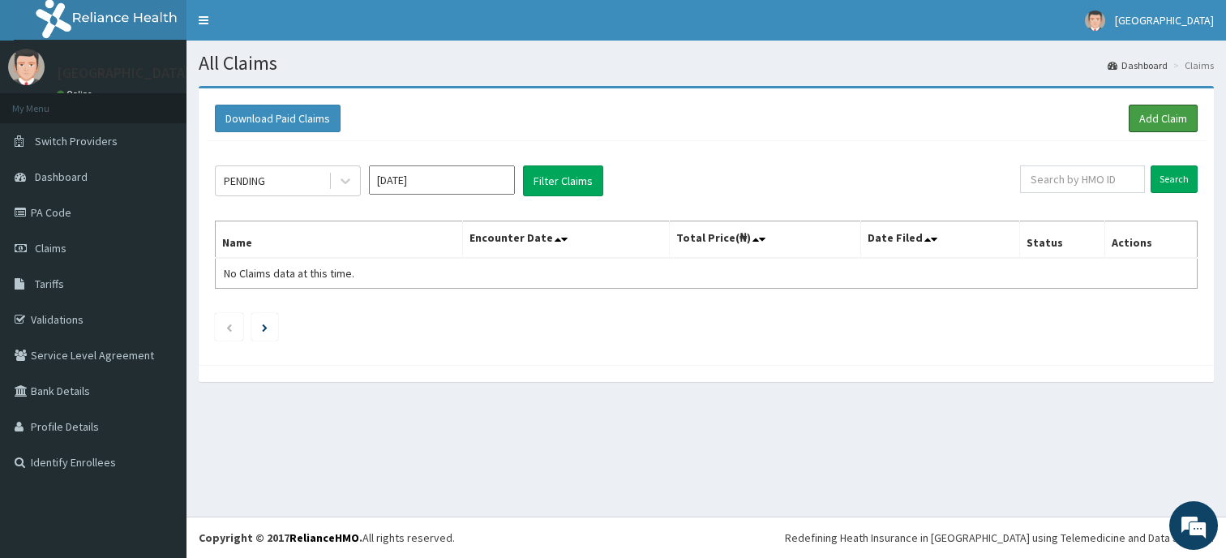
click at [1156, 112] on link "Add Claim" at bounding box center [1163, 119] width 69 height 28
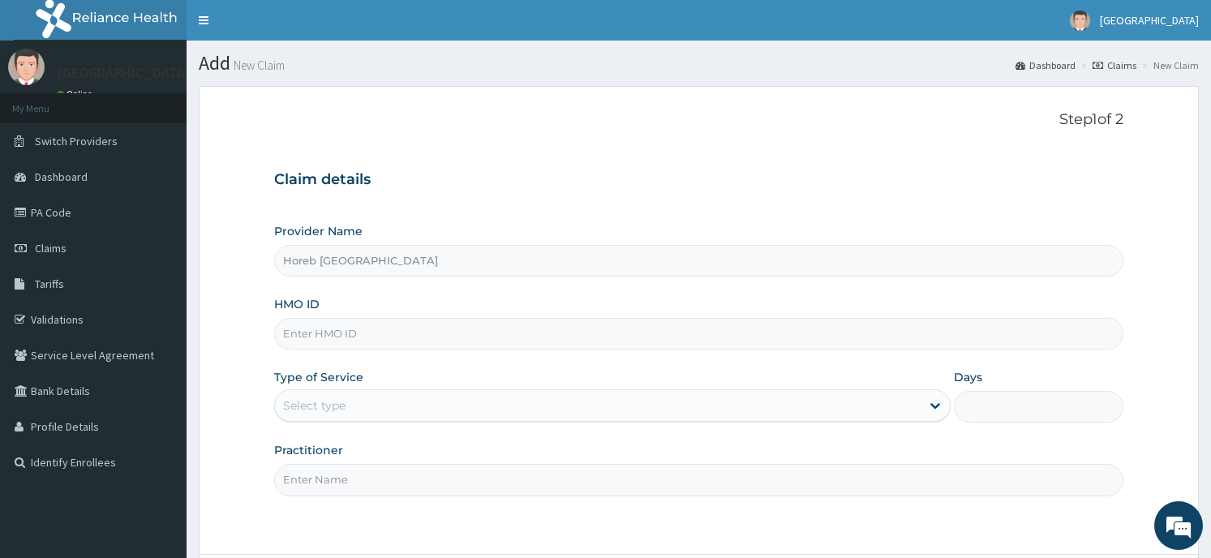
click at [358, 333] on input "HMO ID" at bounding box center [698, 334] width 848 height 32
type input "CMC/10123/A"
click at [354, 410] on div "Select type" at bounding box center [598, 406] width 646 height 26
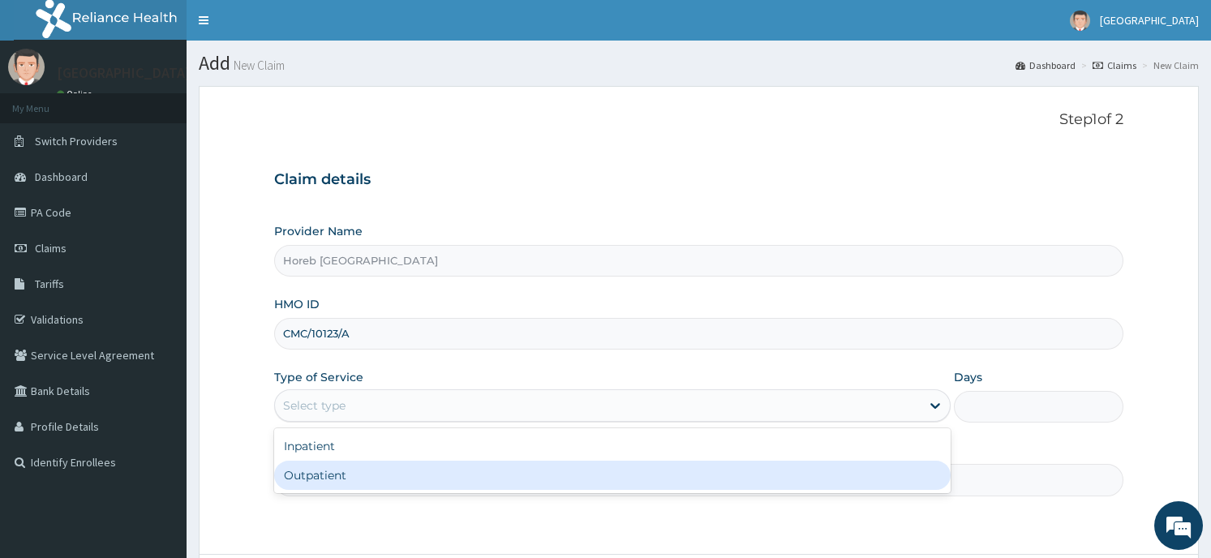
click at [358, 471] on div "Outpatient" at bounding box center [612, 475] width 676 height 29
type input "1"
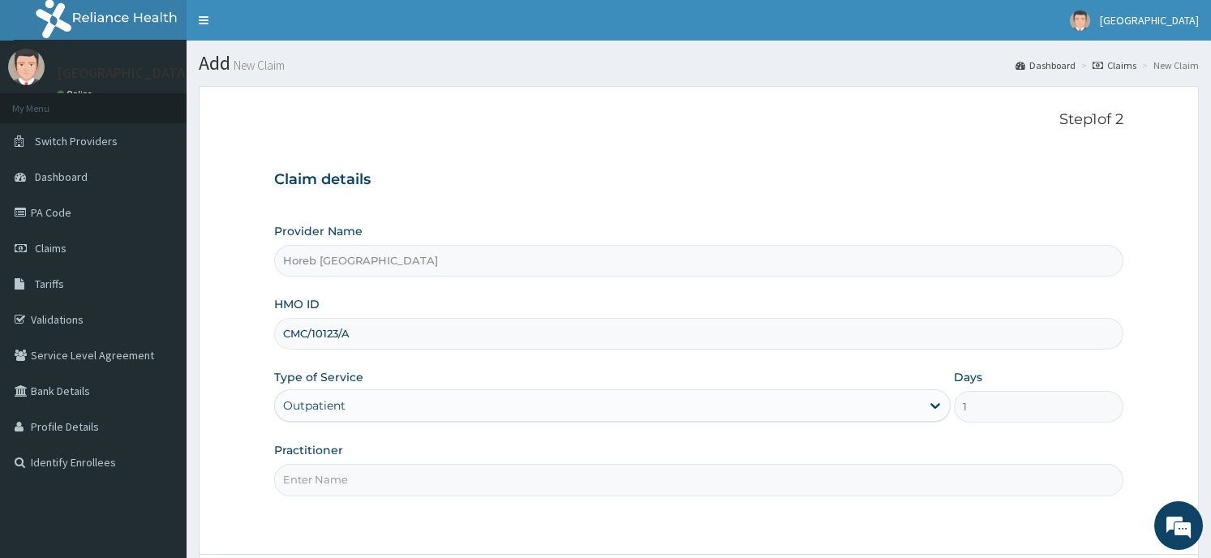
click at [661, 487] on input "Practitioner" at bounding box center [698, 480] width 848 height 32
click at [703, 487] on input "Practitioner" at bounding box center [698, 480] width 848 height 32
click at [620, 483] on input "Practitioner" at bounding box center [698, 480] width 848 height 32
type input "GENERAL"
click at [951, 526] on div "Step 1 of 2 Claim details Provider Name Horeb Consult Hospital HMO ID CMC/10123…" at bounding box center [698, 320] width 848 height 418
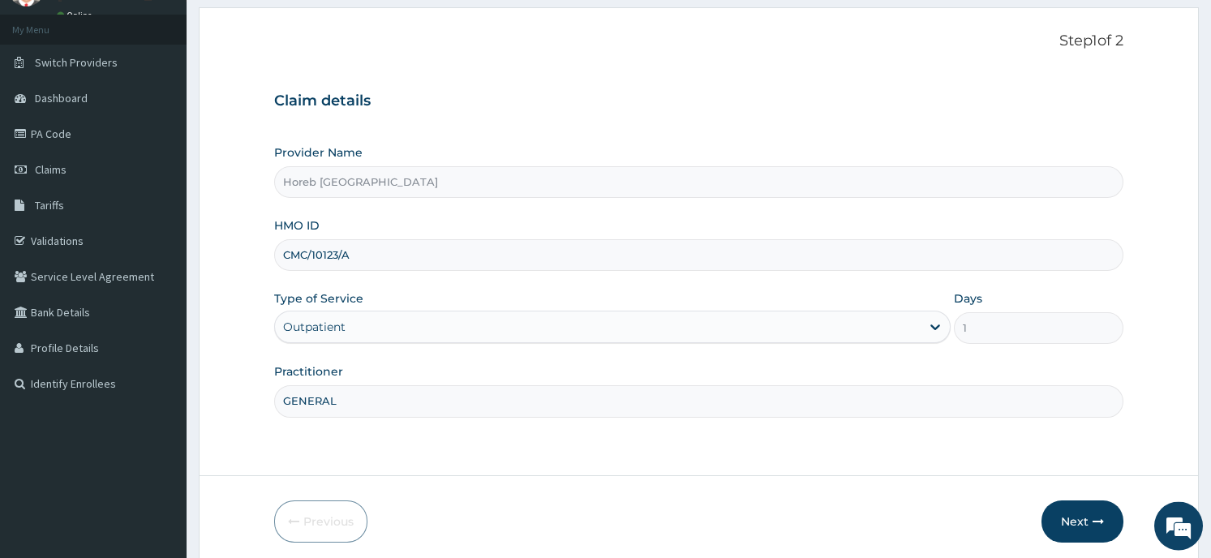
scroll to position [87, 0]
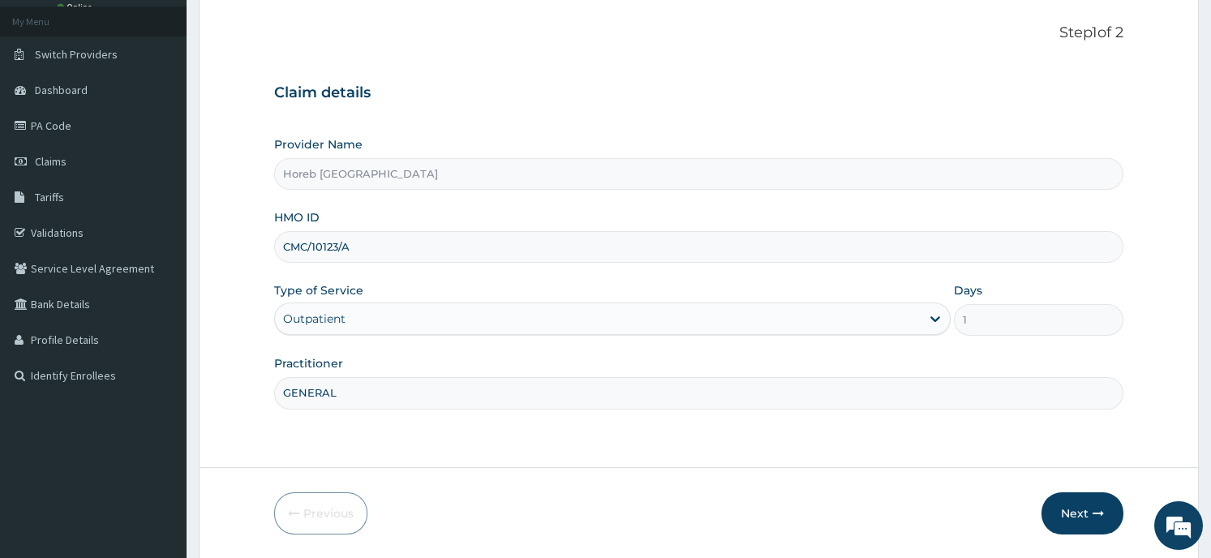
click at [1094, 517] on icon "button" at bounding box center [1097, 513] width 11 height 11
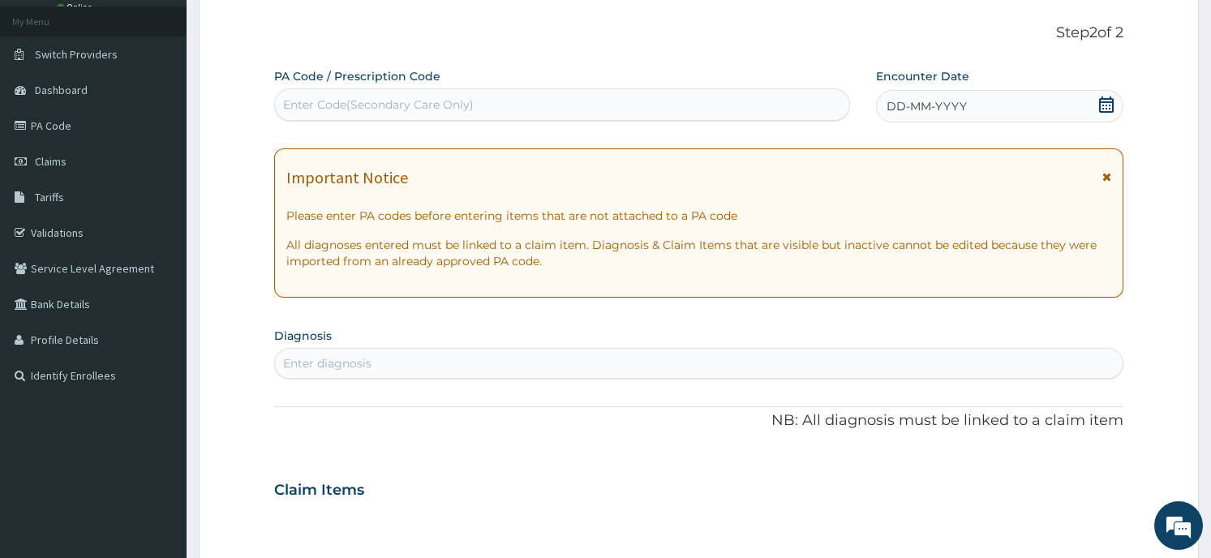
click at [1061, 103] on div "DD-MM-YYYY" at bounding box center [999, 106] width 247 height 32
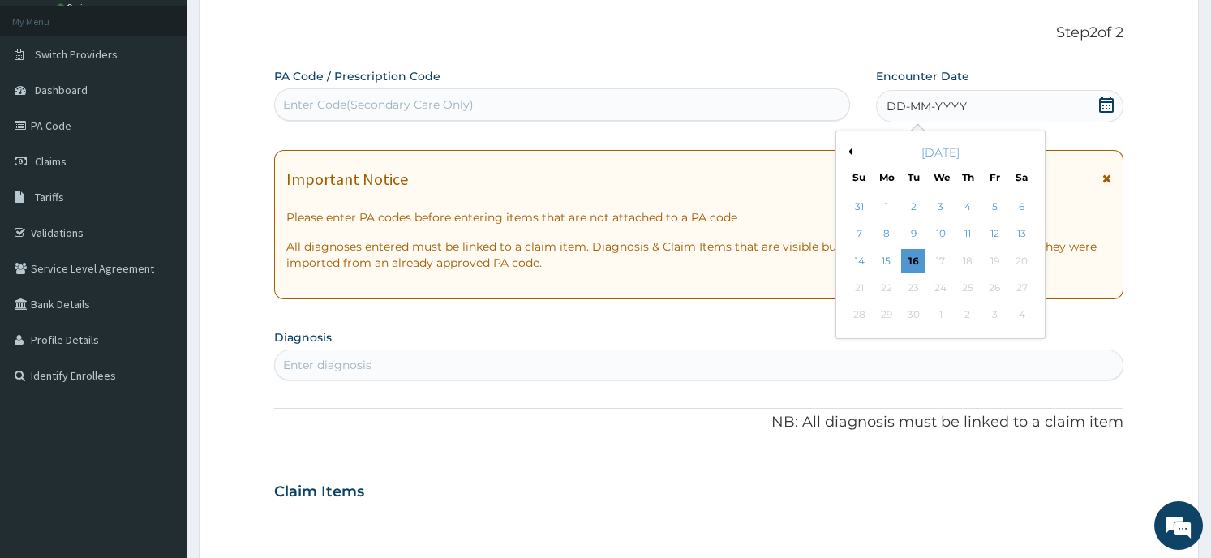
click at [849, 154] on button "Previous Month" at bounding box center [848, 152] width 8 height 8
click at [861, 320] on div "24" at bounding box center [859, 315] width 24 height 24
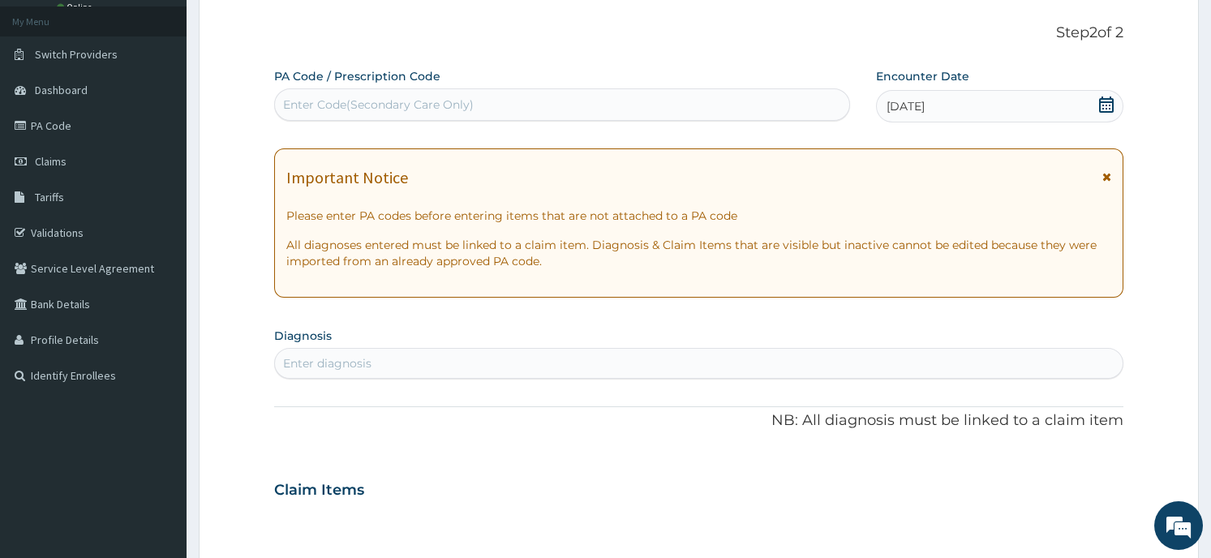
click at [401, 367] on div "Enter diagnosis" at bounding box center [698, 363] width 847 height 26
type input "SPON"
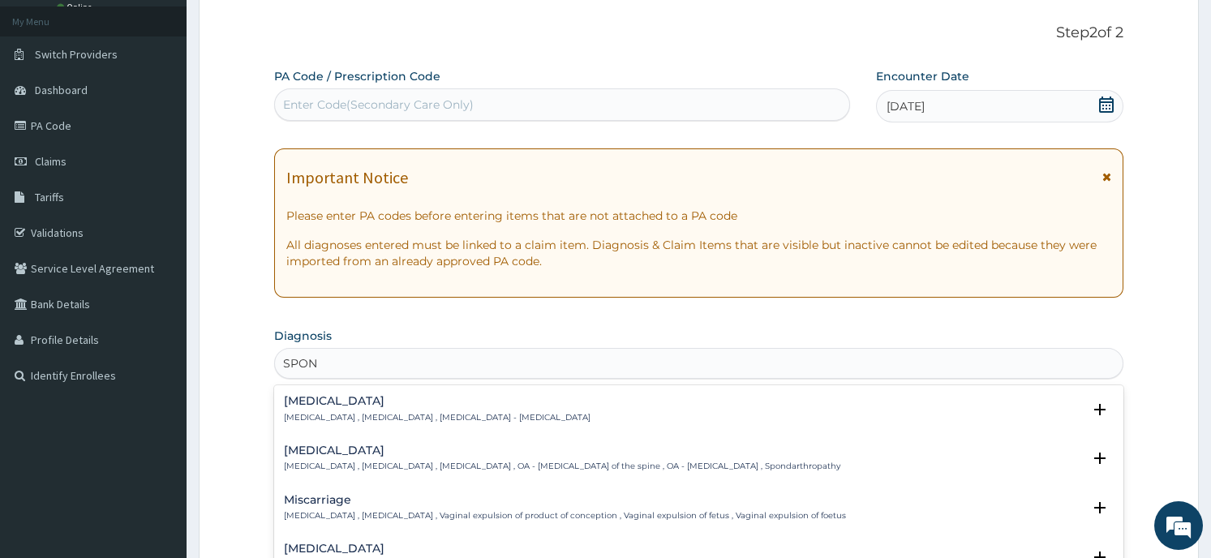
click at [359, 448] on h4 "Spondylosis" at bounding box center [562, 450] width 556 height 12
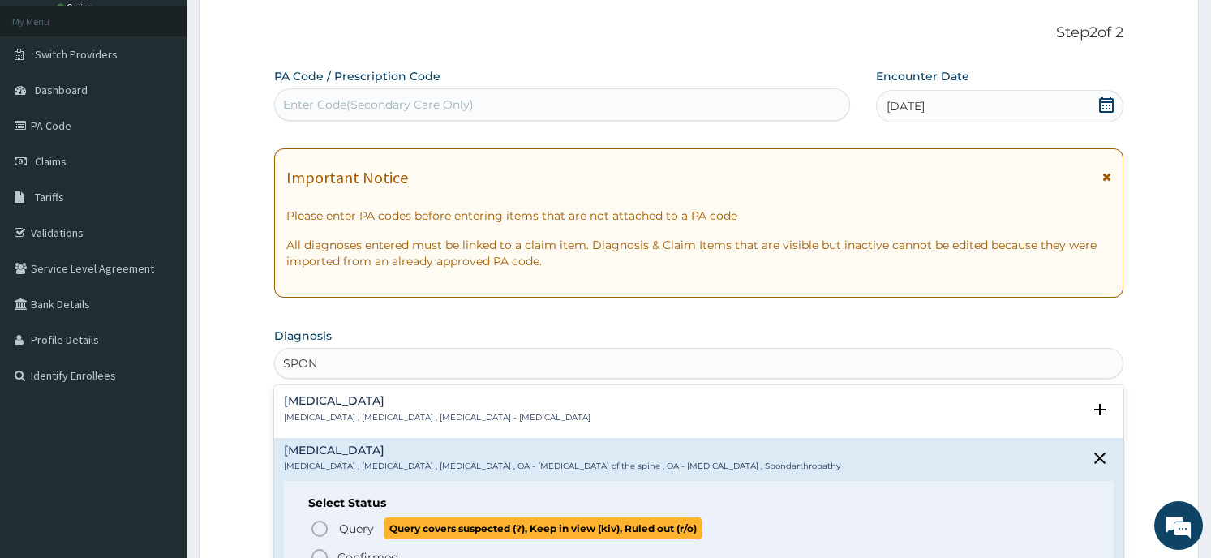
click at [373, 521] on span "Query" at bounding box center [356, 529] width 35 height 16
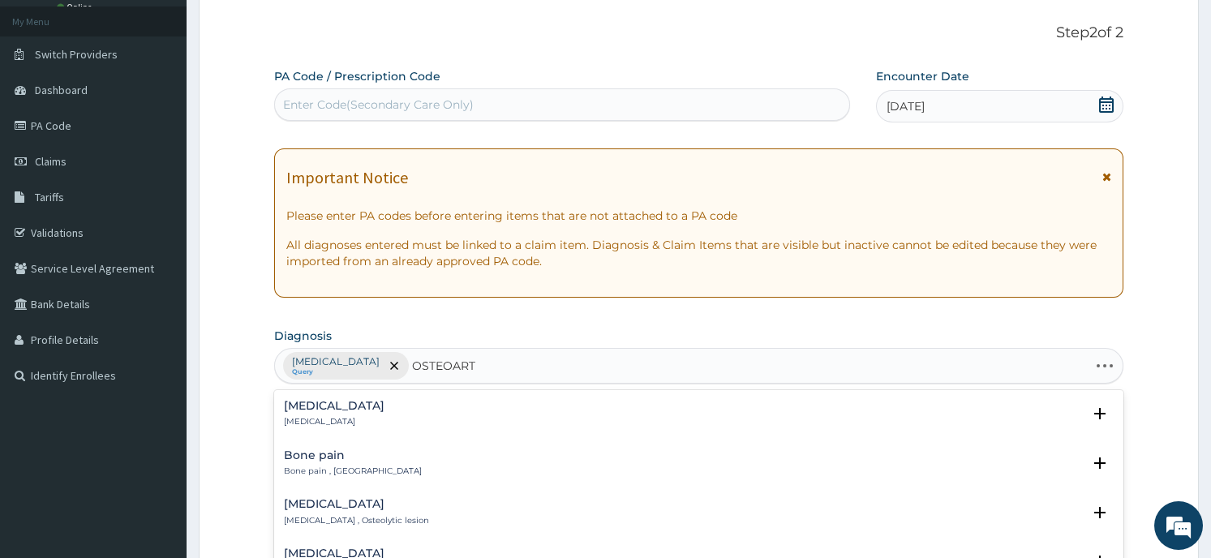
type input "OSTEOARTH"
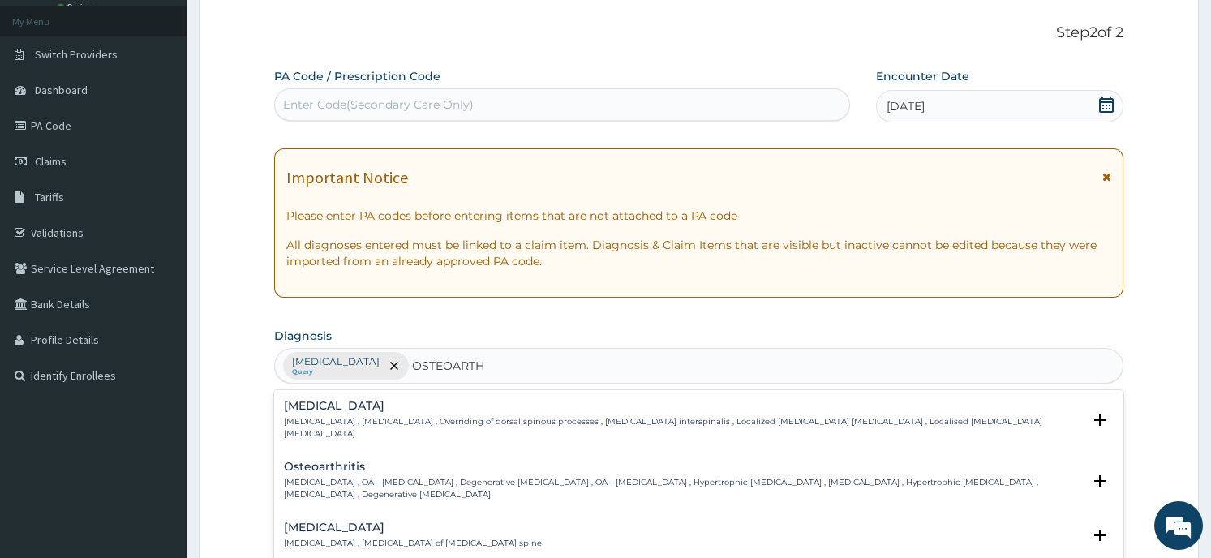
click at [408, 461] on h4 "Osteoarthritis" at bounding box center [682, 467] width 797 height 12
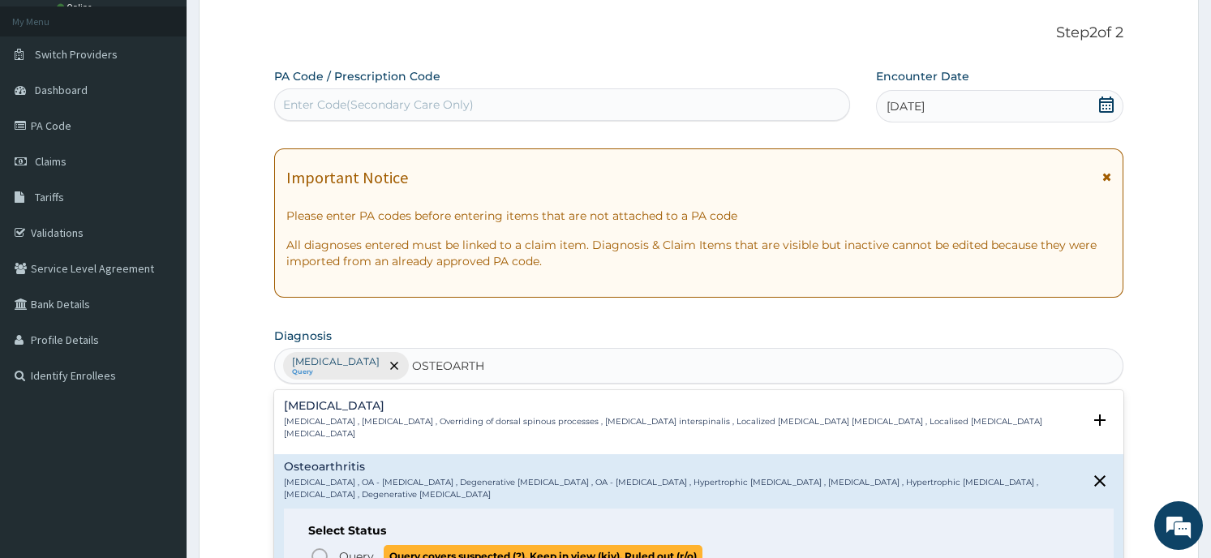
click at [411, 546] on span "Query covers suspected (?), Keep in view (kiv), Ruled out (r/o)" at bounding box center [543, 556] width 319 height 22
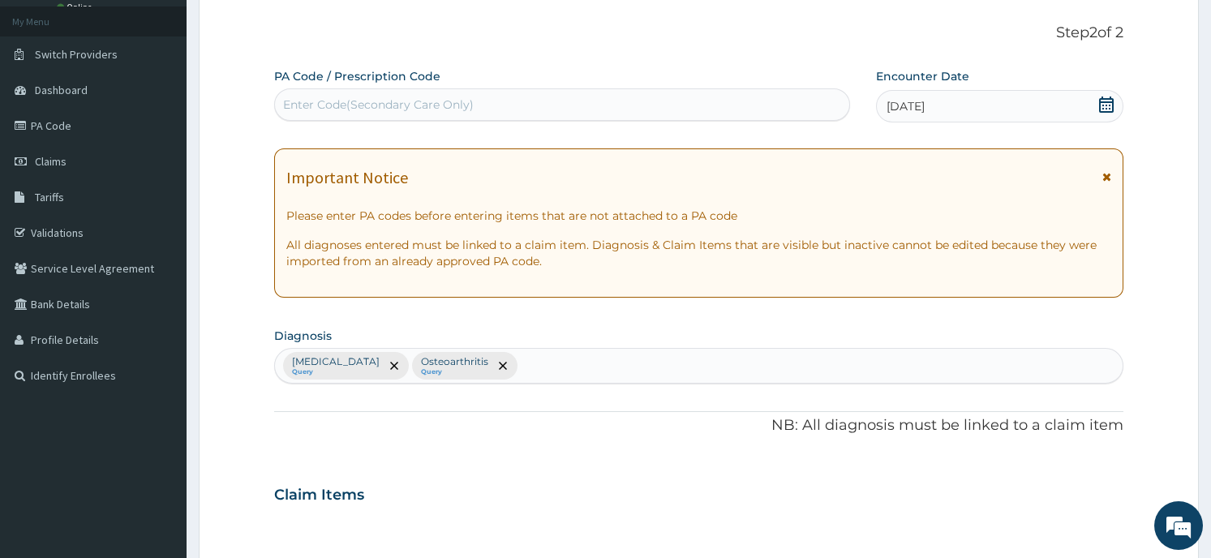
click at [497, 486] on div "Claim Items" at bounding box center [698, 491] width 848 height 42
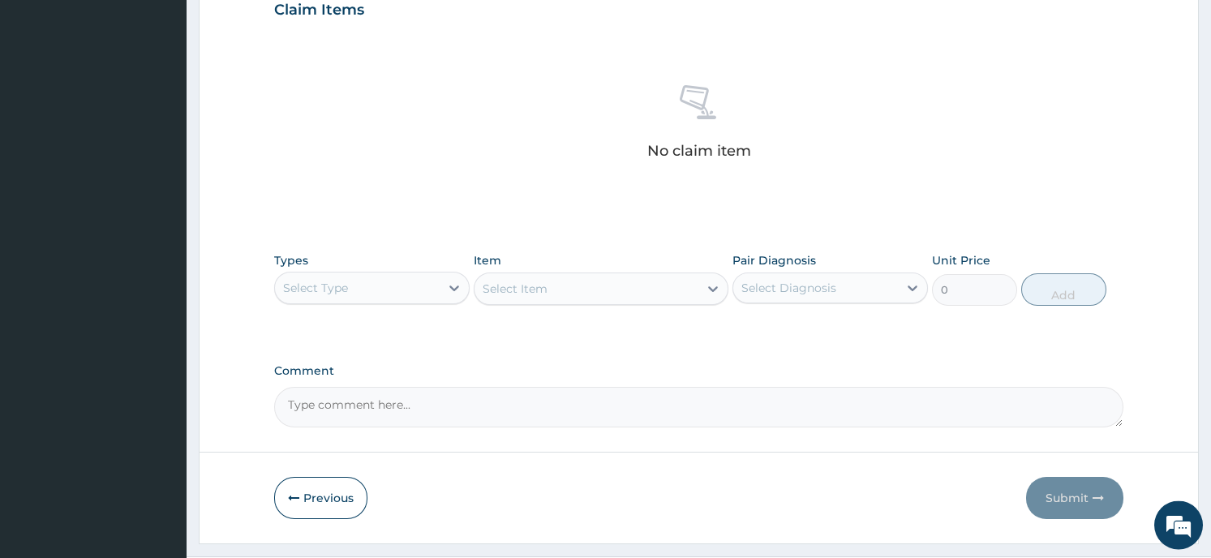
scroll to position [611, 0]
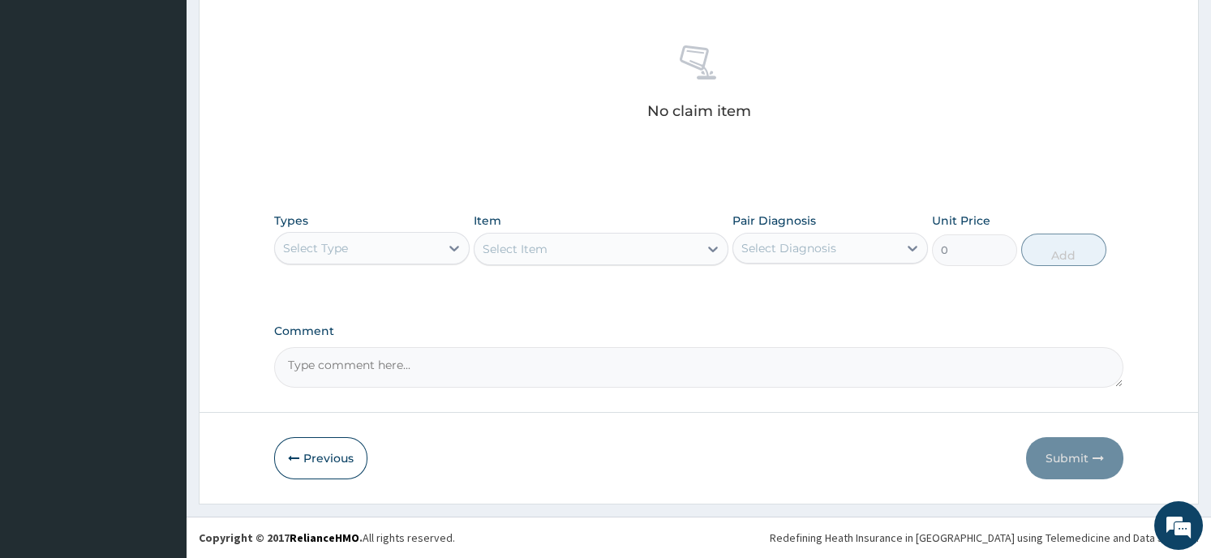
click at [372, 248] on div "Select Type" at bounding box center [357, 248] width 165 height 26
click at [435, 246] on div "Select Type" at bounding box center [357, 248] width 165 height 26
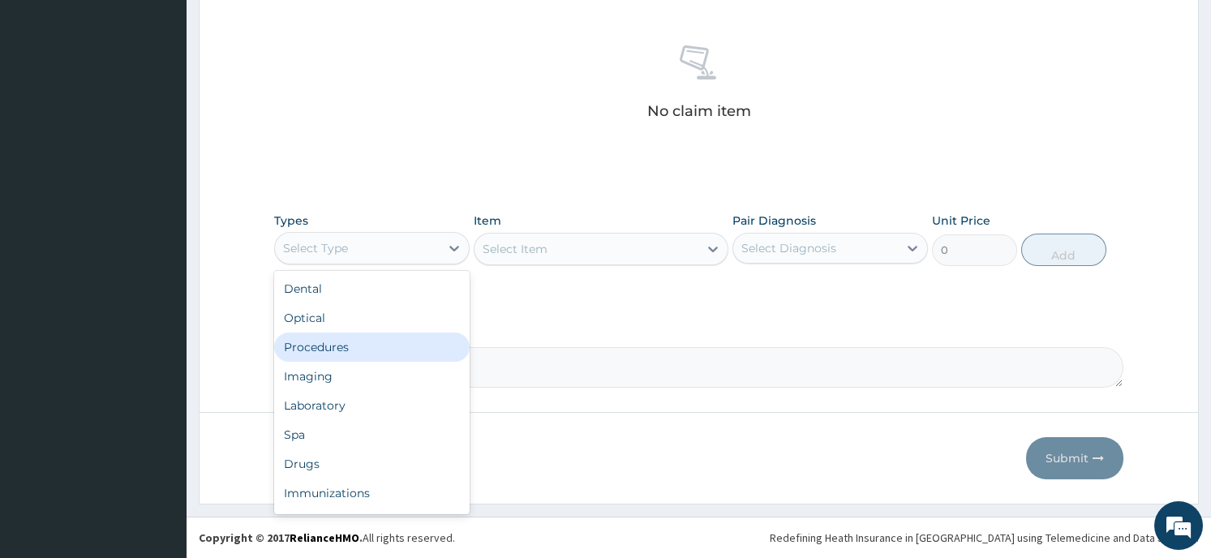
click at [380, 350] on div "Procedures" at bounding box center [371, 347] width 195 height 29
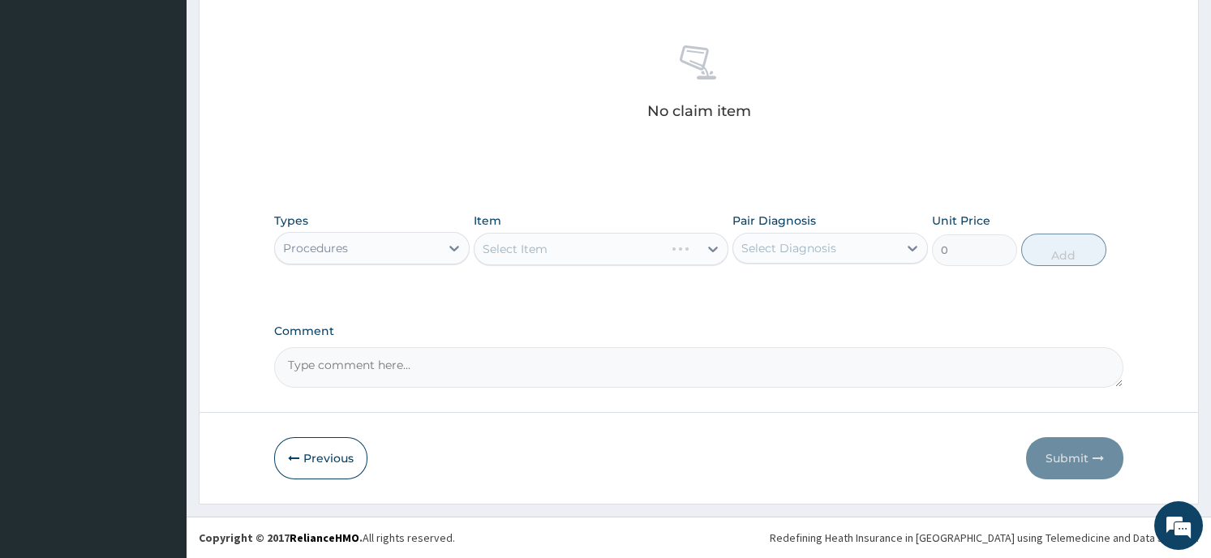
click at [588, 251] on div "Select Item" at bounding box center [601, 249] width 255 height 32
click at [698, 249] on div "Select Item" at bounding box center [601, 249] width 255 height 32
click at [706, 247] on div "Select Item" at bounding box center [601, 249] width 255 height 32
click at [701, 245] on div at bounding box center [712, 248] width 29 height 29
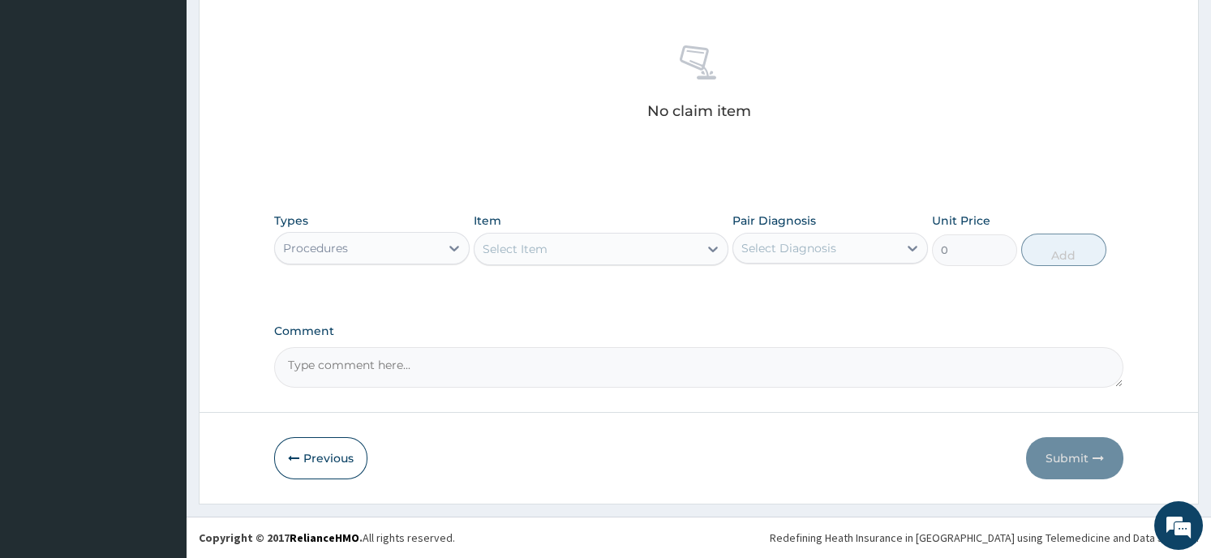
click at [701, 245] on div at bounding box center [712, 248] width 29 height 29
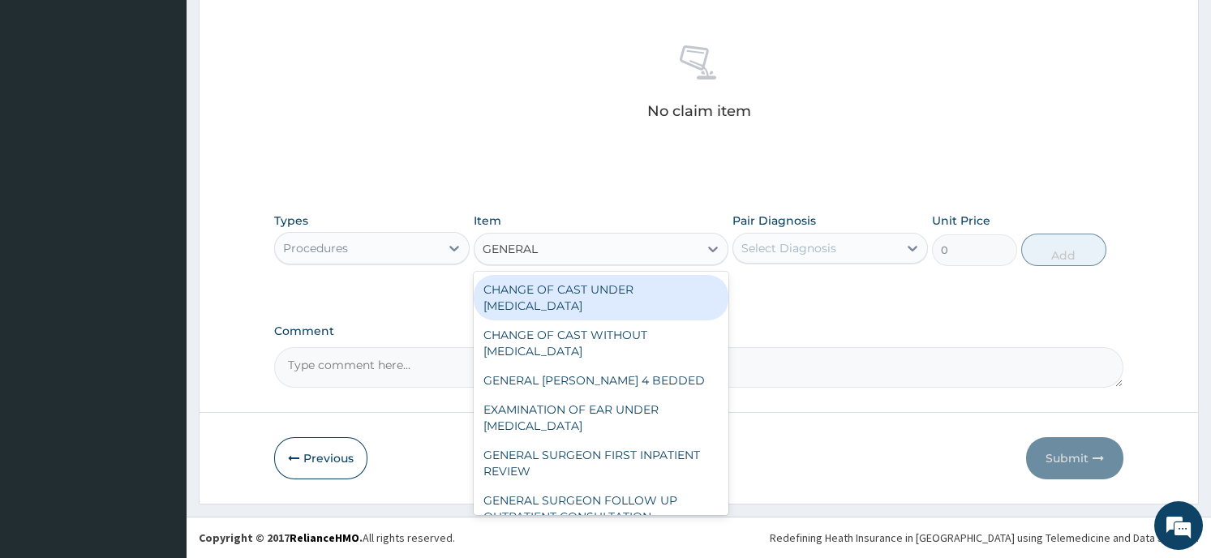
type input "GENERAL P"
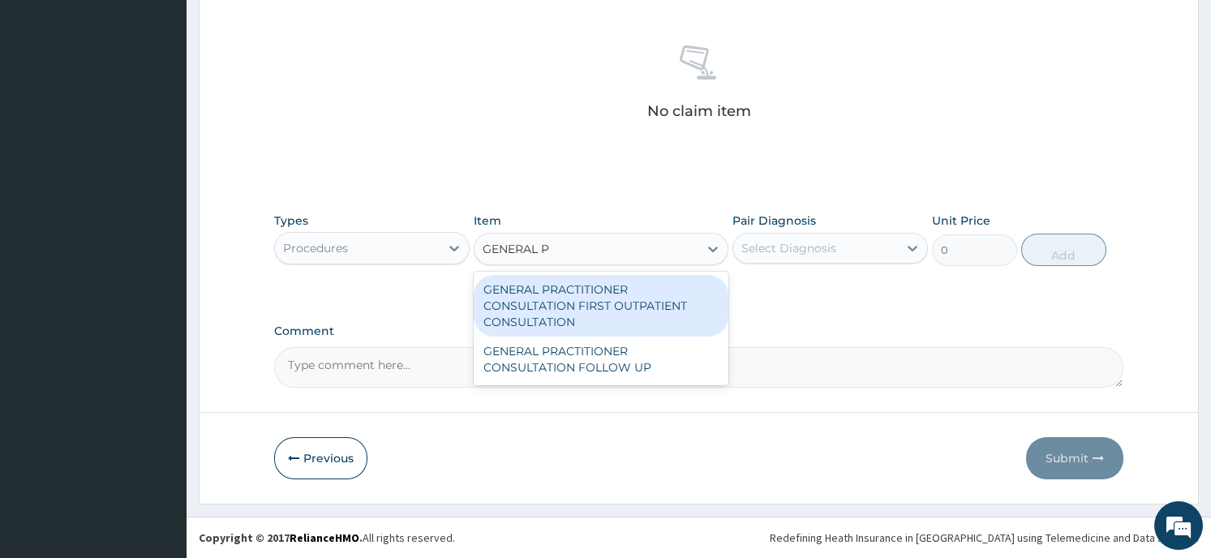
click at [665, 304] on div "GENERAL PRACTITIONER CONSULTATION FIRST OUTPATIENT CONSULTATION" at bounding box center [601, 306] width 255 height 62
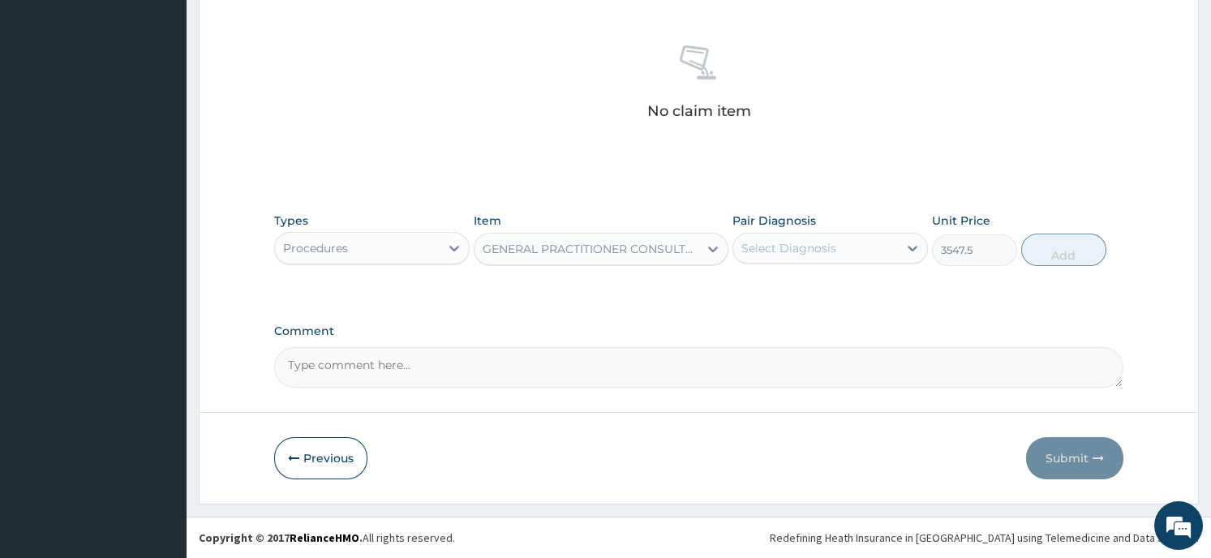
type input "3547.5"
click at [865, 249] on div "Select Diagnosis" at bounding box center [815, 248] width 165 height 26
click at [852, 294] on div "Spondylosis" at bounding box center [829, 289] width 195 height 33
checkbox input "true"
click at [1058, 251] on button "Add" at bounding box center [1063, 250] width 85 height 32
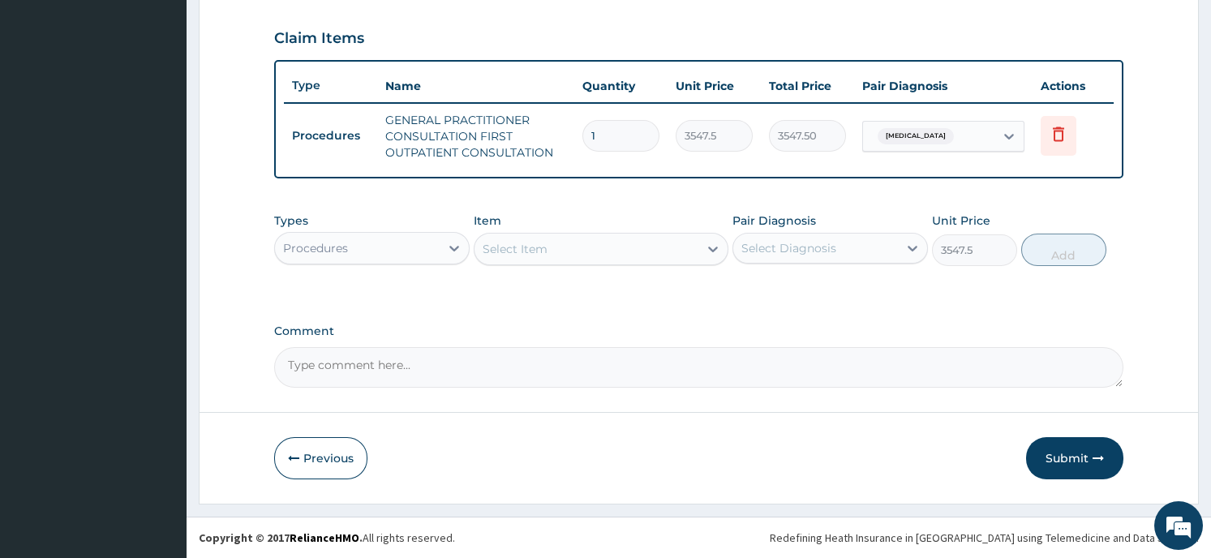
type input "0"
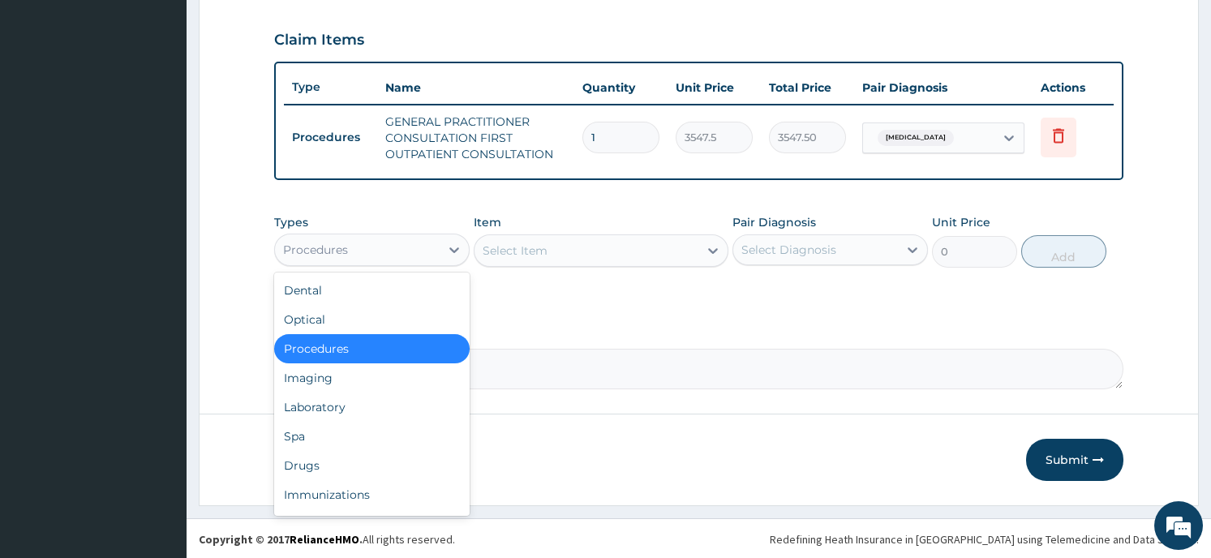
click at [410, 253] on div "Procedures" at bounding box center [357, 250] width 165 height 26
click at [383, 463] on div "Drugs" at bounding box center [371, 465] width 195 height 29
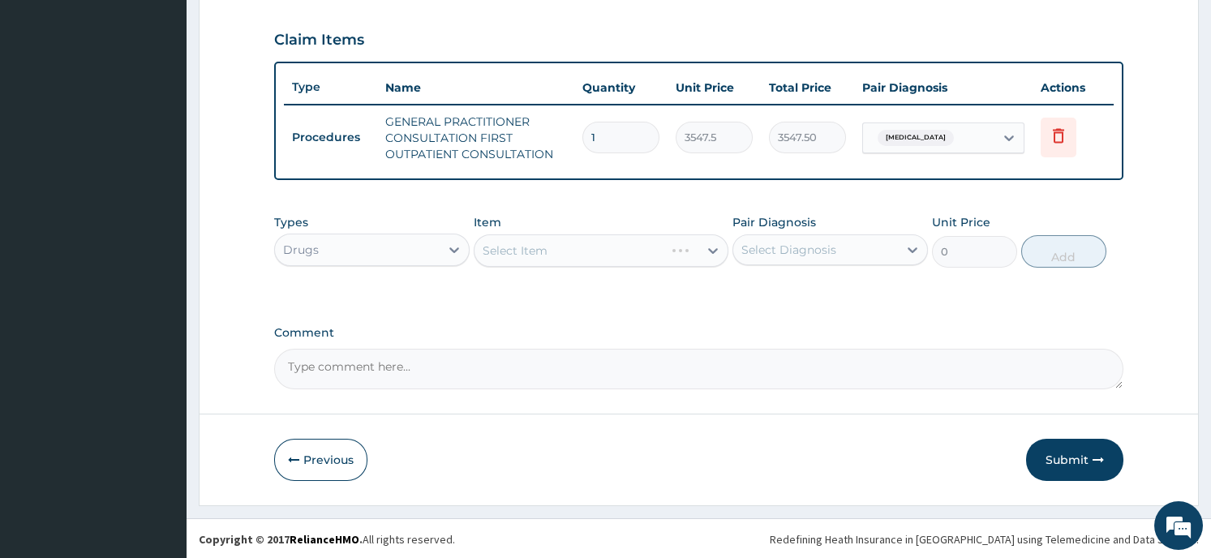
click at [620, 256] on div "Select Item" at bounding box center [601, 250] width 255 height 32
click at [701, 243] on div "Select Item" at bounding box center [601, 250] width 255 height 32
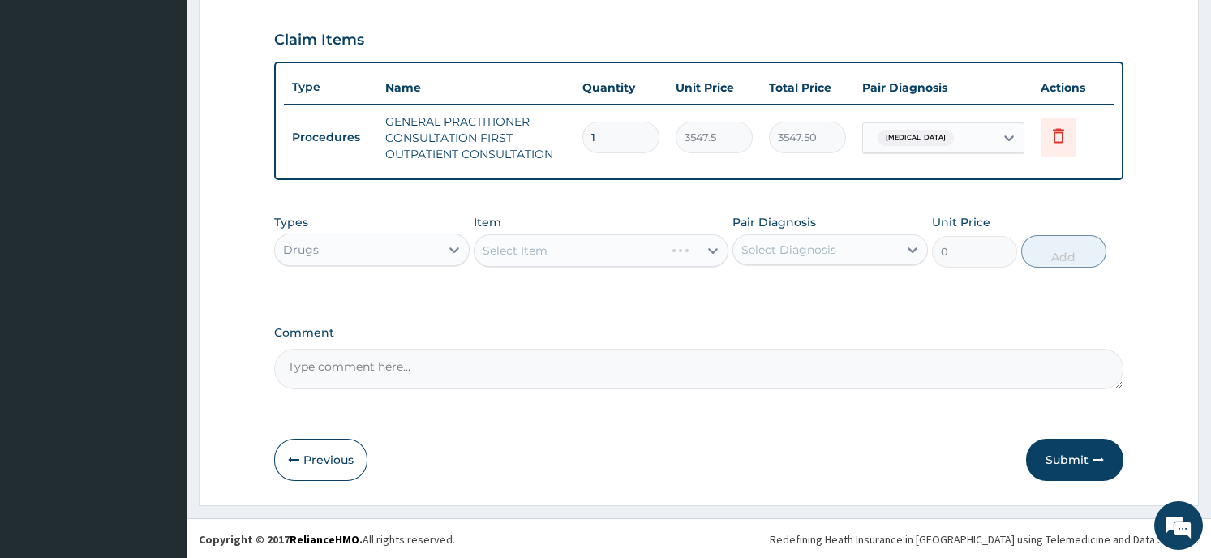
click at [701, 243] on div "Select Item" at bounding box center [601, 250] width 255 height 32
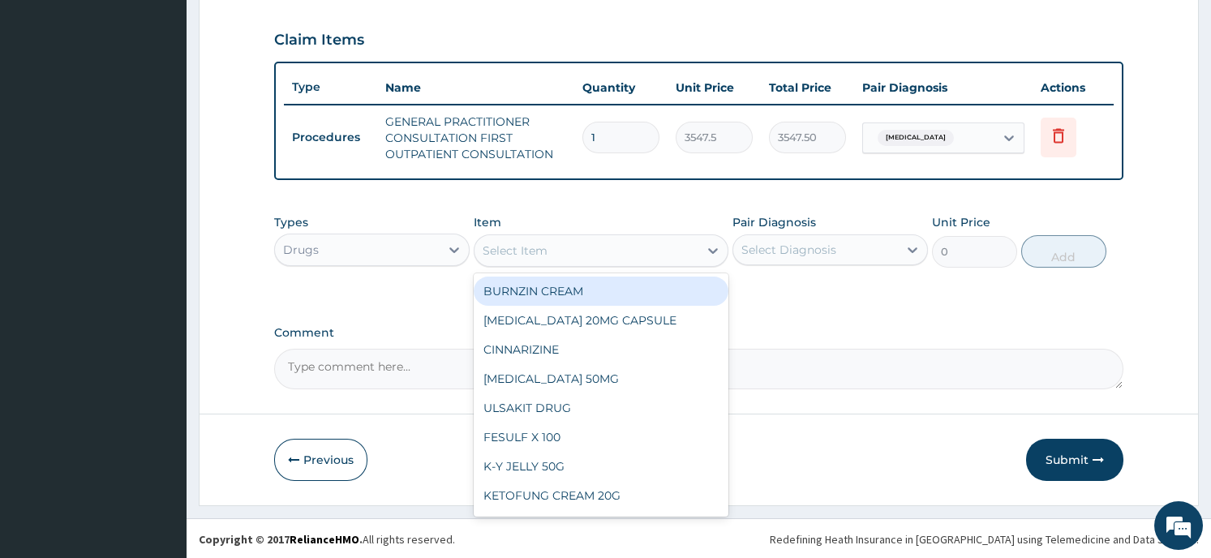
click at [693, 243] on div "Select Item" at bounding box center [601, 250] width 255 height 32
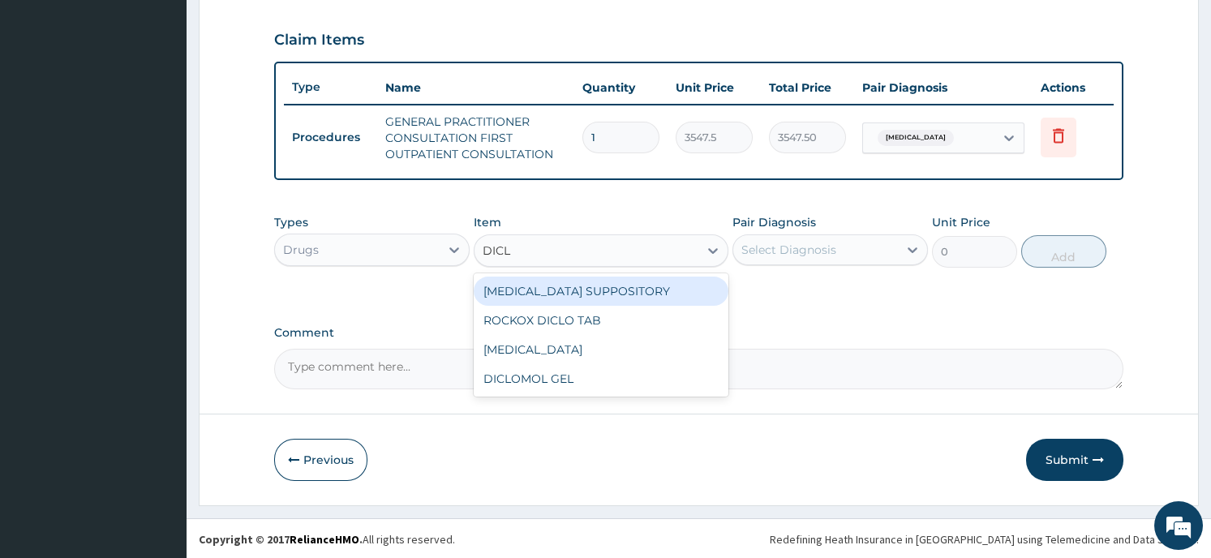
type input "DICLO"
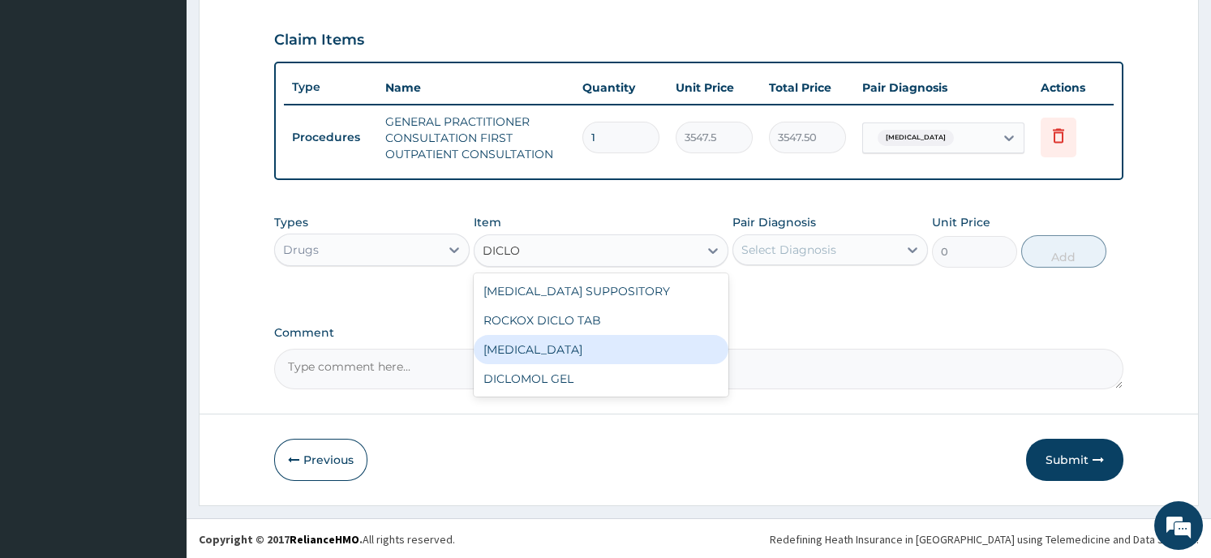
click at [613, 341] on div "DICLOFENAC" at bounding box center [601, 349] width 255 height 29
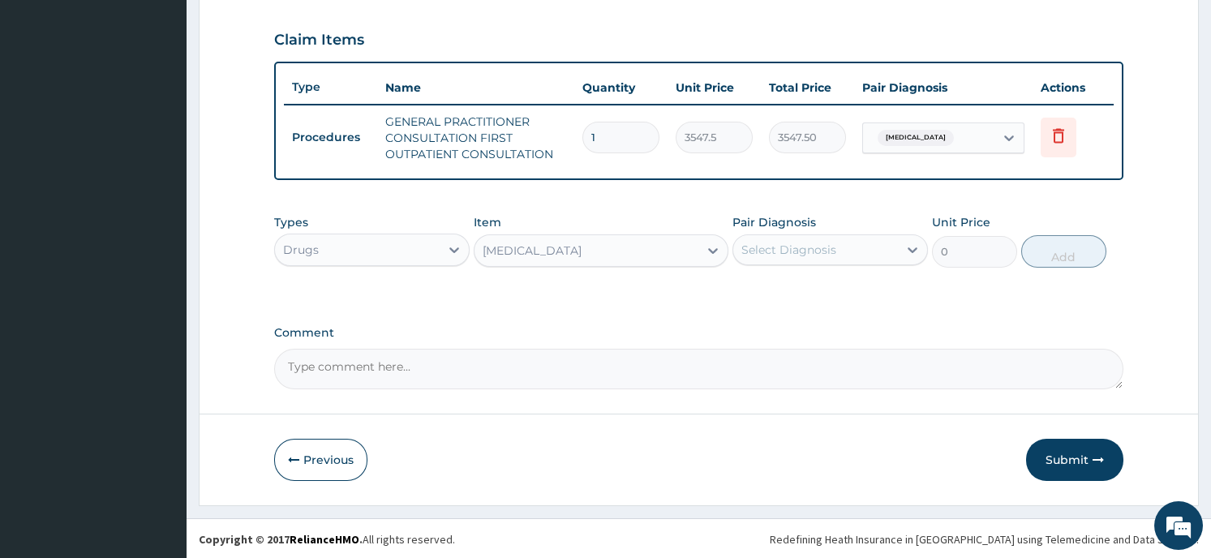
type input "322.5"
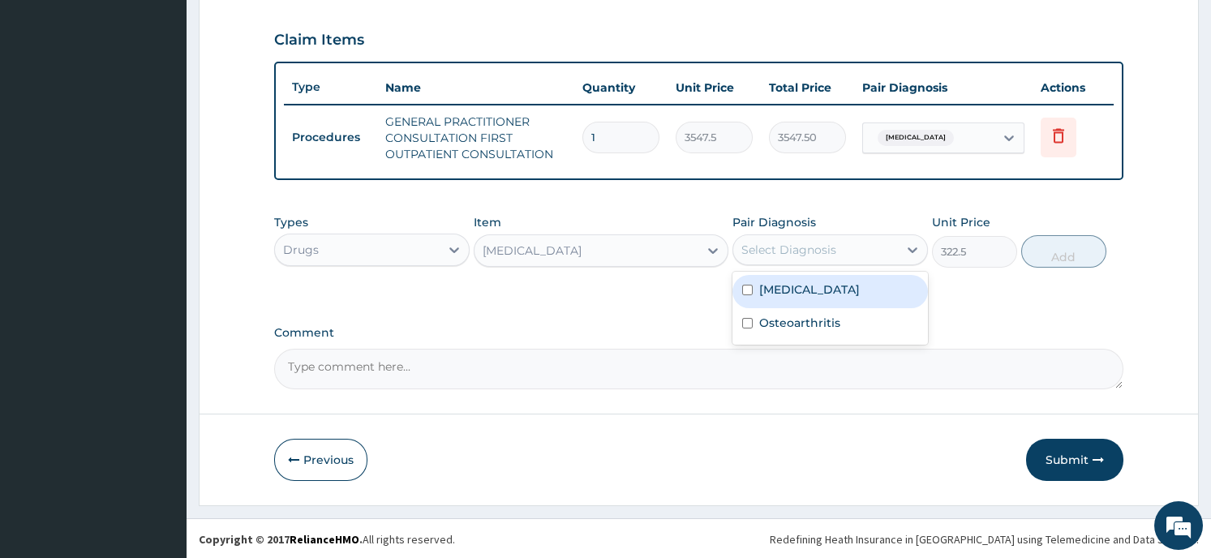
click at [830, 242] on div "Select Diagnosis" at bounding box center [788, 250] width 95 height 16
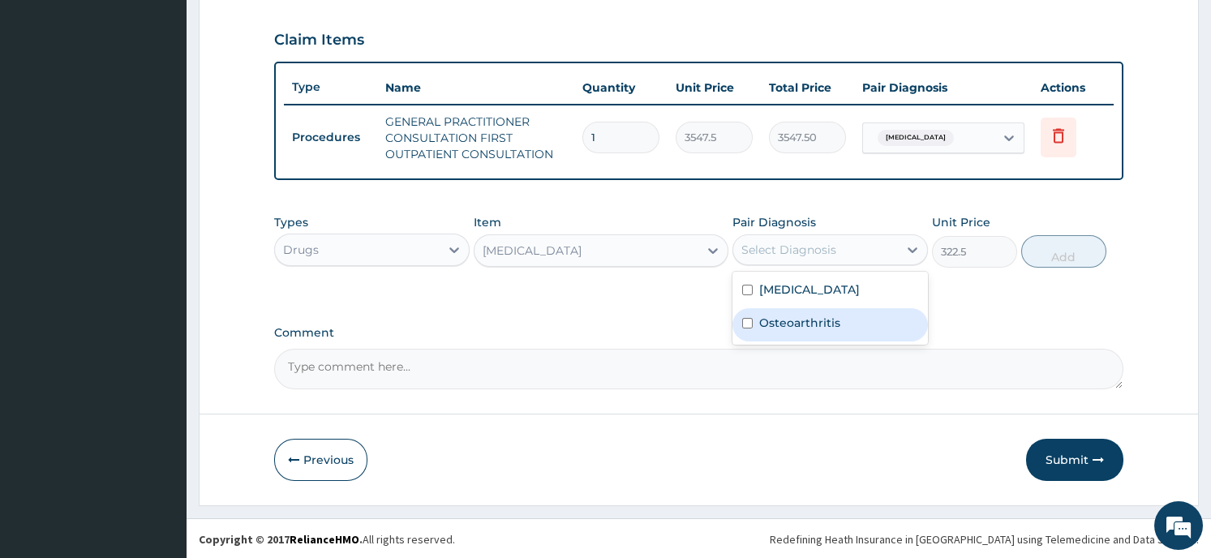
click at [823, 317] on label "Osteoarthritis" at bounding box center [799, 323] width 81 height 16
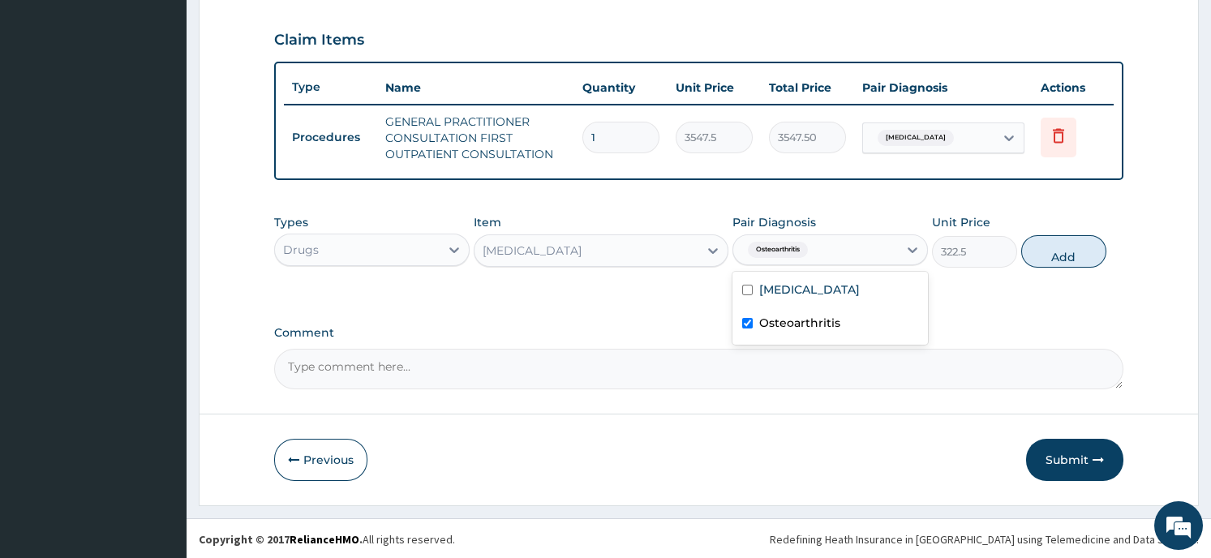
checkbox input "true"
click at [745, 285] on input "checkbox" at bounding box center [747, 290] width 11 height 11
checkbox input "true"
click at [1082, 247] on button "Add" at bounding box center [1063, 251] width 85 height 32
type input "0"
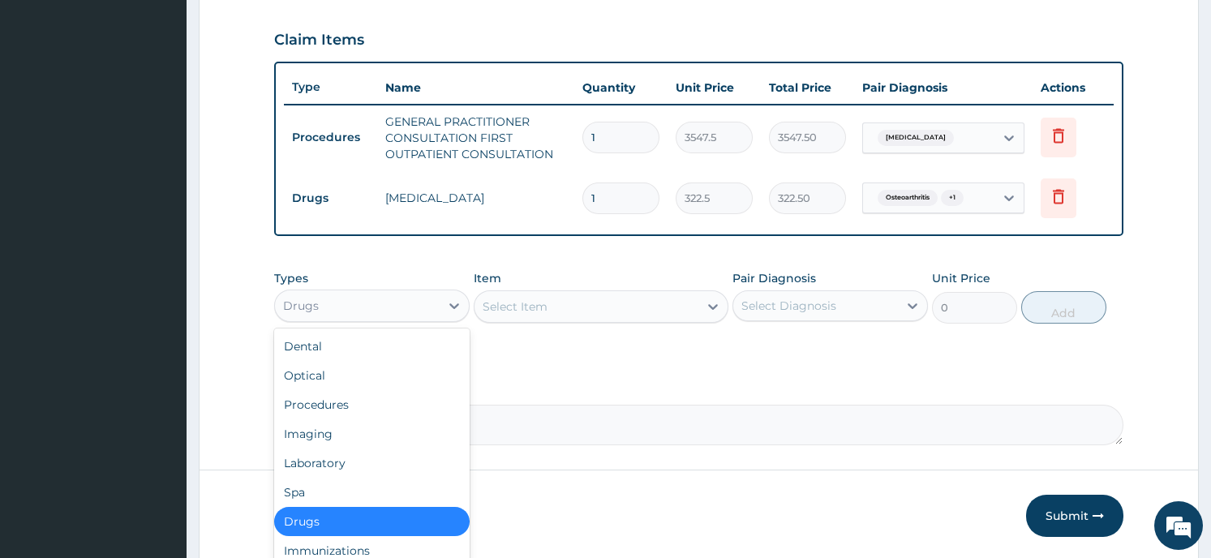
click at [401, 299] on div "Drugs" at bounding box center [357, 306] width 165 height 26
click at [597, 300] on div "Select Item" at bounding box center [586, 307] width 224 height 26
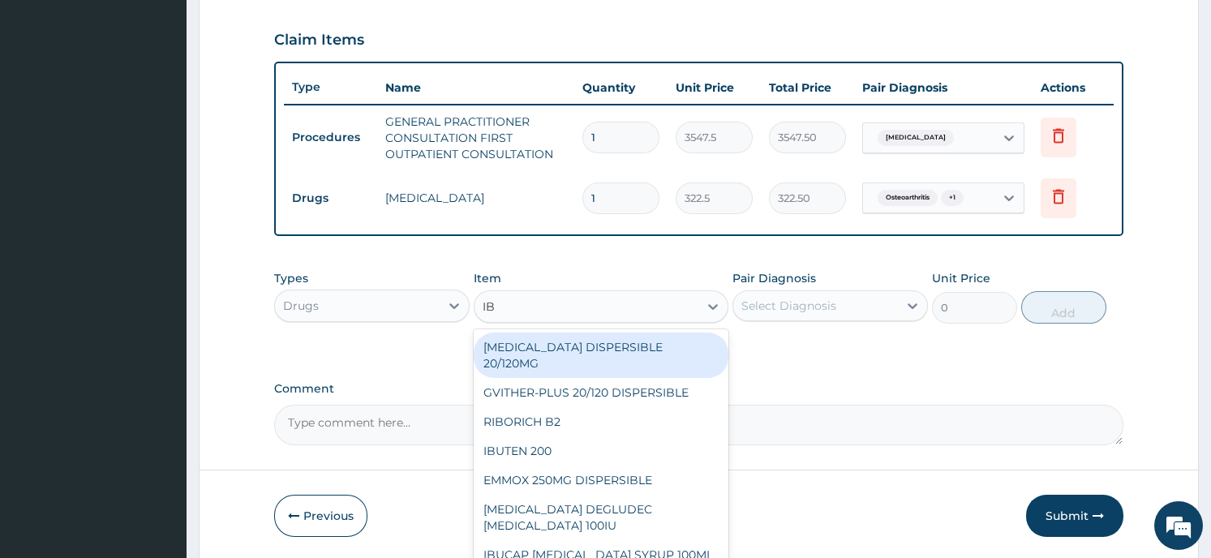
type input "IBU"
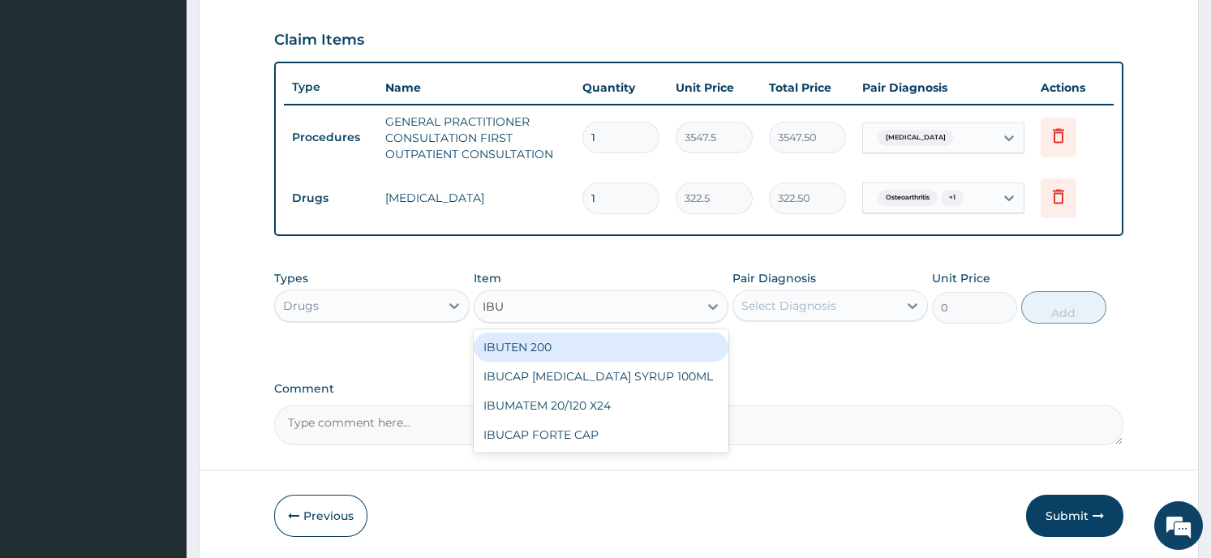
click at [559, 343] on div "IBUTEN 200" at bounding box center [601, 347] width 255 height 29
type input "75.25"
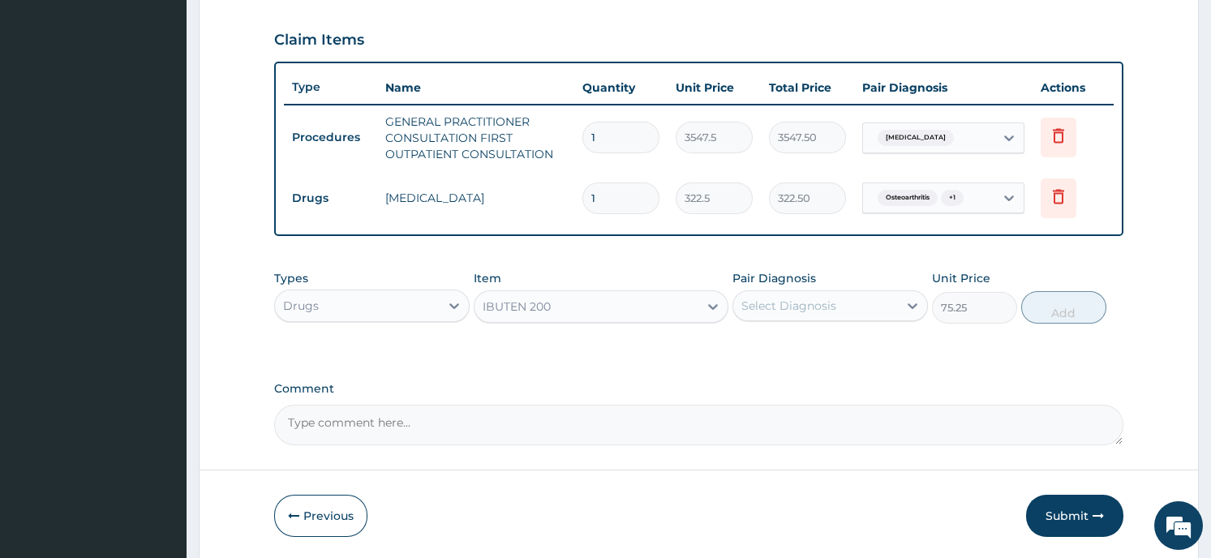
click at [830, 301] on div "Select Diagnosis" at bounding box center [788, 306] width 95 height 16
click at [749, 342] on input "checkbox" at bounding box center [747, 346] width 11 height 11
checkbox input "true"
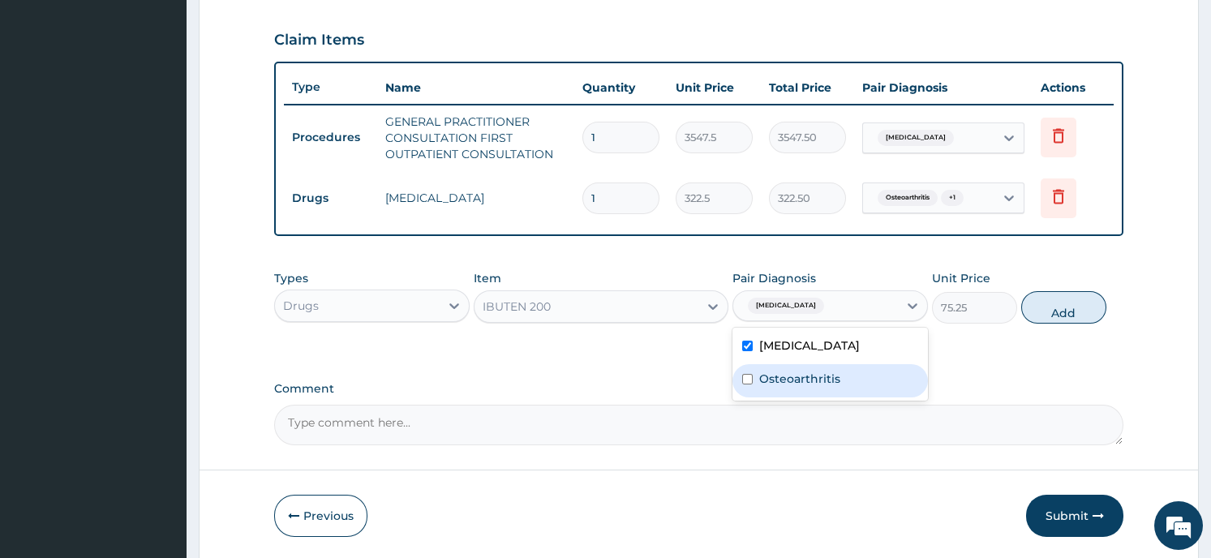
click at [745, 378] on input "checkbox" at bounding box center [747, 379] width 11 height 11
checkbox input "true"
click at [1076, 300] on button "Add" at bounding box center [1063, 307] width 85 height 32
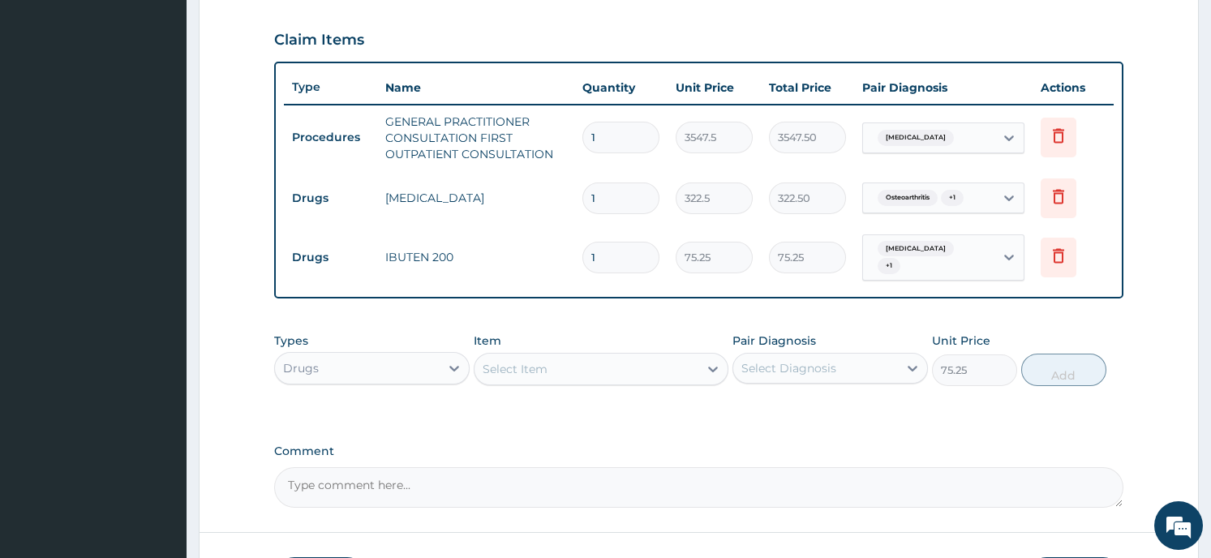
type input "0"
type input "0.00"
type input "3"
type input "225.75"
type input "30"
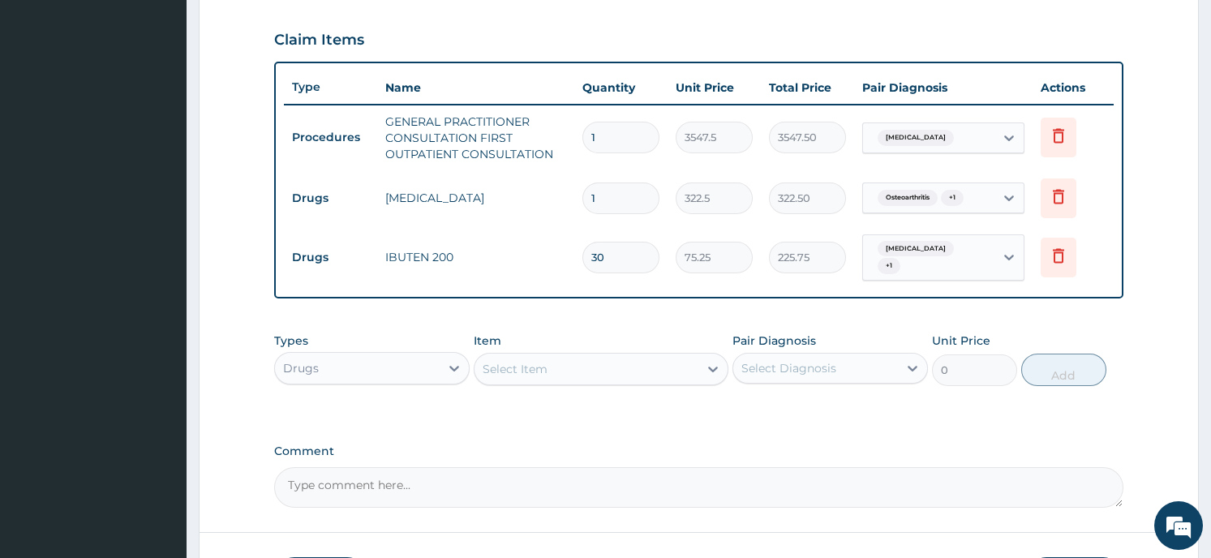
type input "2257.50"
type input "30"
click at [580, 356] on div "Select Item" at bounding box center [586, 369] width 224 height 26
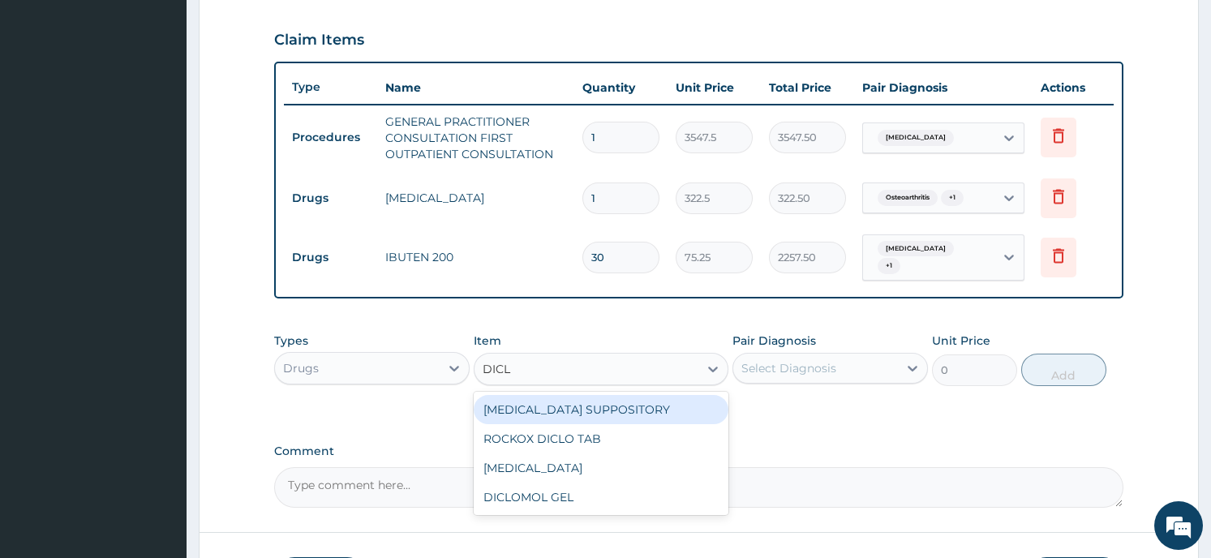
type input "DICLO"
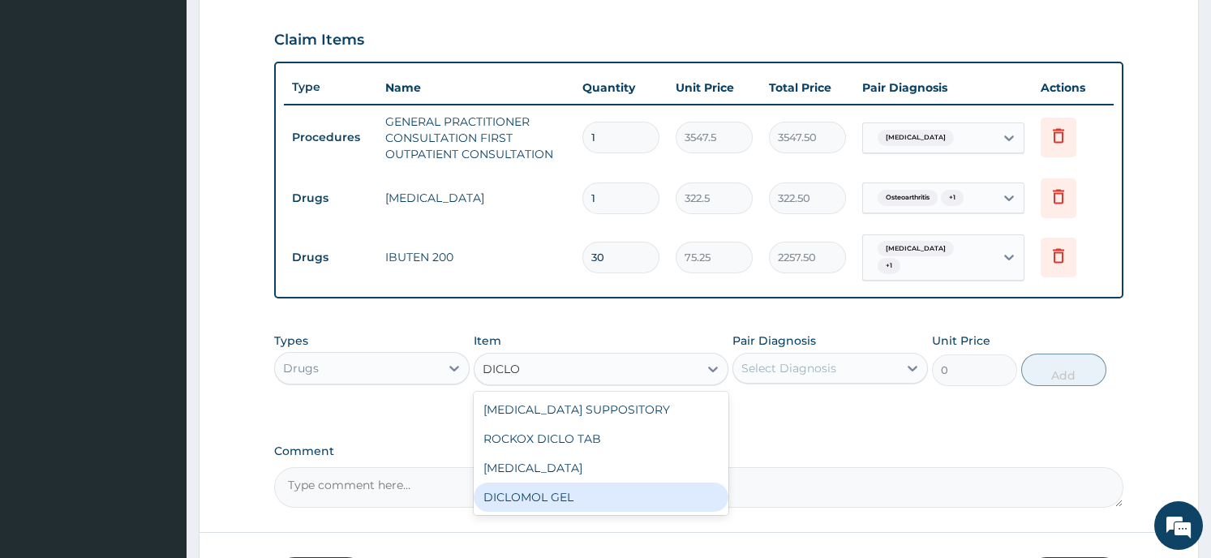
click at [560, 492] on div "DICLOMOL GEL" at bounding box center [601, 497] width 255 height 29
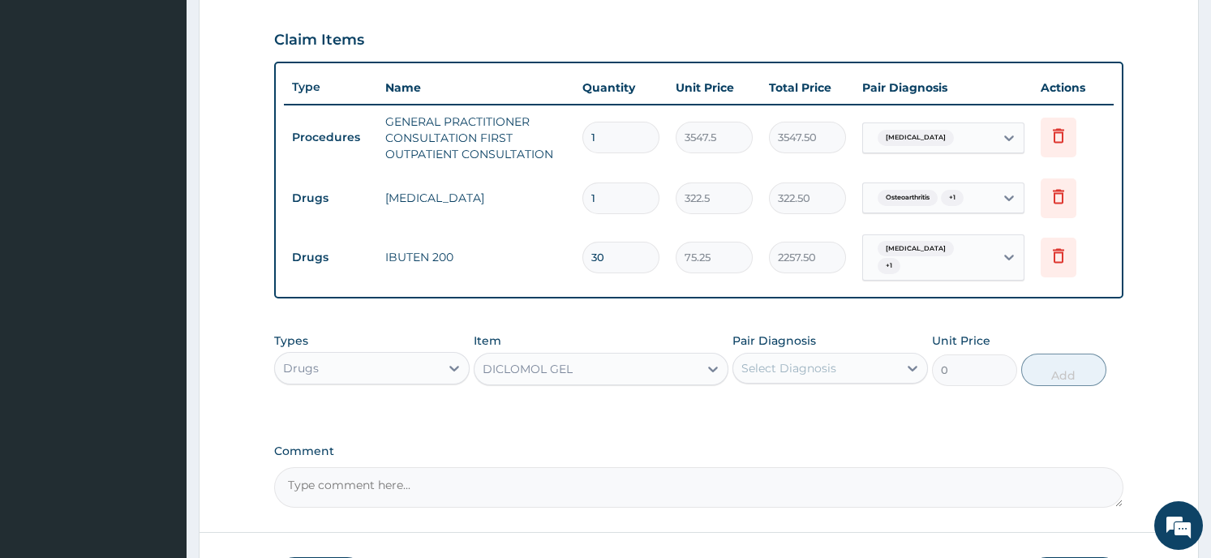
type input "752.5"
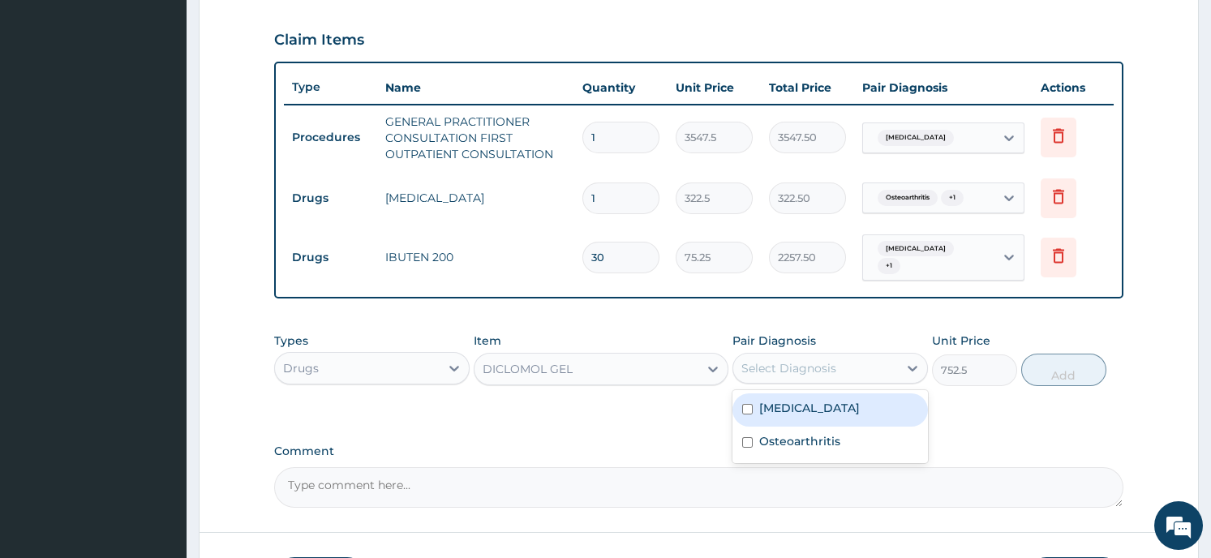
click at [807, 360] on div "Select Diagnosis" at bounding box center [788, 368] width 95 height 16
click at [747, 404] on input "checkbox" at bounding box center [747, 409] width 11 height 11
checkbox input "true"
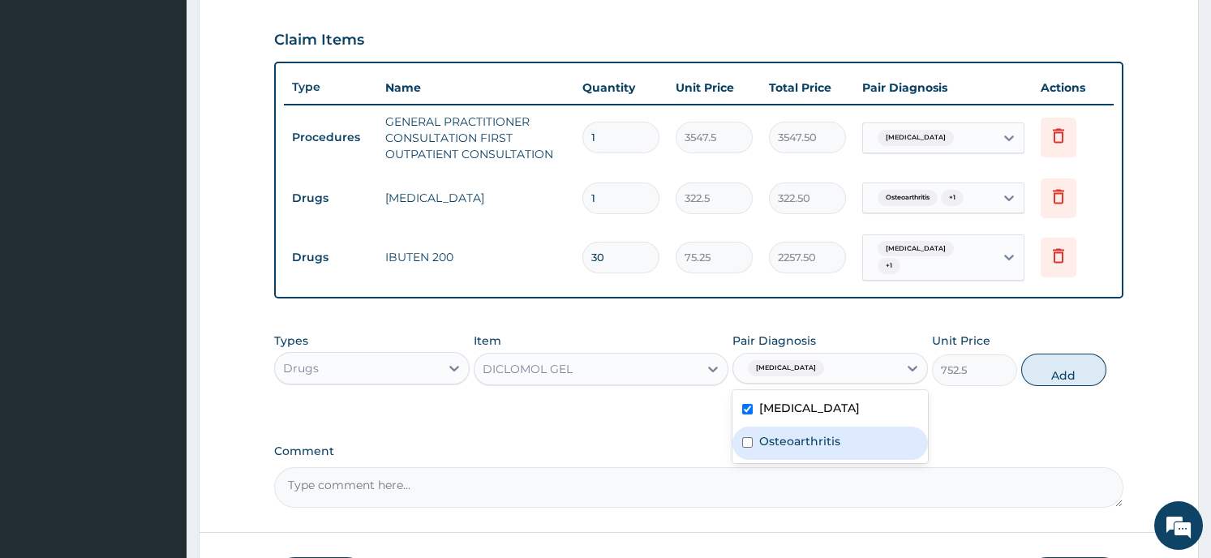
click at [749, 437] on input "checkbox" at bounding box center [747, 442] width 11 height 11
checkbox input "true"
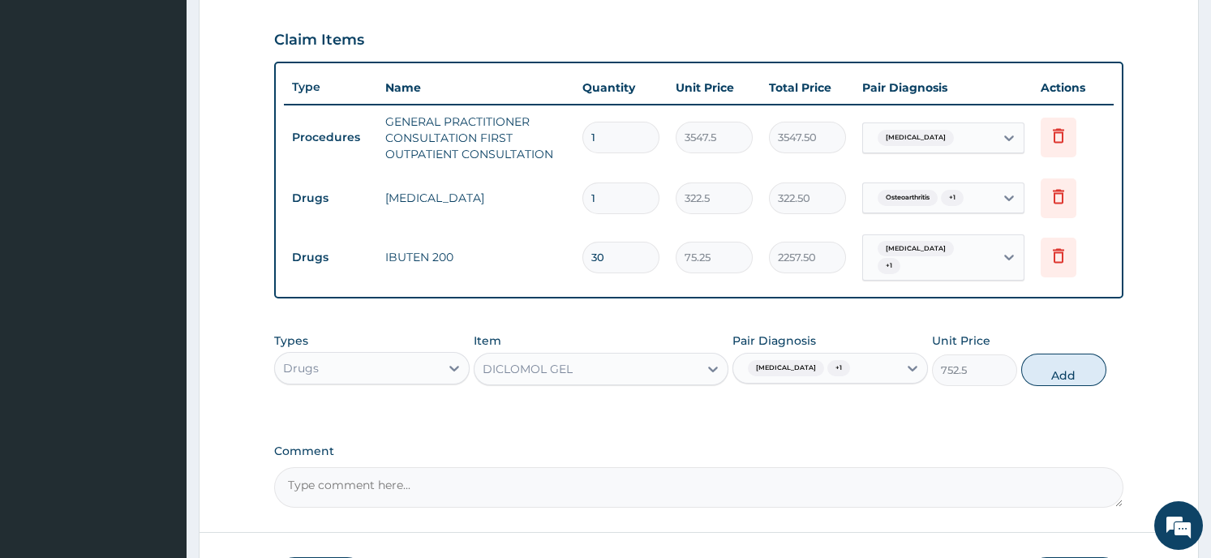
click at [1054, 360] on button "Add" at bounding box center [1063, 370] width 85 height 32
type input "0"
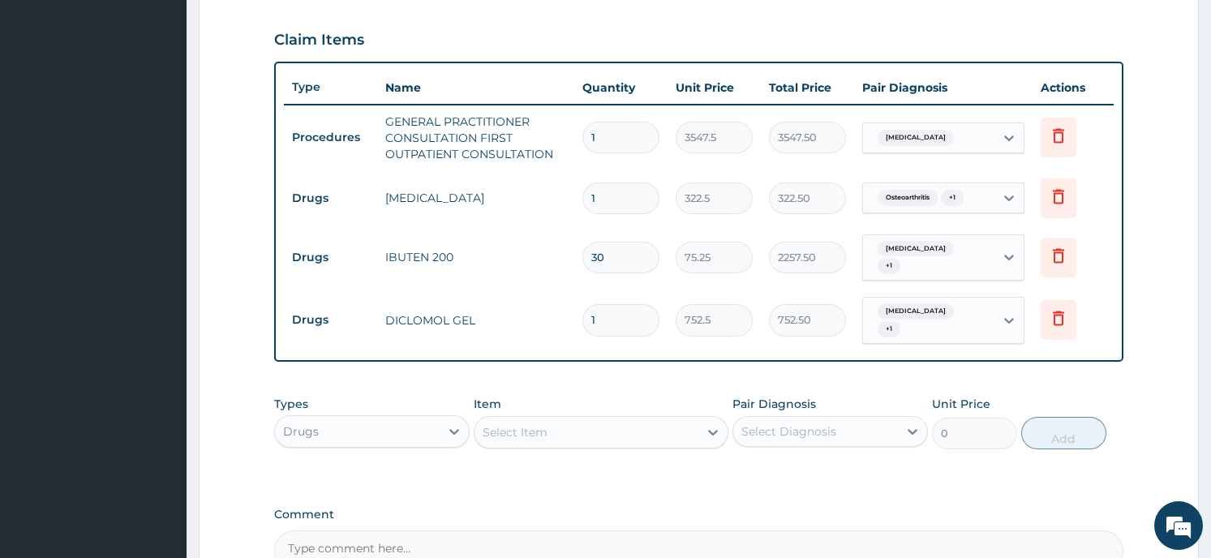
click at [1161, 412] on form "Step 2 of 2 PA Code / Prescription Code Enter Code(Secondary Care Only) Encount…" at bounding box center [699, 115] width 1000 height 1143
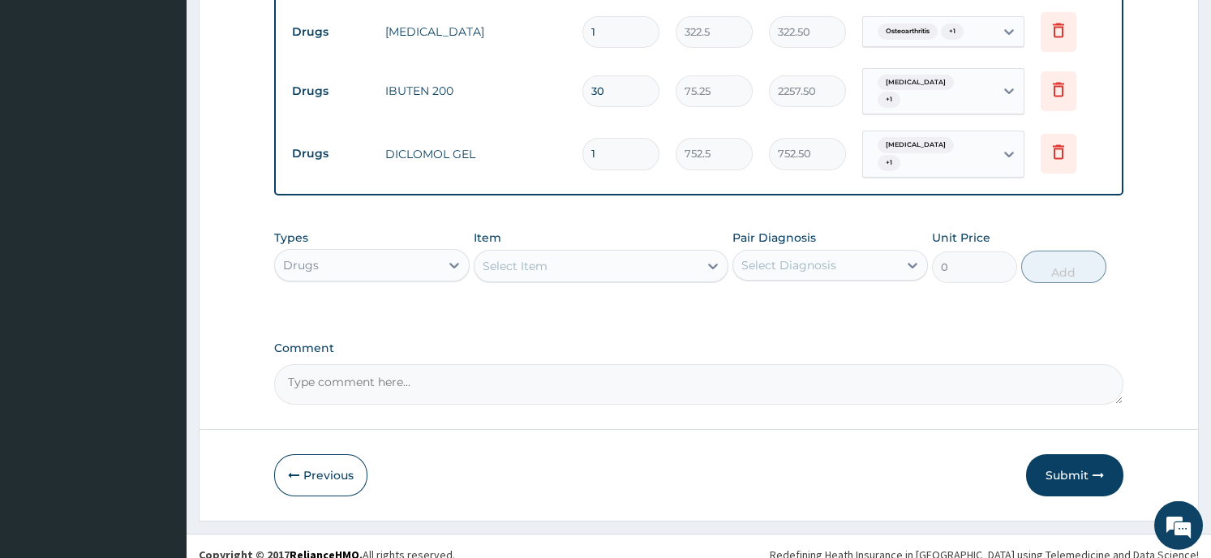
scroll to position [710, 0]
click at [1048, 457] on button "Submit" at bounding box center [1074, 474] width 97 height 42
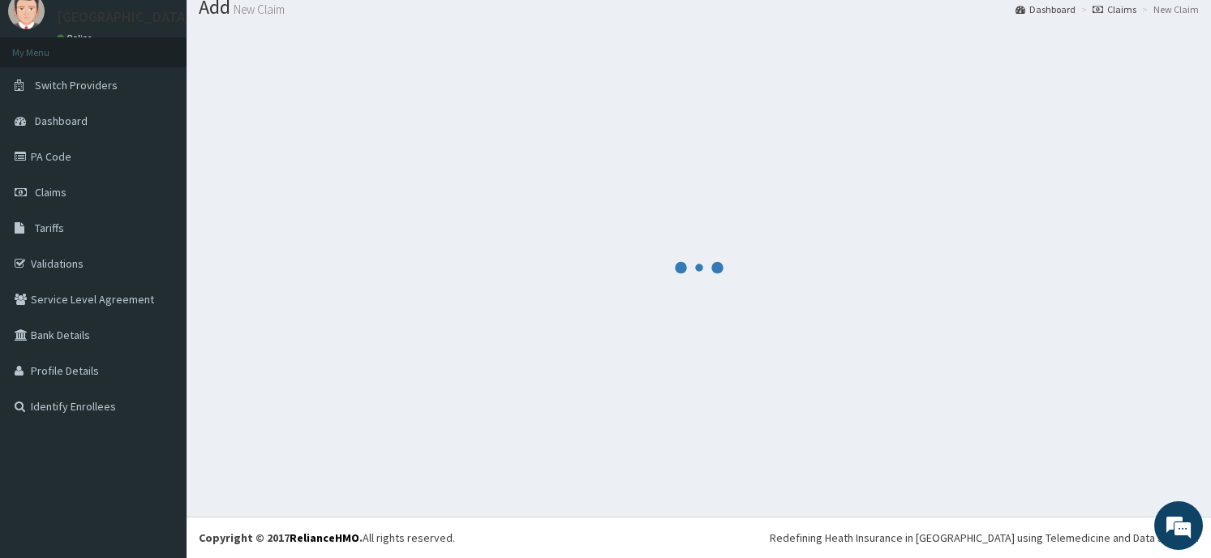
scroll to position [56, 0]
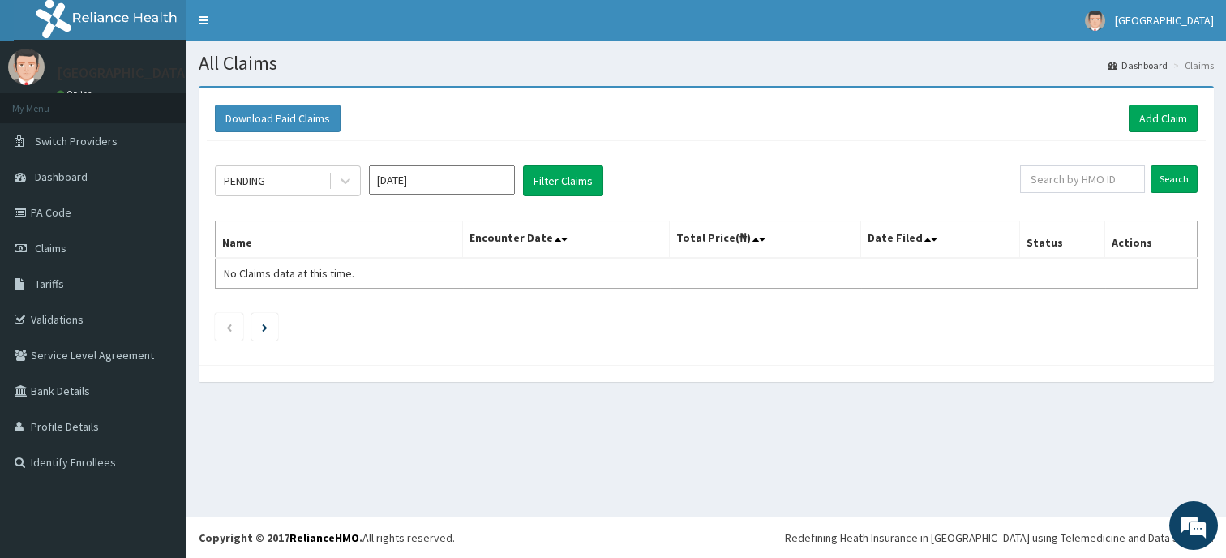
click at [1167, 59] on link "Dashboard" at bounding box center [1138, 65] width 60 height 14
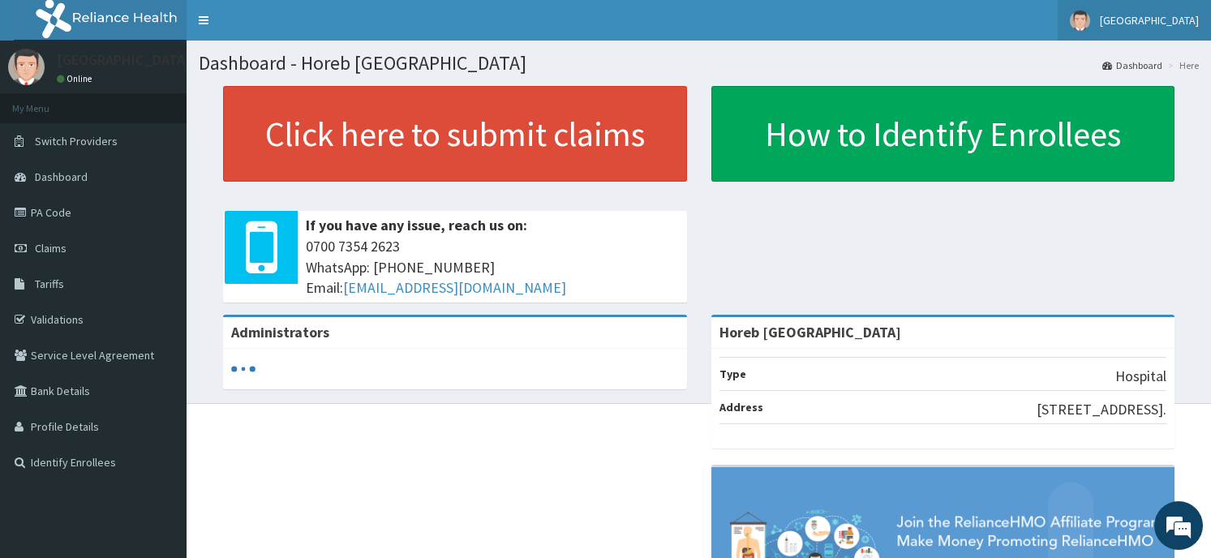
click at [1148, 24] on span "[GEOGRAPHIC_DATA]" at bounding box center [1149, 20] width 99 height 15
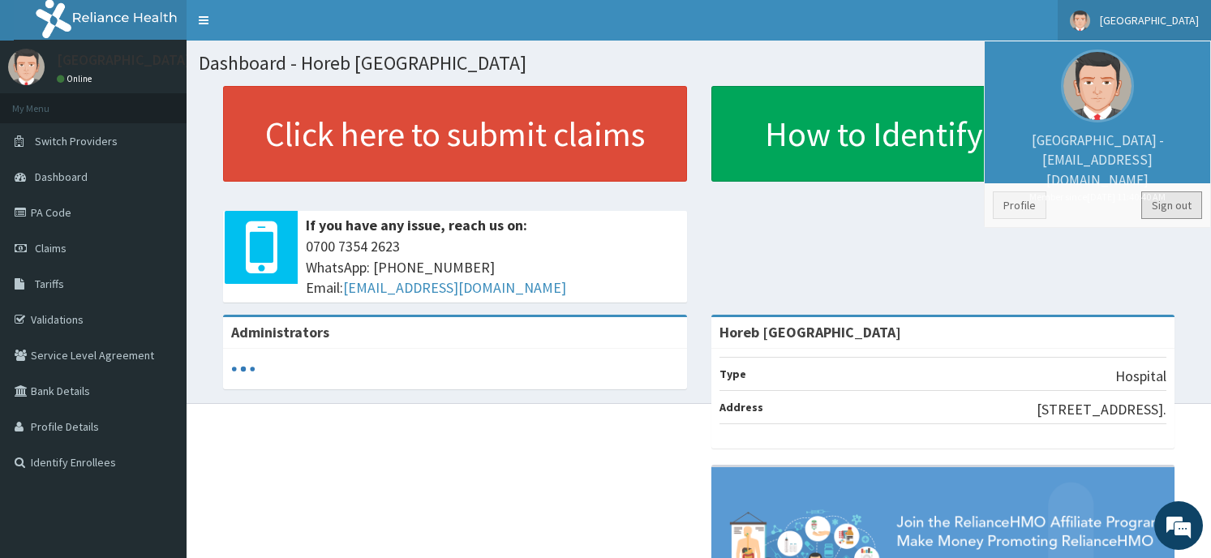
click at [1173, 202] on link "Sign out" at bounding box center [1171, 205] width 61 height 28
